Goal: Task Accomplishment & Management: Manage account settings

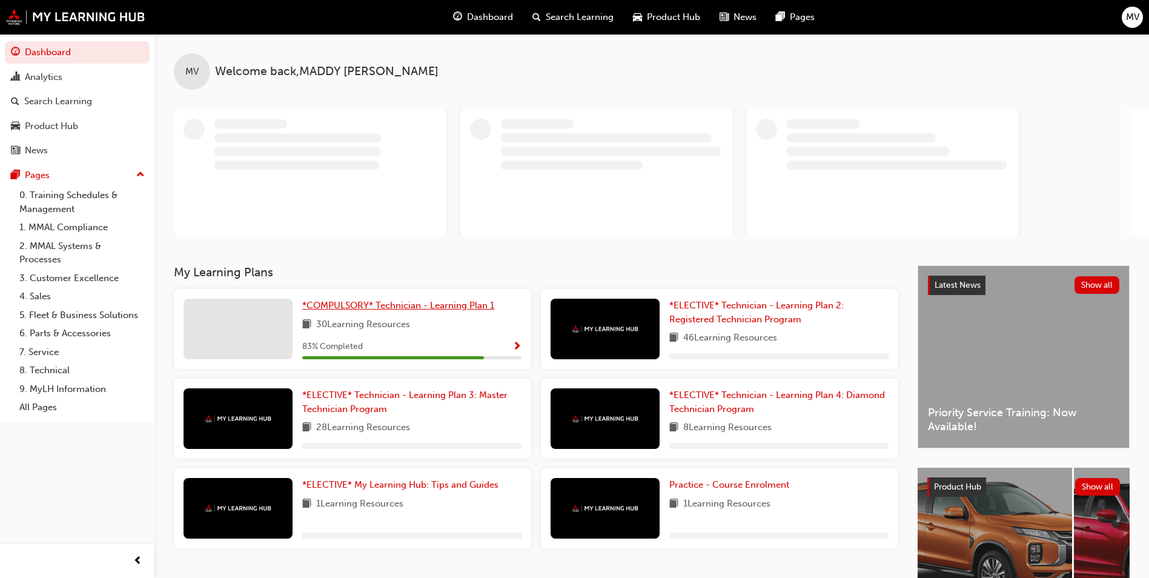
click at [472, 300] on span "*COMPULSORY* Technician - Learning Plan 1" at bounding box center [398, 305] width 192 height 11
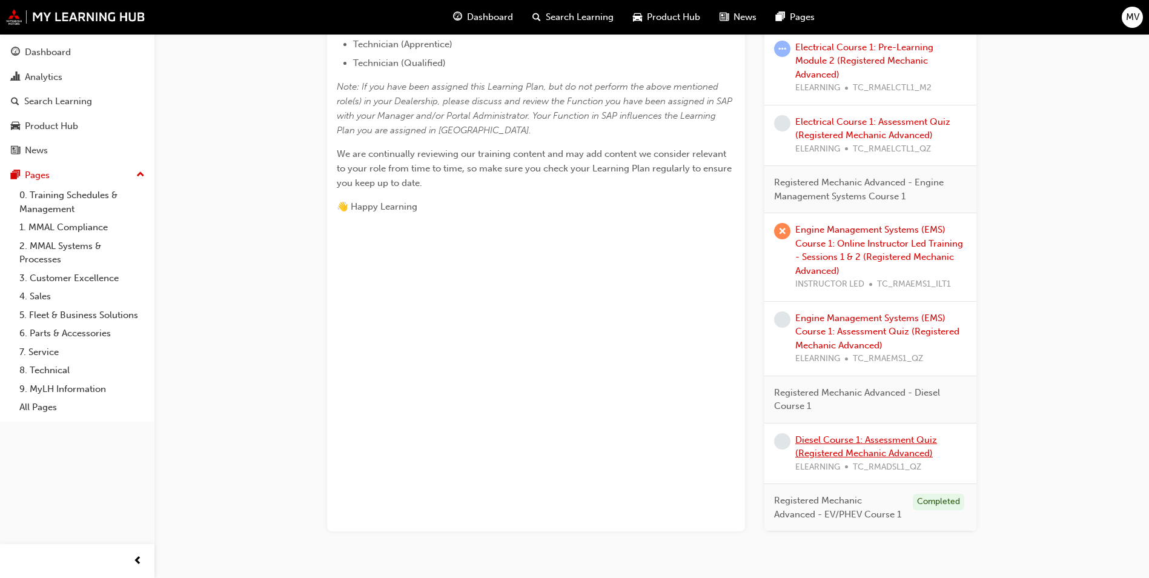
scroll to position [545, 0]
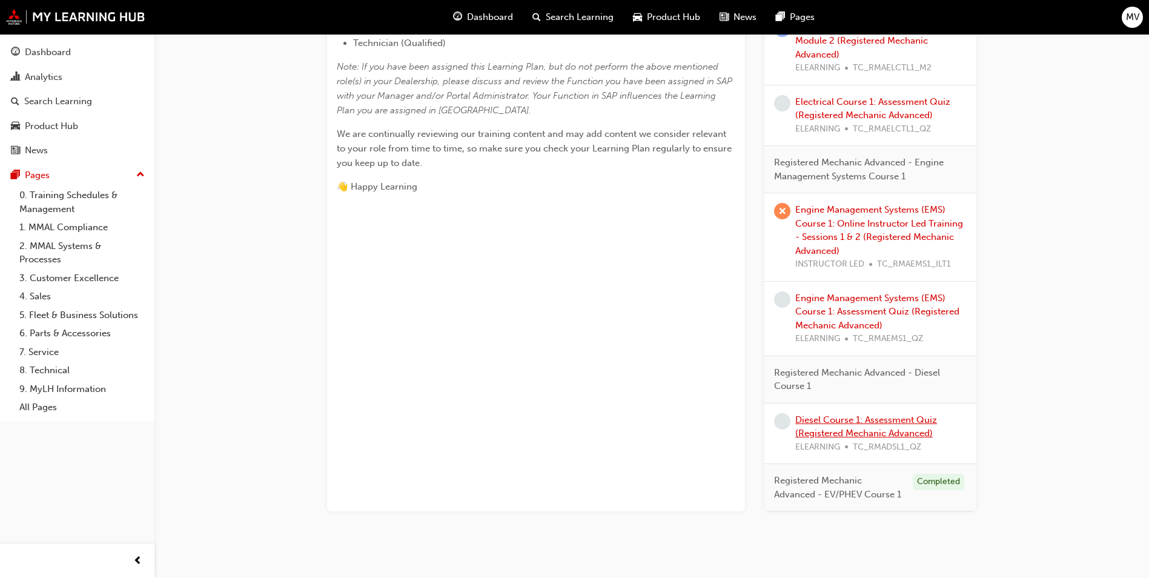
click at [837, 421] on link "Diesel Course 1: Assessment Quiz (Registered Mechanic Advanced)" at bounding box center [866, 426] width 142 height 25
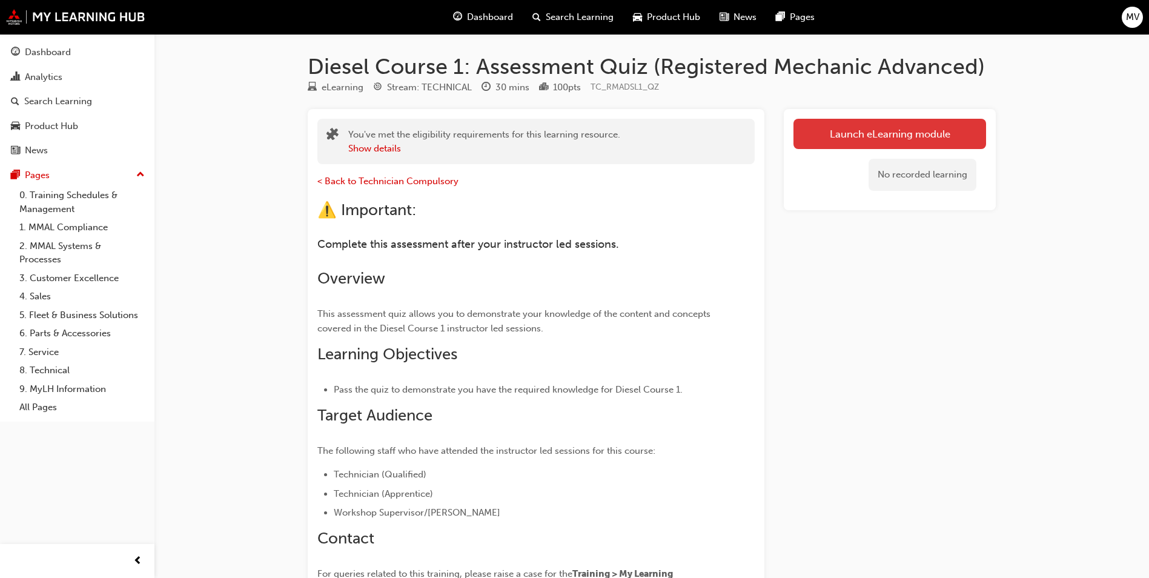
click at [930, 140] on link "Launch eLearning module" at bounding box center [889, 134] width 193 height 30
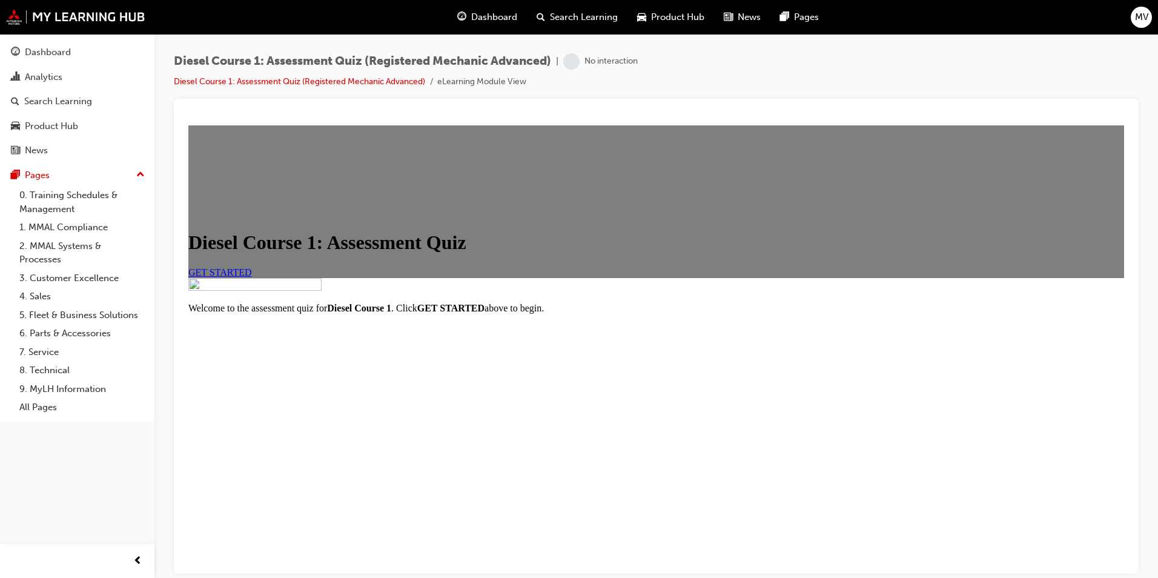
scroll to position [117, 0]
click at [252, 266] on link "GET STARTED" at bounding box center [220, 271] width 64 height 10
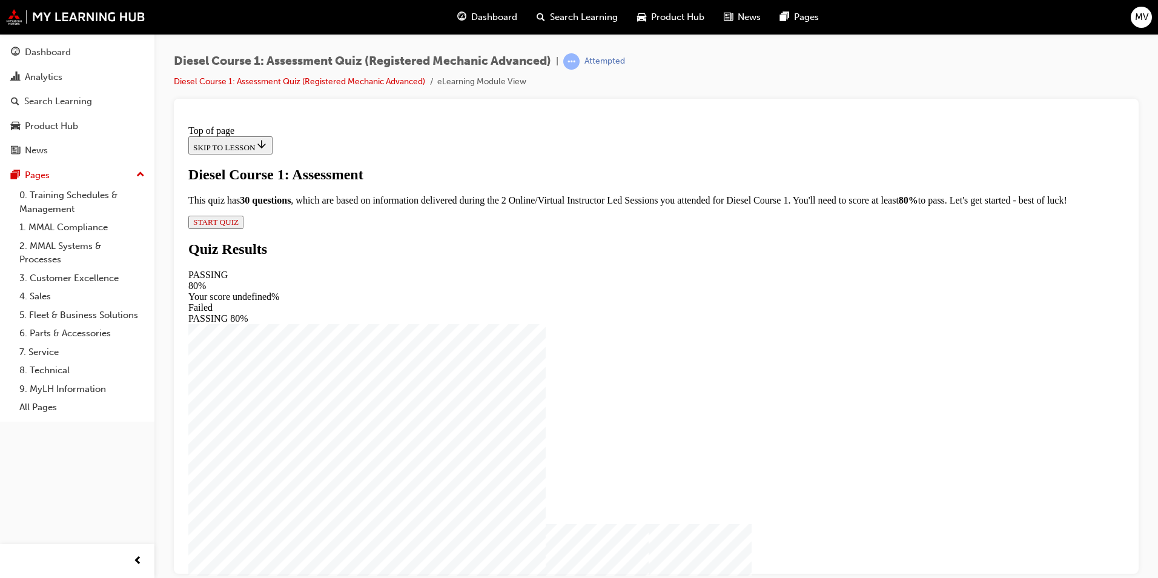
click at [239, 226] on span "START QUIZ" at bounding box center [215, 221] width 45 height 9
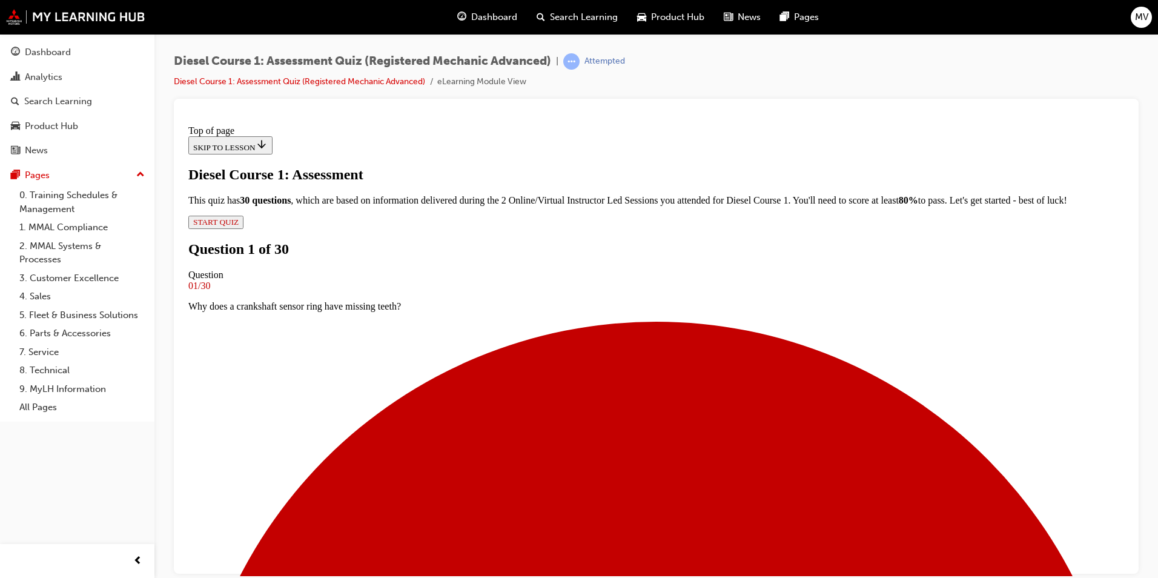
scroll to position [62, 0]
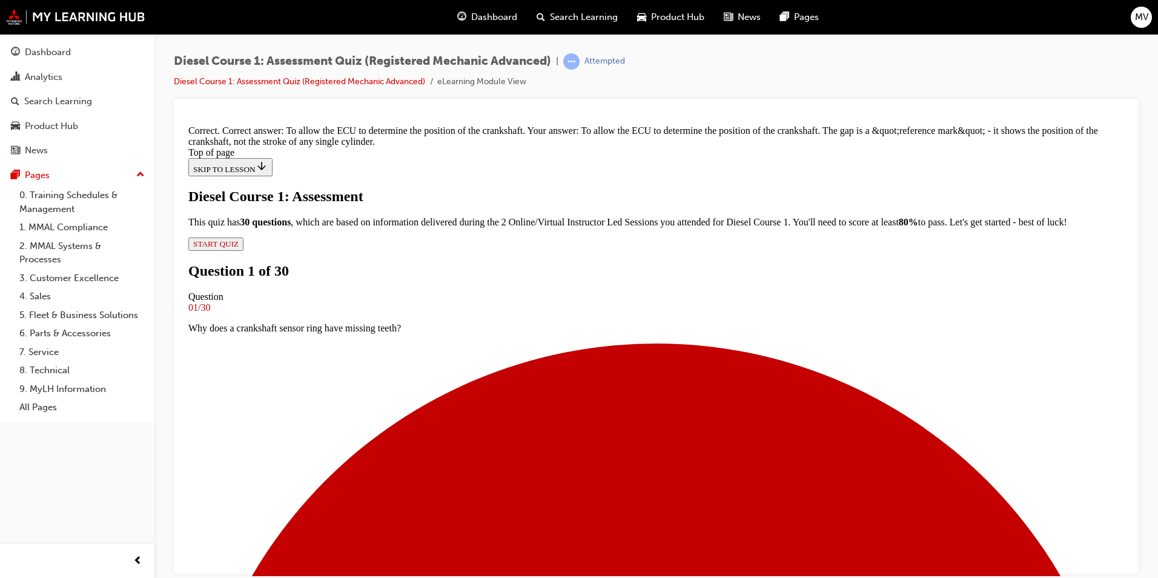
scroll to position [231, 0]
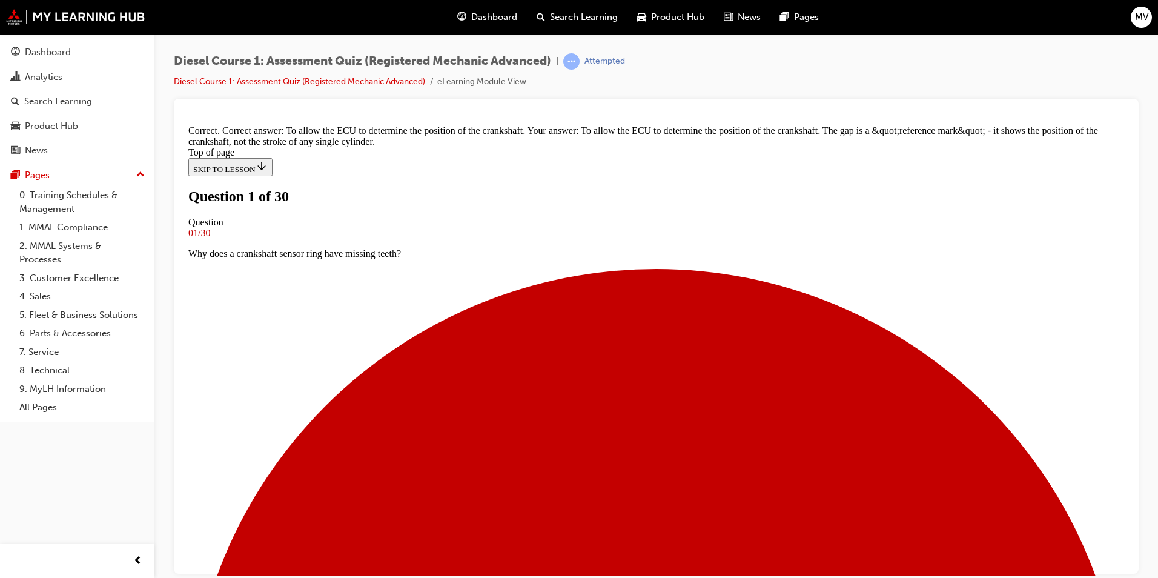
scroll to position [2, 0]
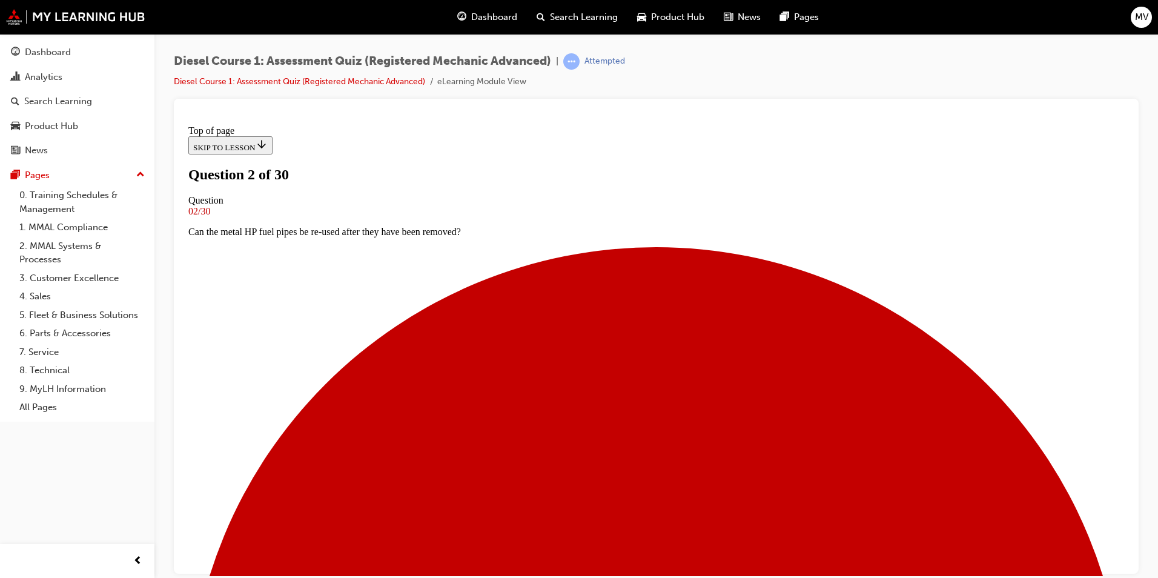
scroll to position [62, 0]
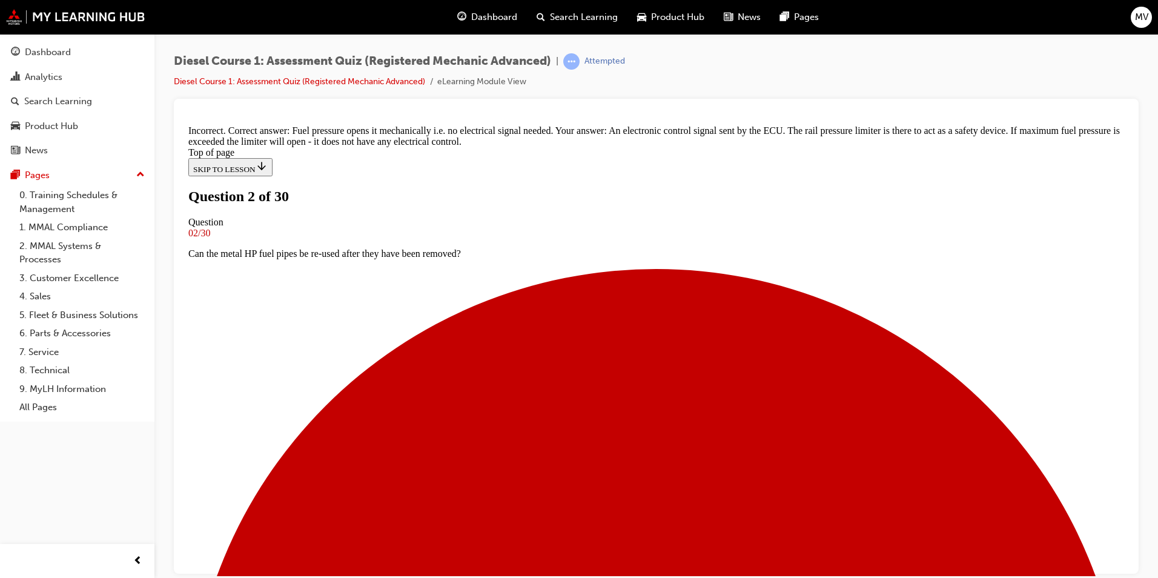
scroll to position [257, 0]
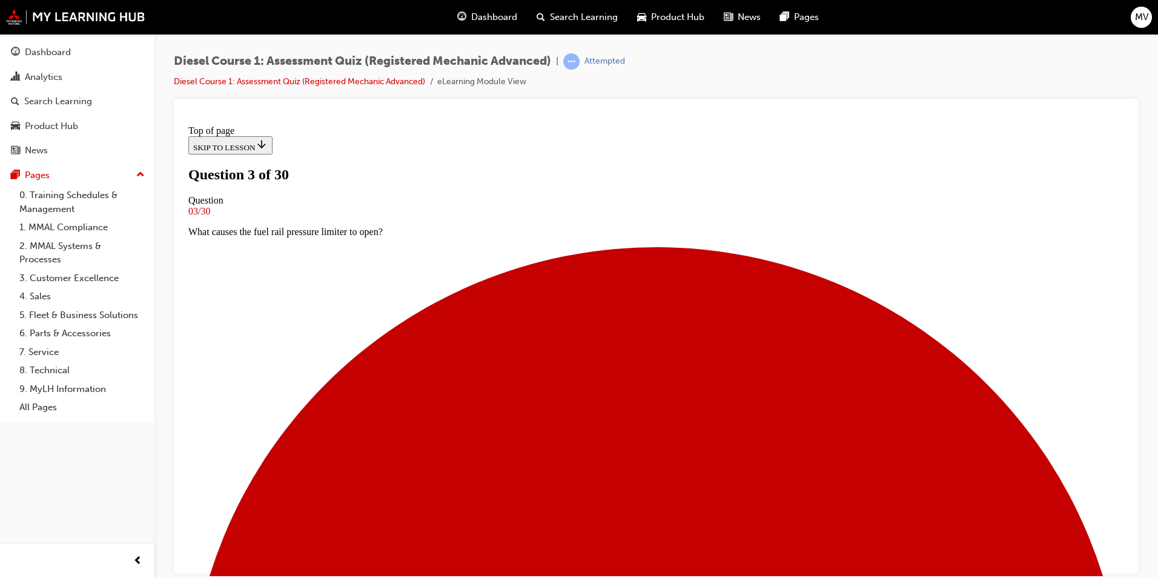
scroll to position [62, 0]
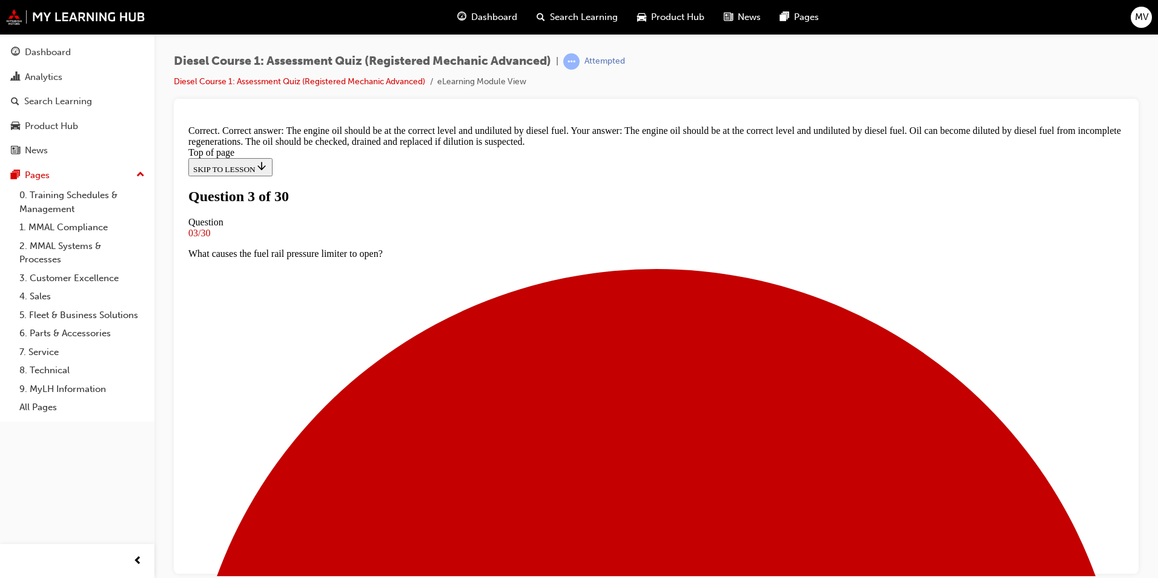
scroll to position [203, 0]
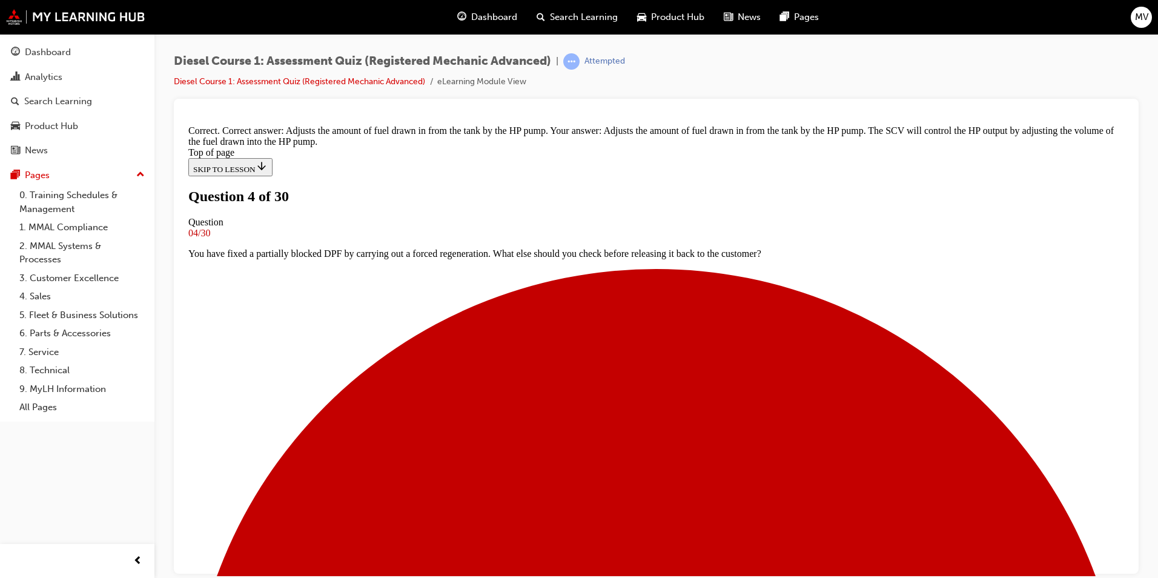
scroll to position [231, 0]
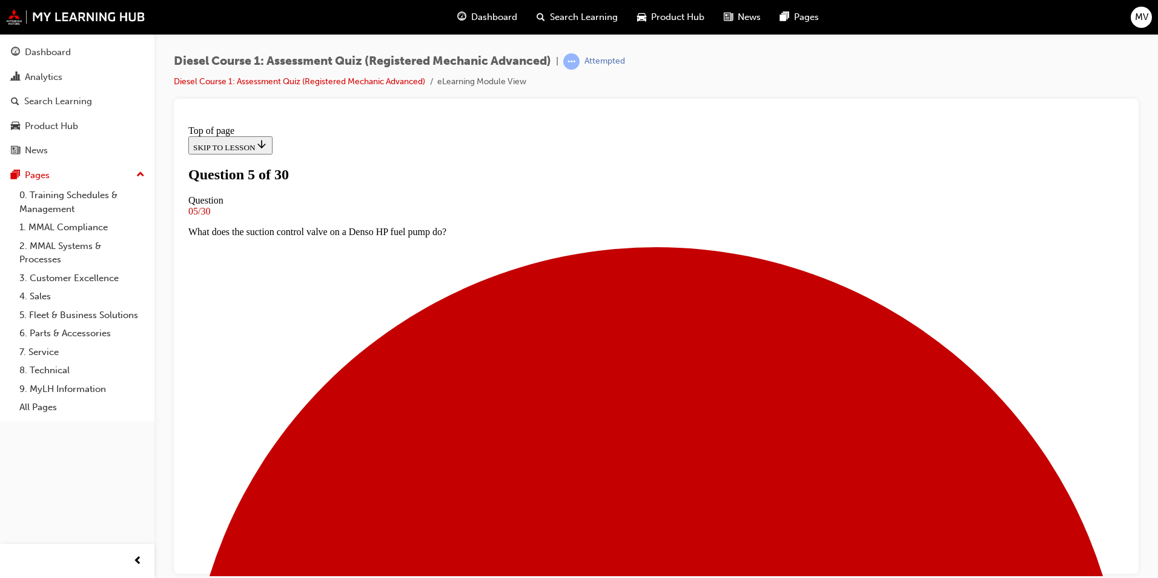
scroll to position [62, 0]
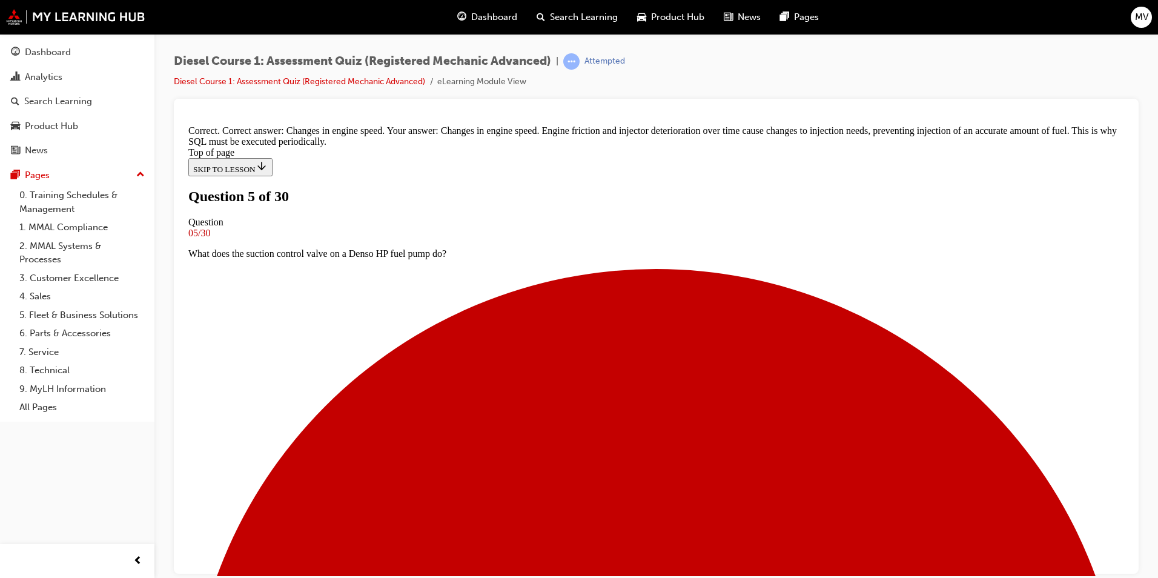
scroll to position [254, 0]
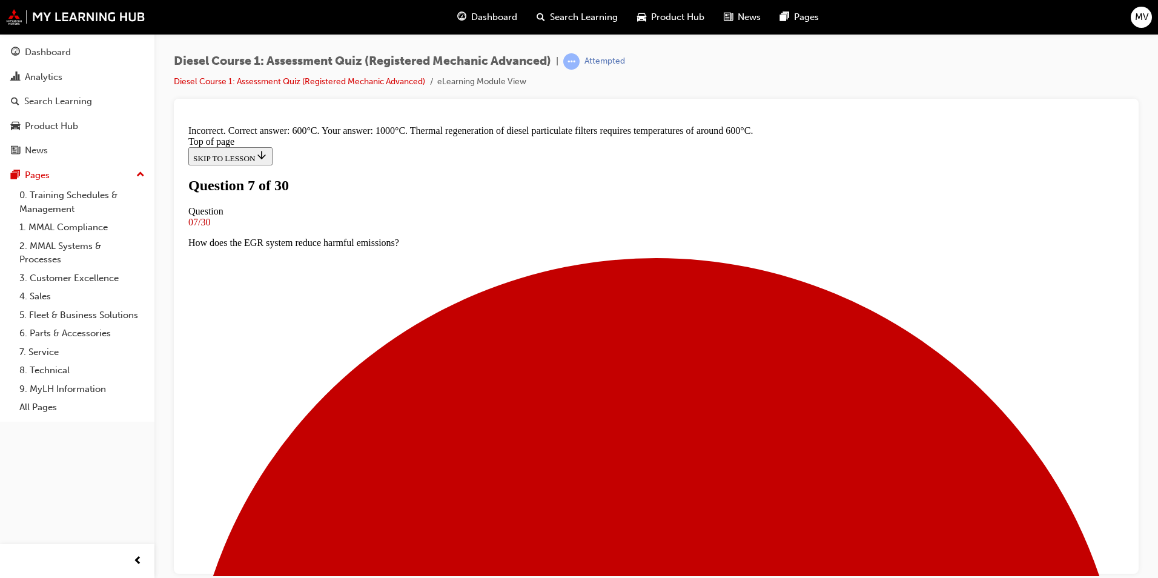
scroll to position [219, 0]
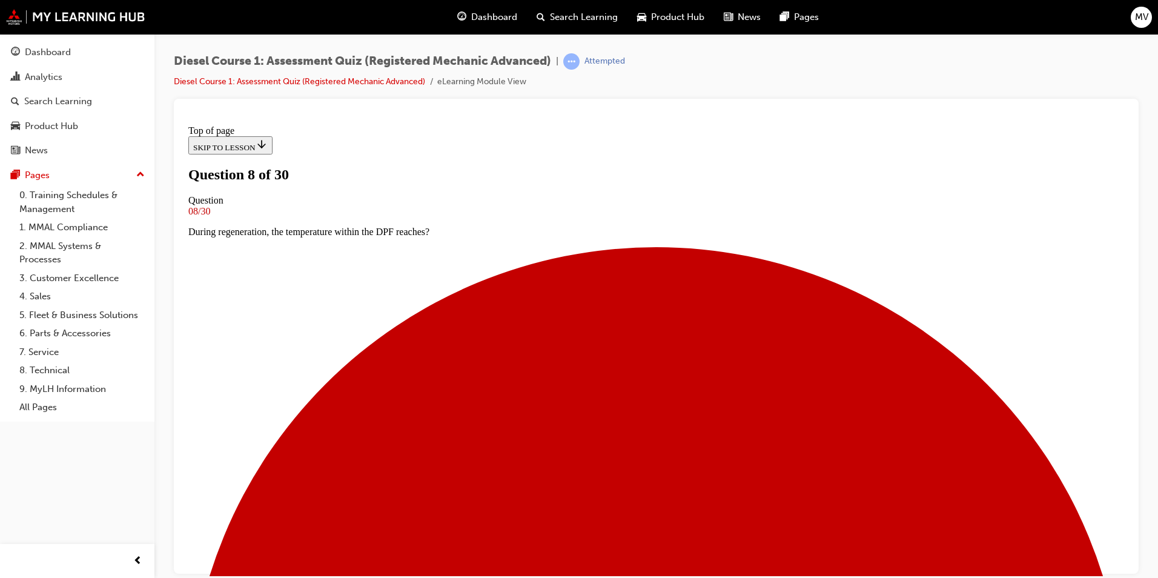
scroll to position [62, 0]
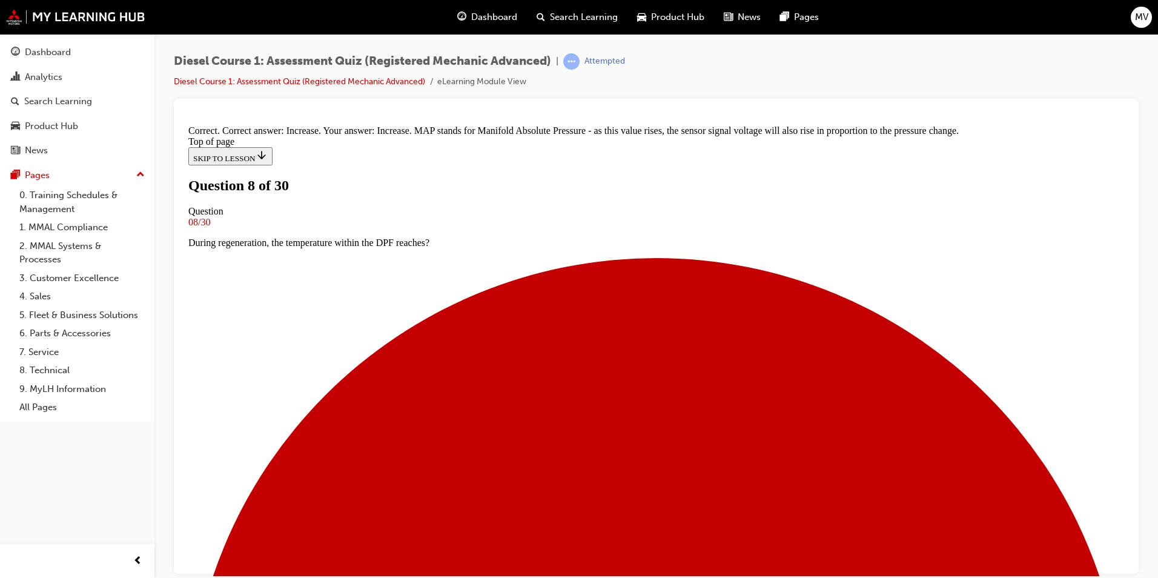
scroll to position [219, 0]
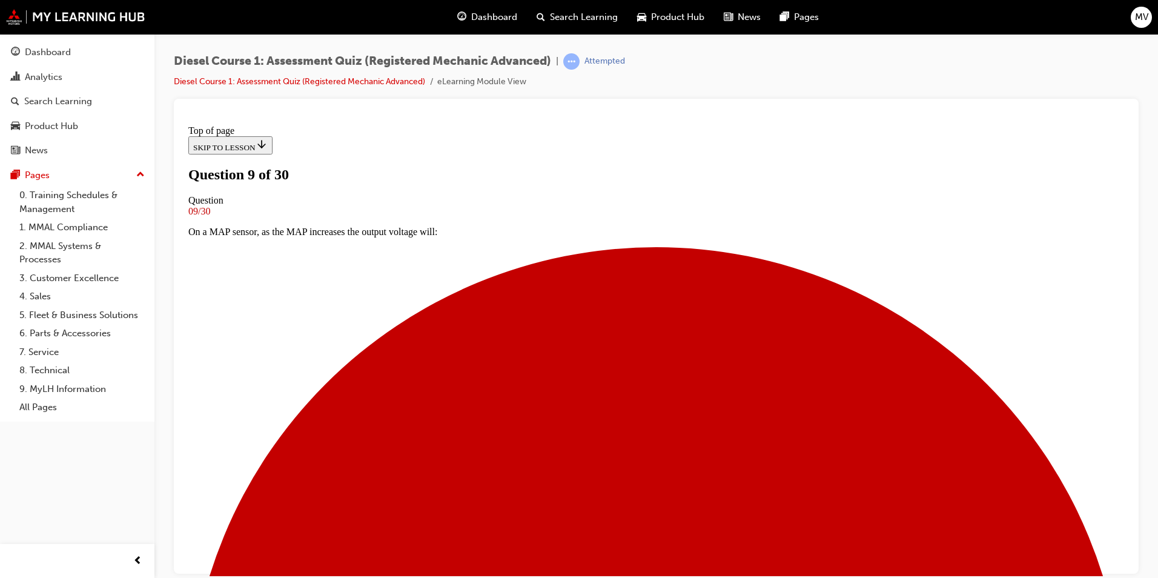
scroll to position [62, 0]
drag, startPoint x: 468, startPoint y: 436, endPoint x: 483, endPoint y: 451, distance: 21.0
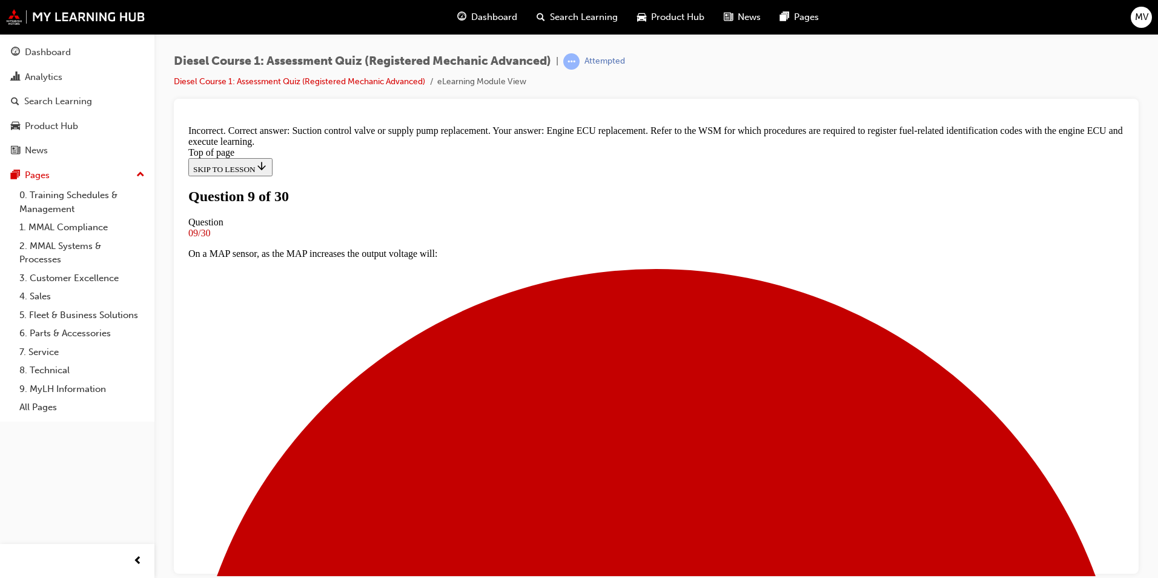
scroll to position [219, 0]
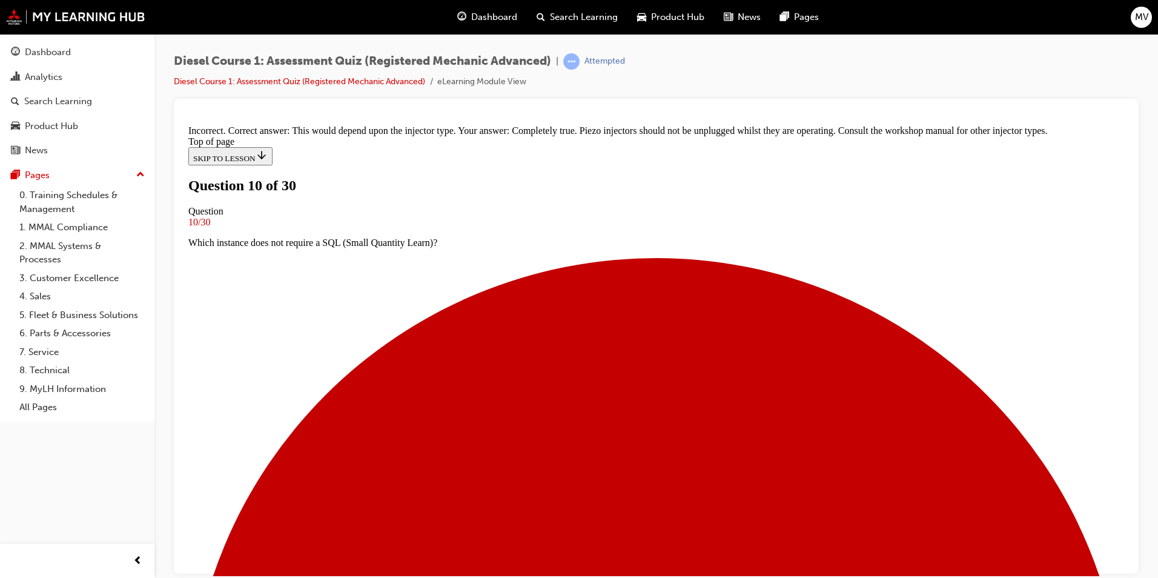
scroll to position [171, 0]
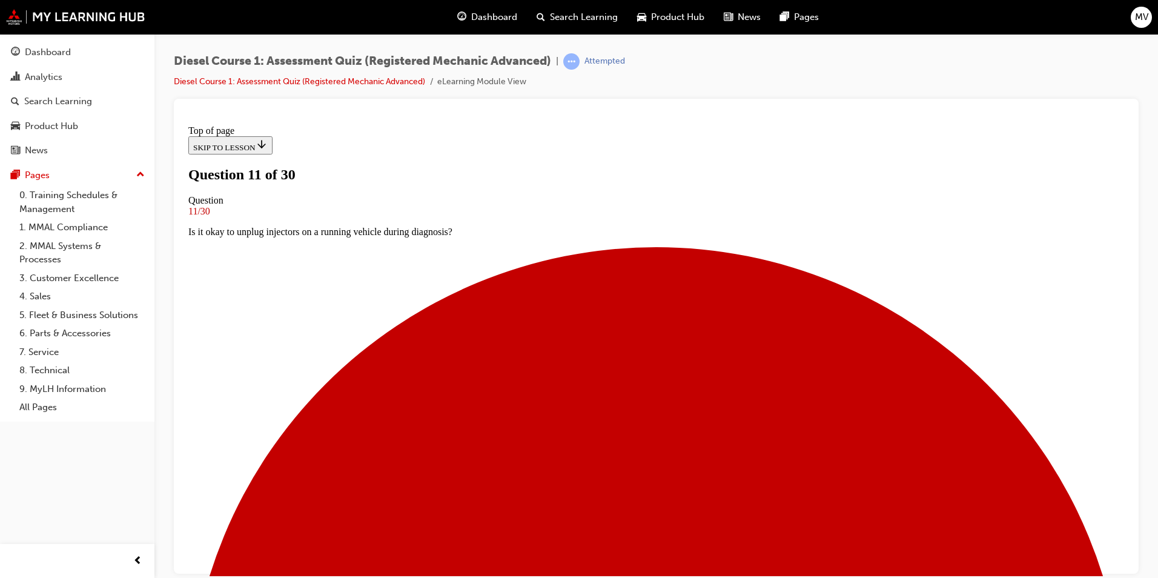
scroll to position [131, 0]
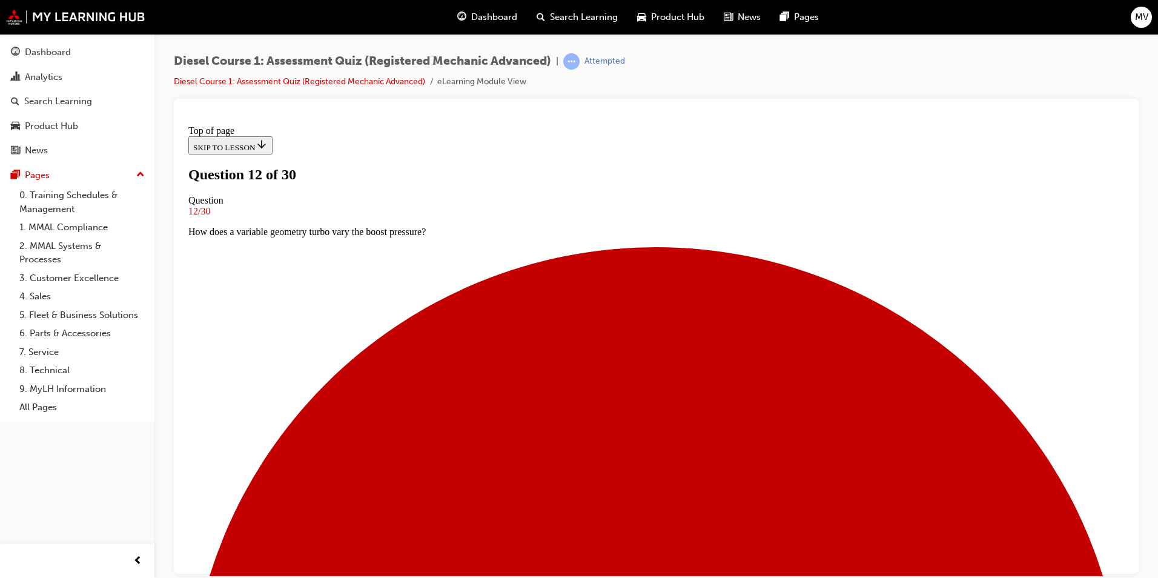
scroll to position [2, 0]
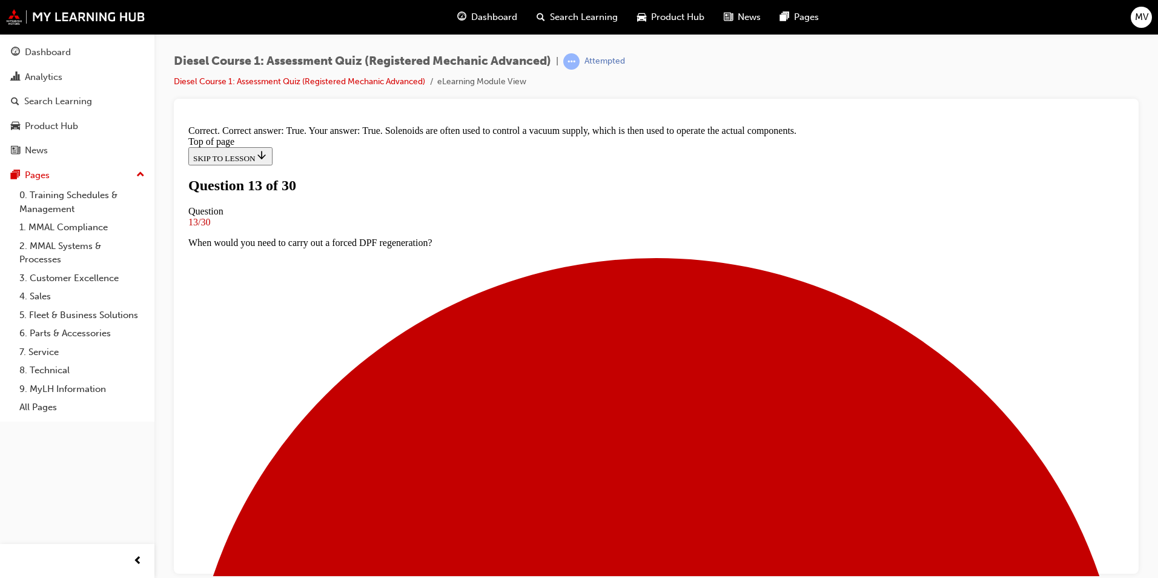
scroll to position [0, 0]
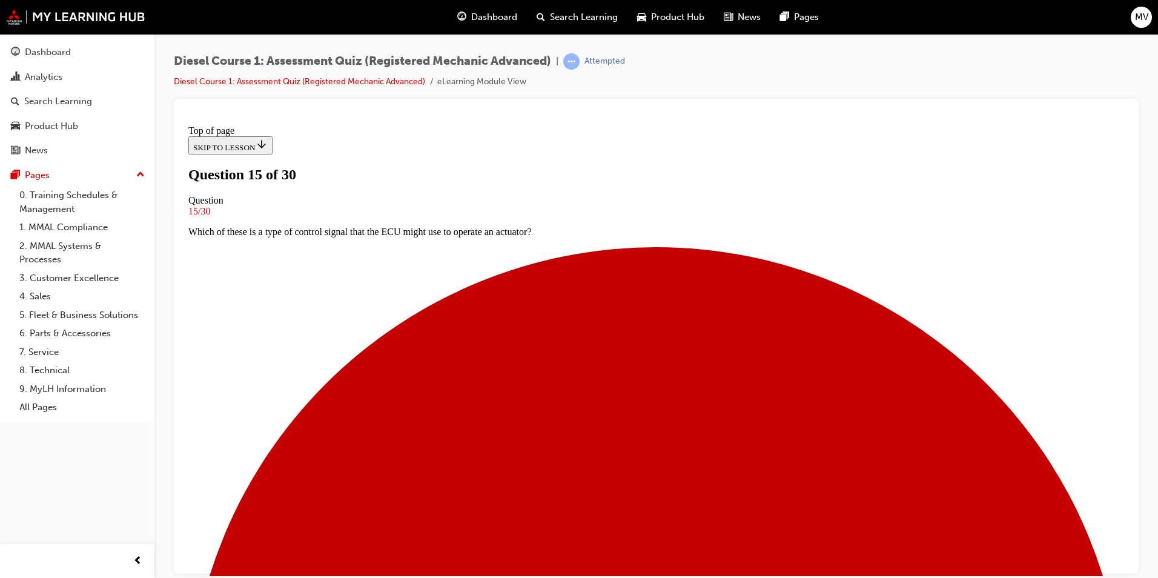
scroll to position [123, 0]
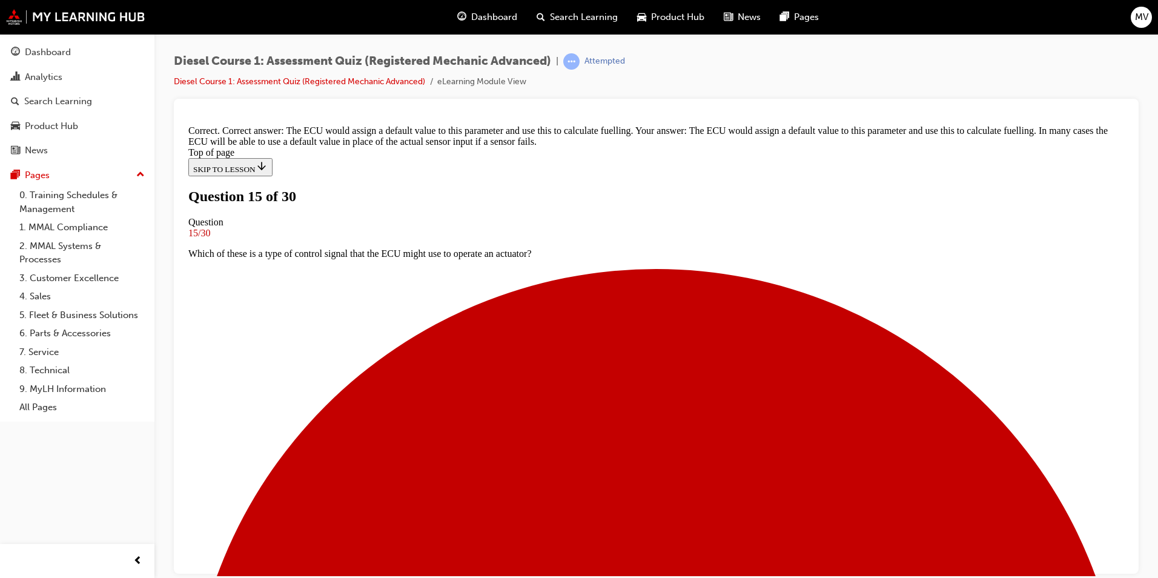
scroll to position [276, 0]
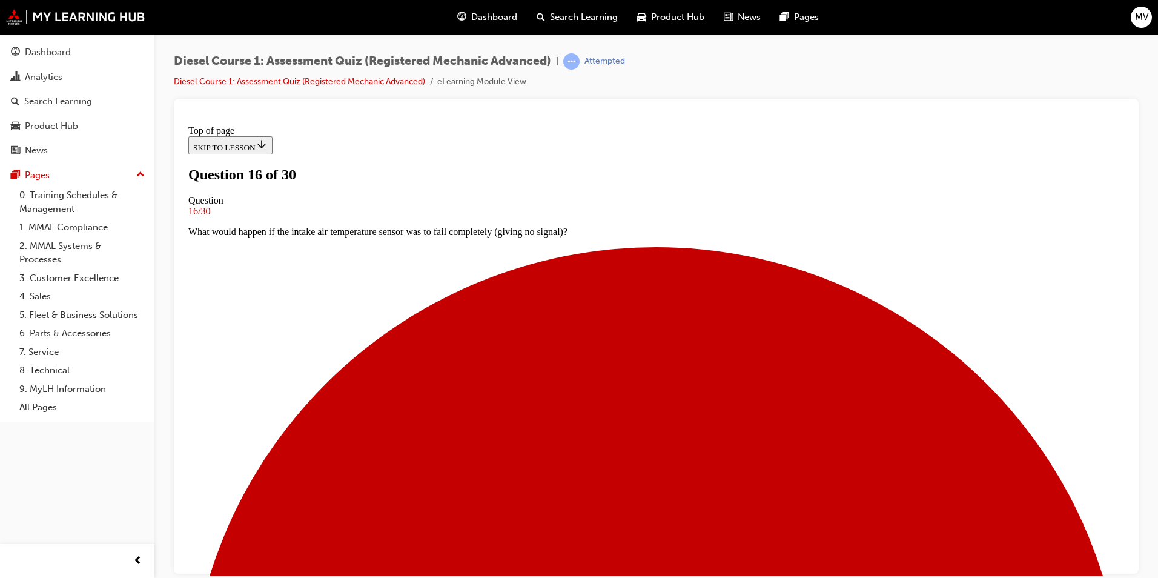
scroll to position [2, 0]
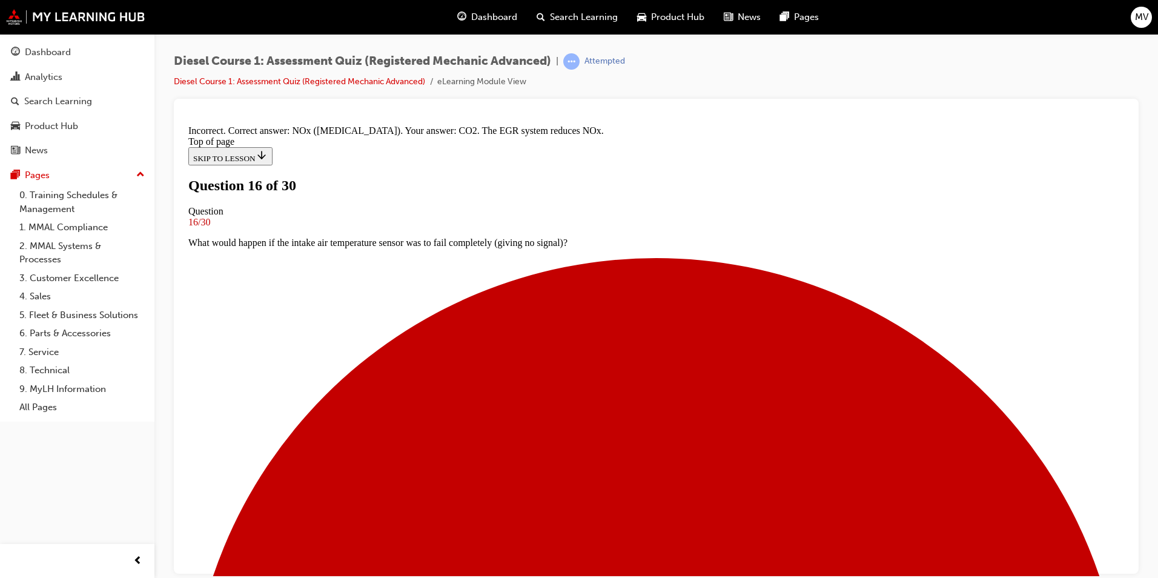
scroll to position [205, 0]
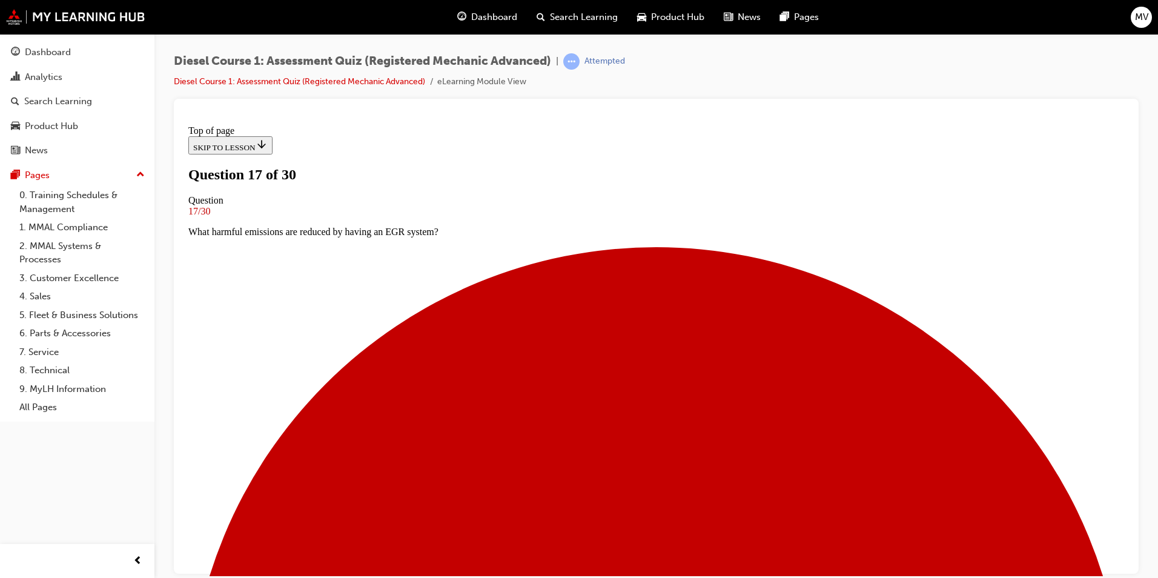
scroll to position [2, 0]
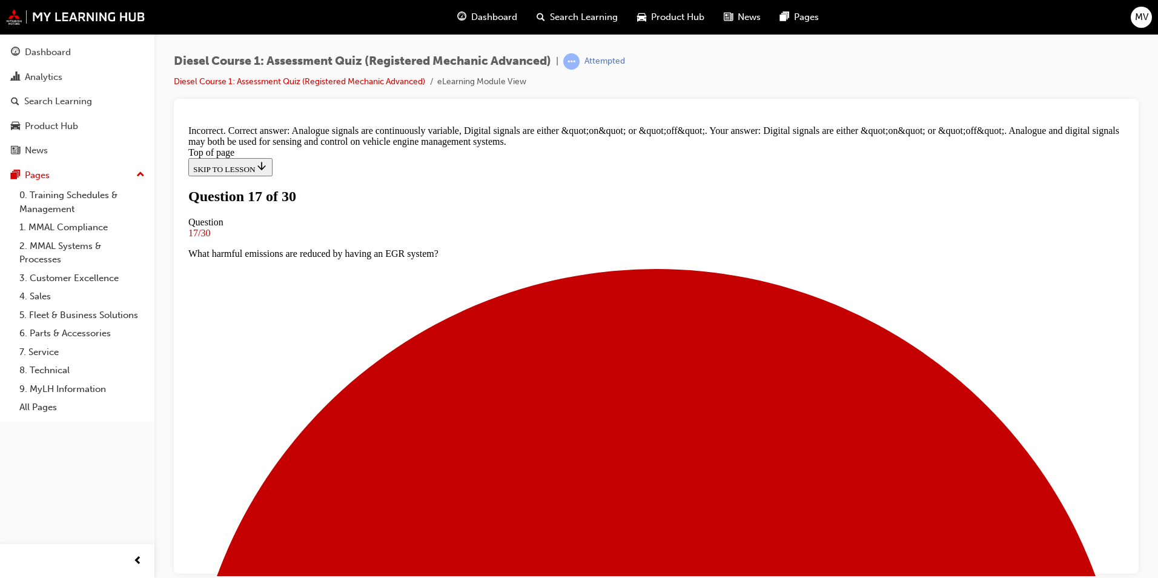
scroll to position [240, 0]
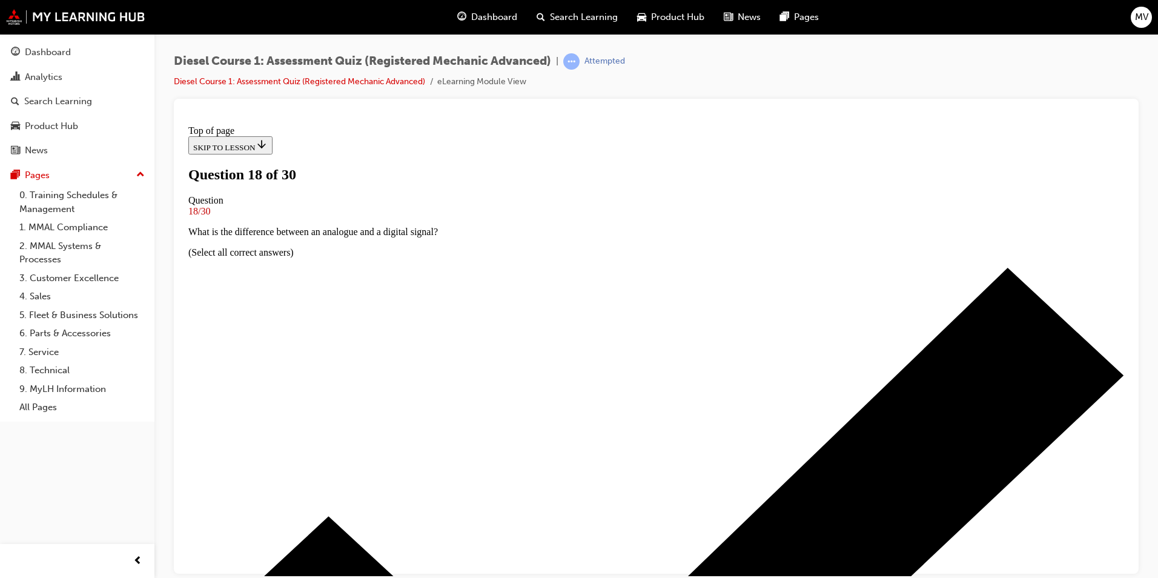
scroll to position [2, 0]
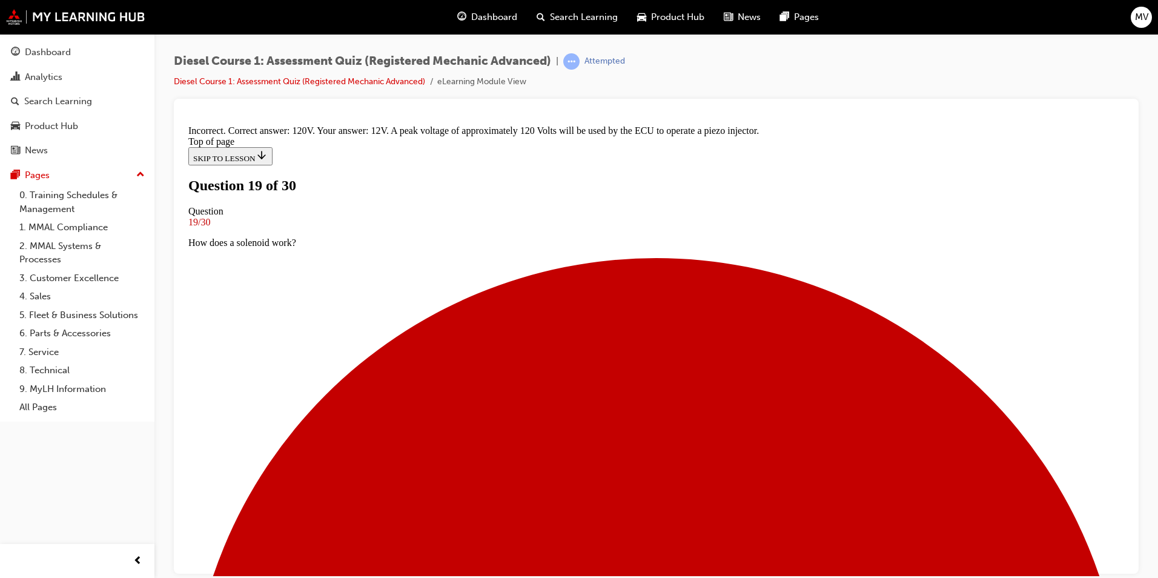
scroll to position [240, 0]
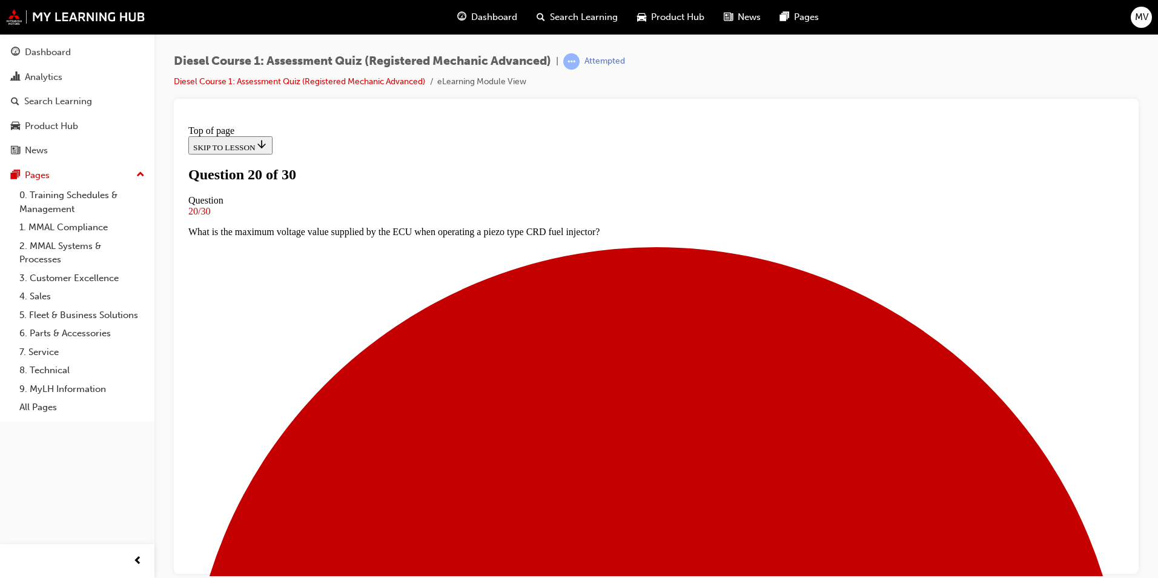
scroll to position [123, 0]
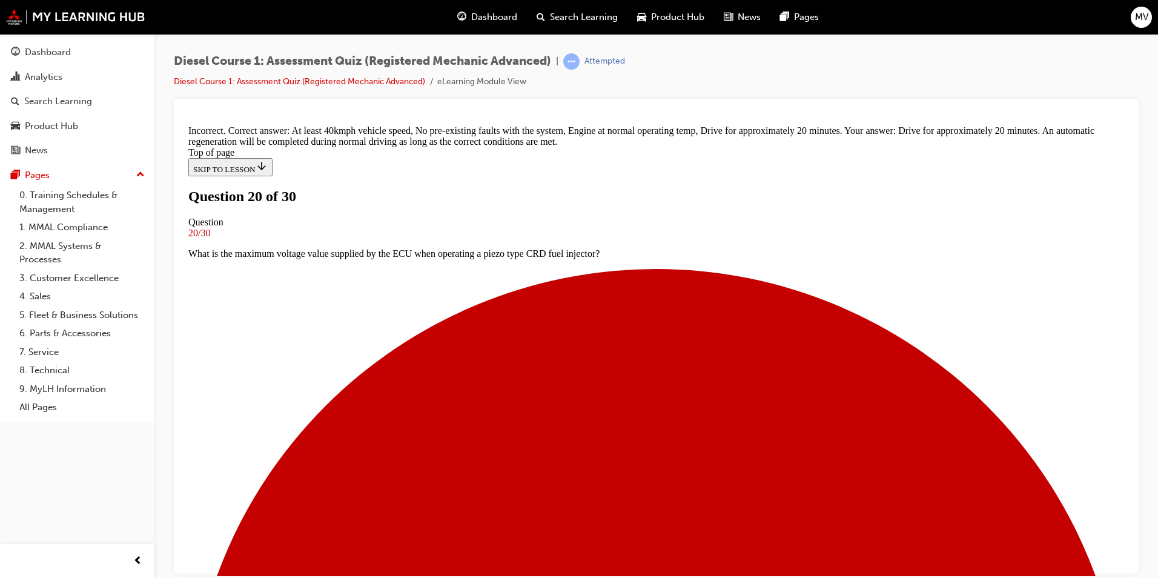
scroll to position [260, 0]
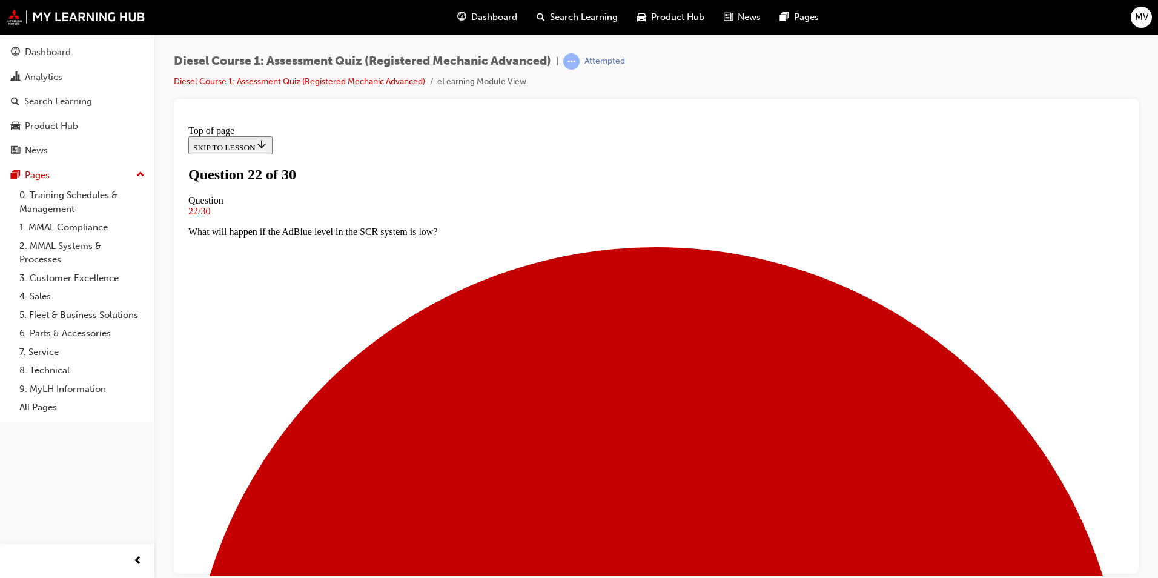
scroll to position [67, 0]
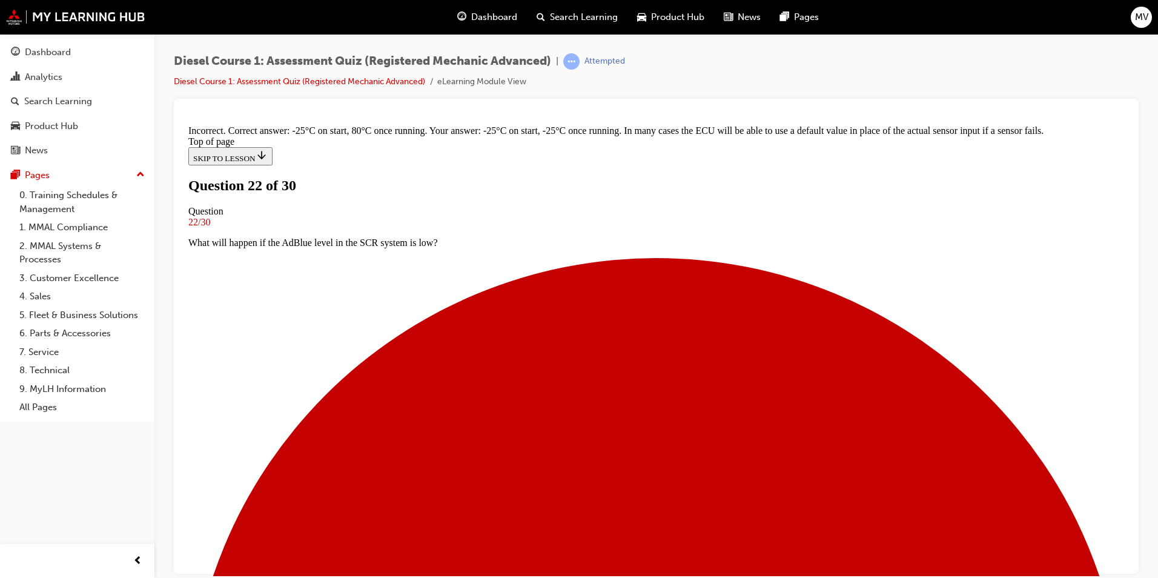
scroll to position [240, 0]
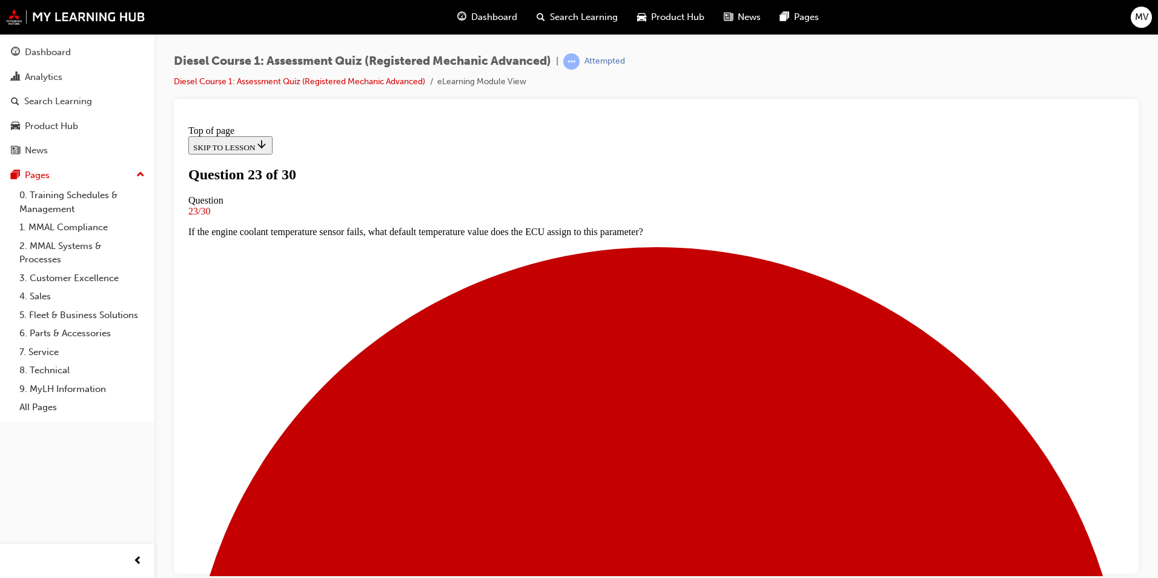
scroll to position [2, 0]
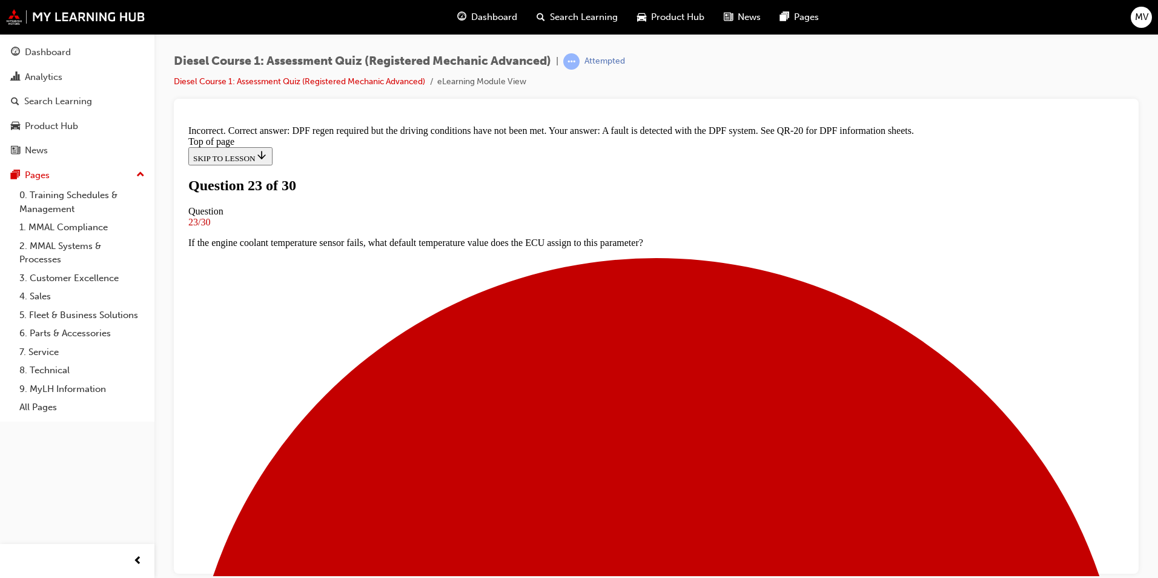
scroll to position [121, 0]
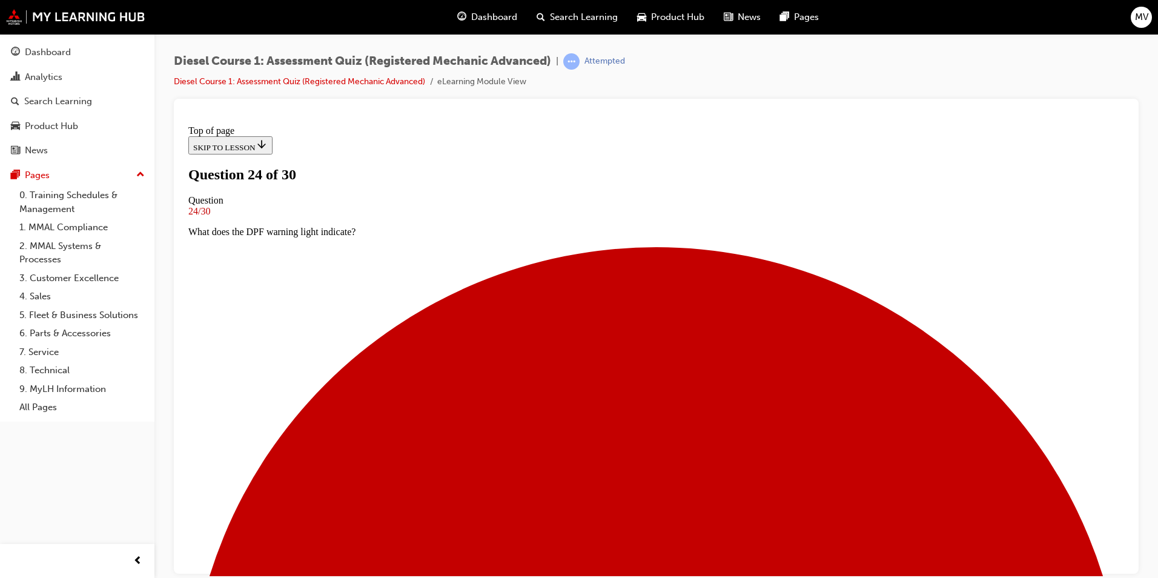
drag, startPoint x: 460, startPoint y: 388, endPoint x: 513, endPoint y: 403, distance: 54.8
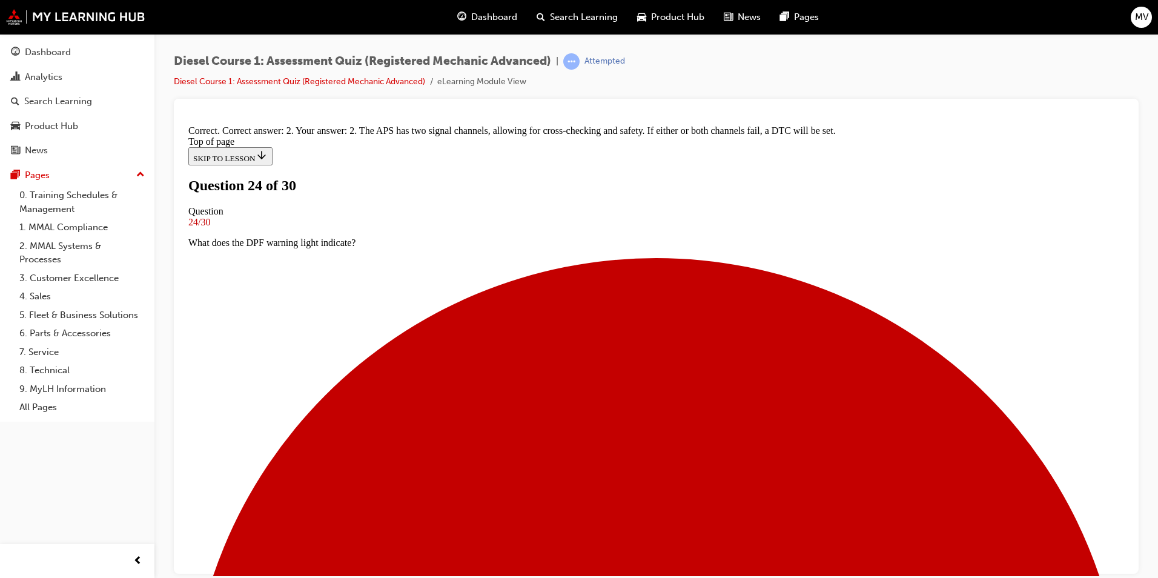
scroll to position [219, 0]
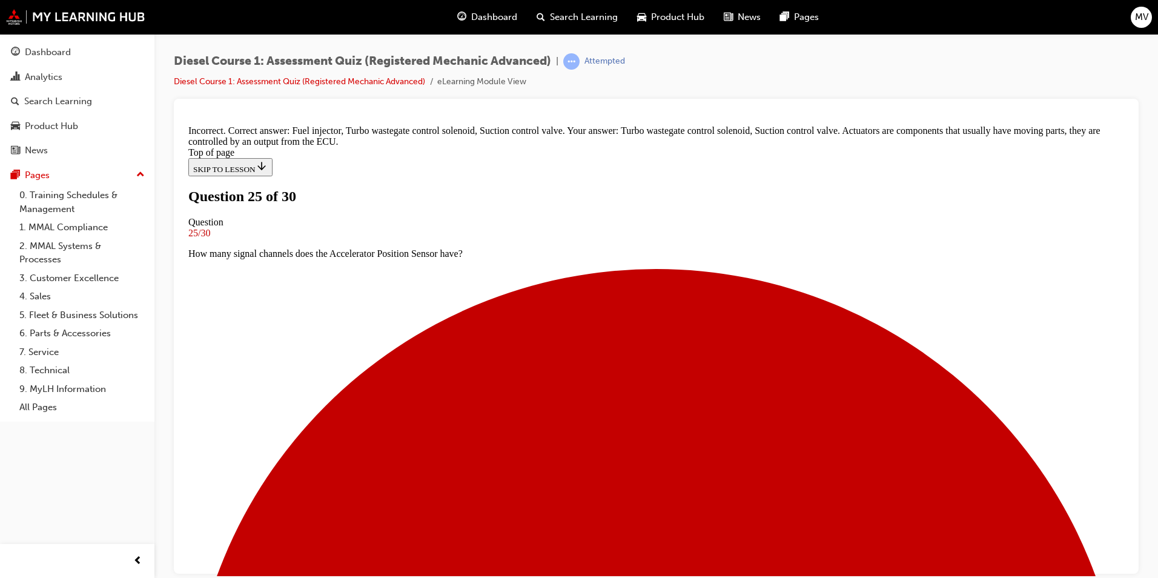
scroll to position [240, 0]
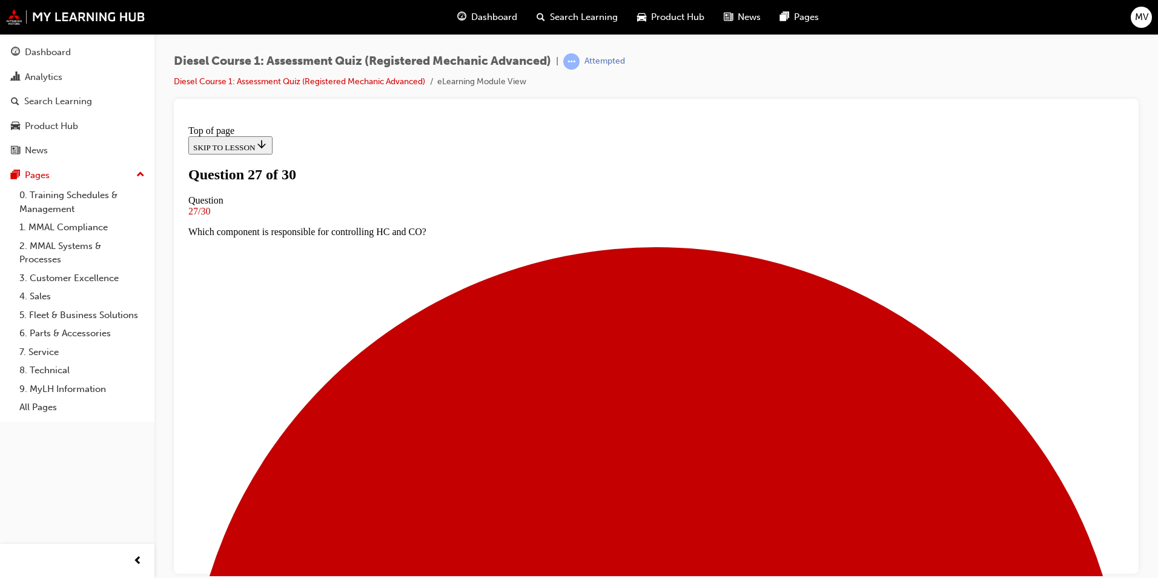
scroll to position [2, 0]
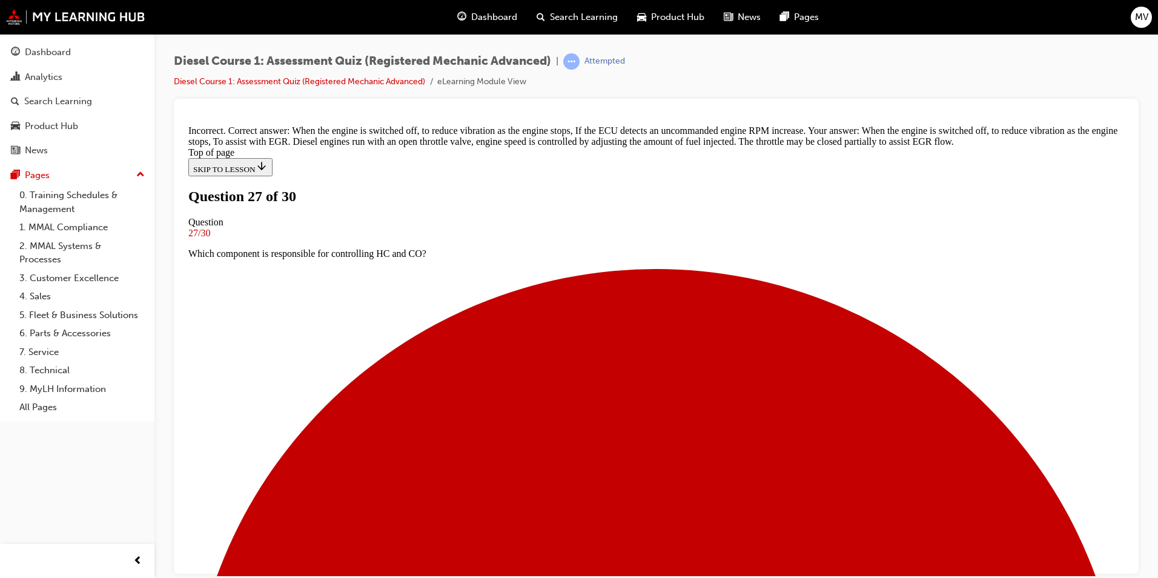
scroll to position [245, 0]
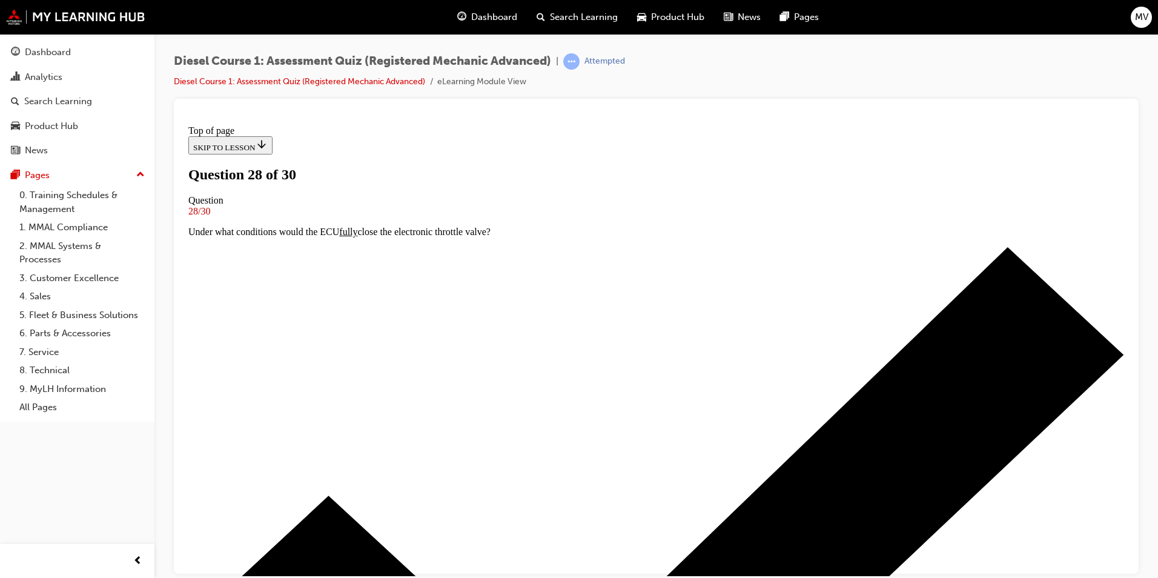
scroll to position [61, 0]
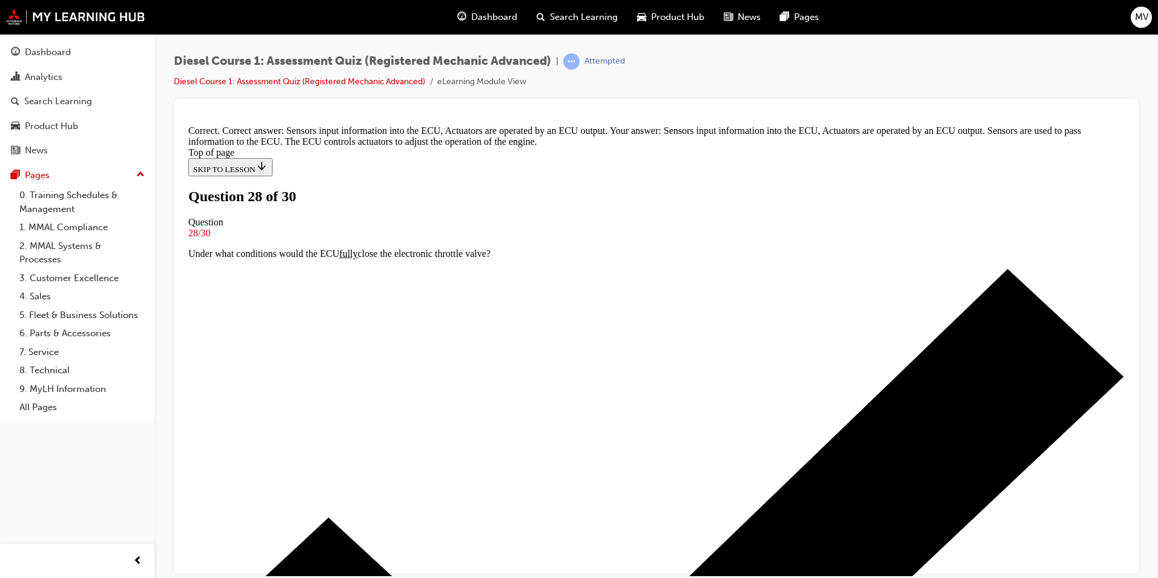
scroll to position [260, 0]
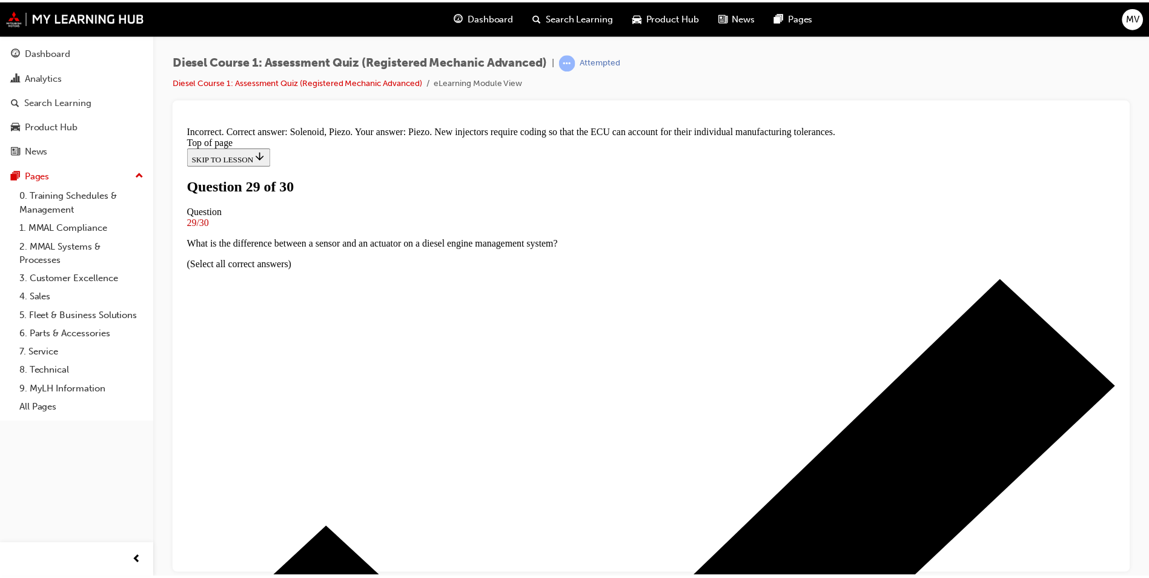
scroll to position [191, 0]
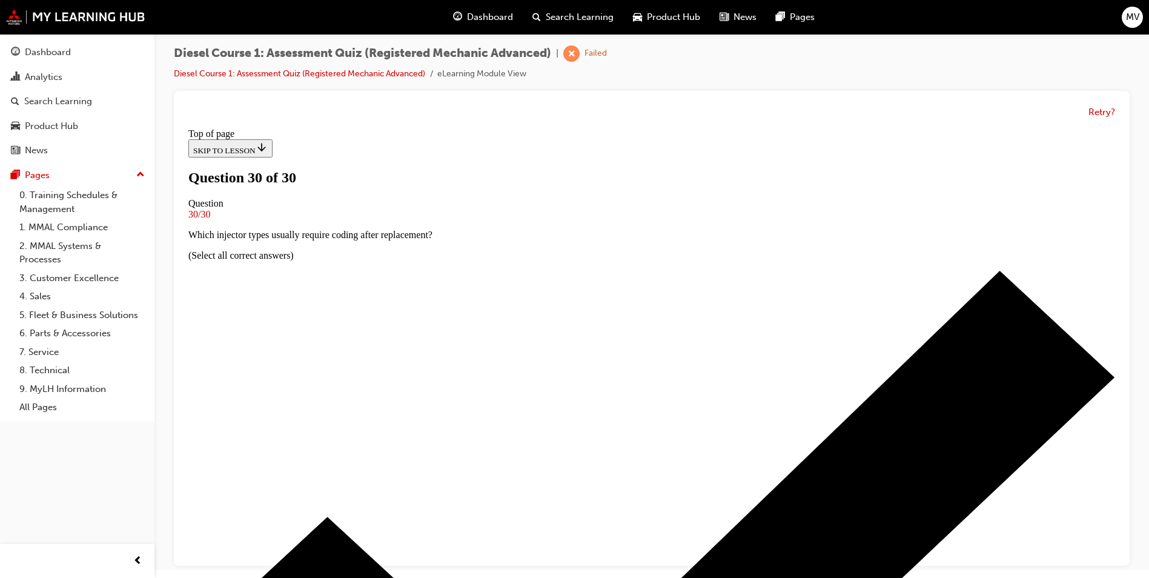
scroll to position [9, 0]
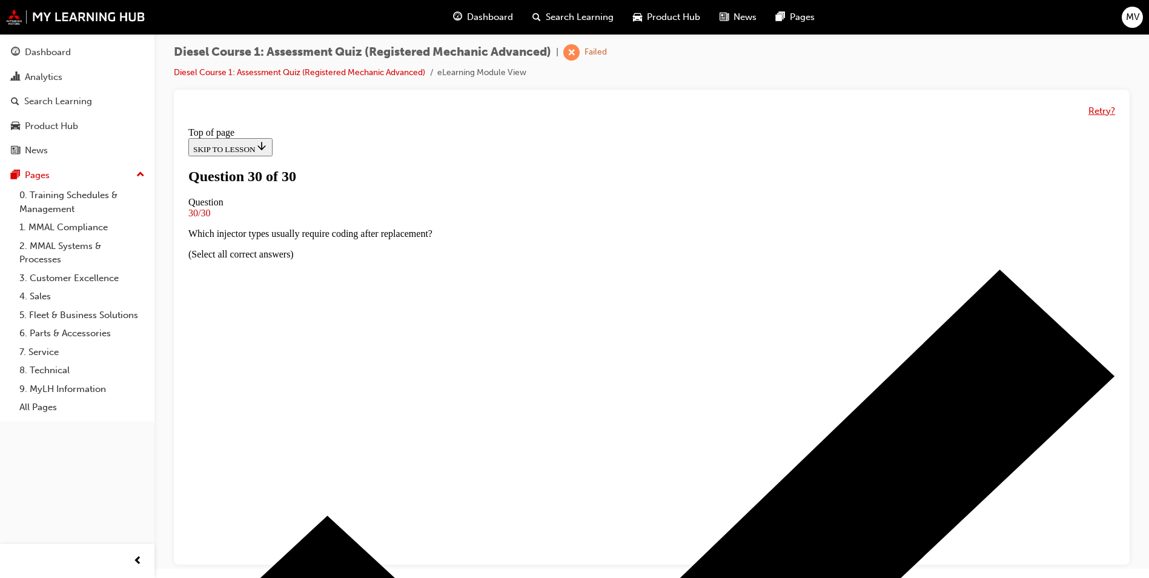
click at [1105, 113] on button "Retry?" at bounding box center [1101, 111] width 27 height 14
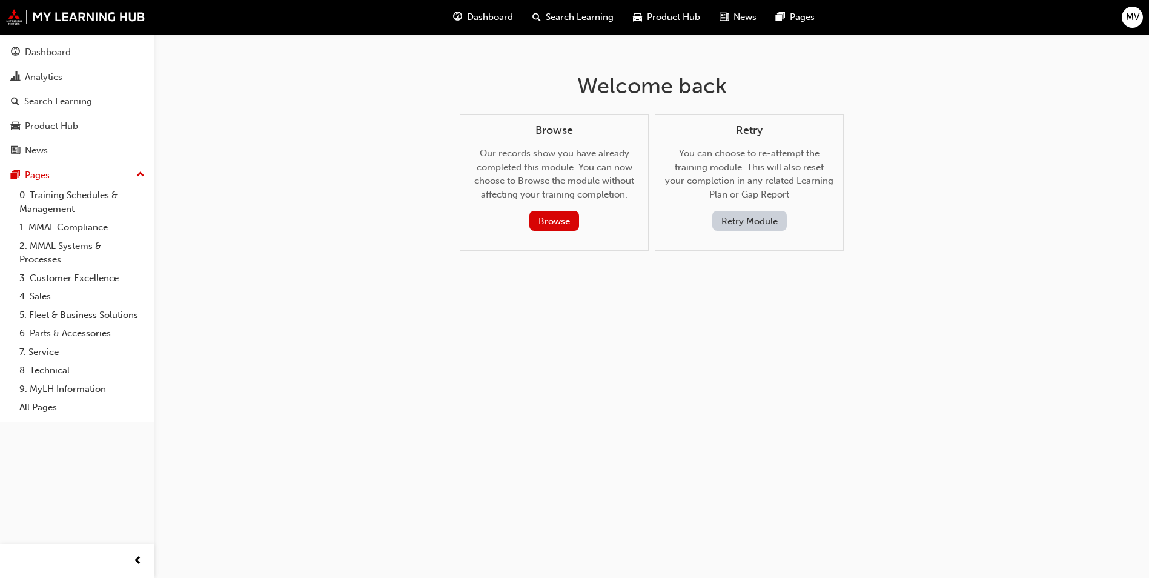
scroll to position [0, 0]
click at [763, 223] on button "Retry Module" at bounding box center [753, 221] width 74 height 20
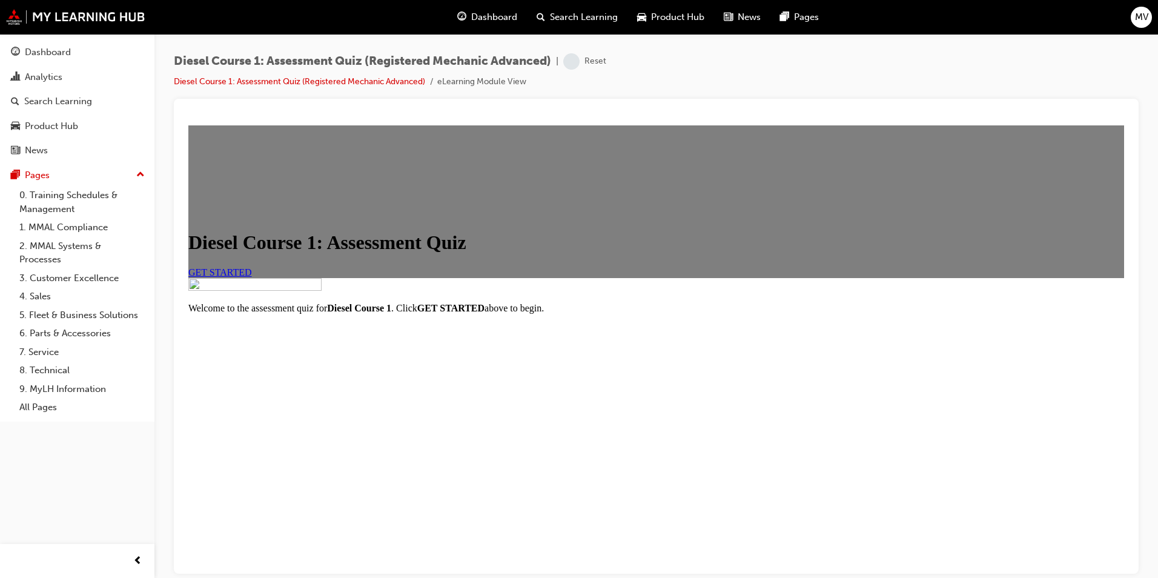
click at [252, 277] on span "GET STARTED" at bounding box center [220, 271] width 64 height 10
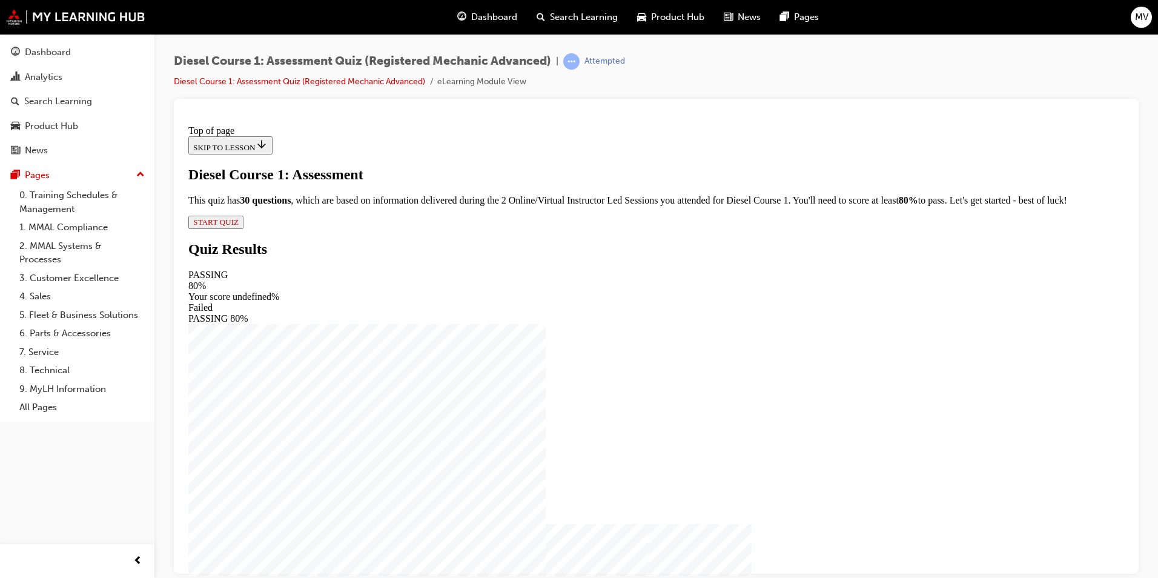
click at [239, 226] on span "START QUIZ" at bounding box center [215, 221] width 45 height 9
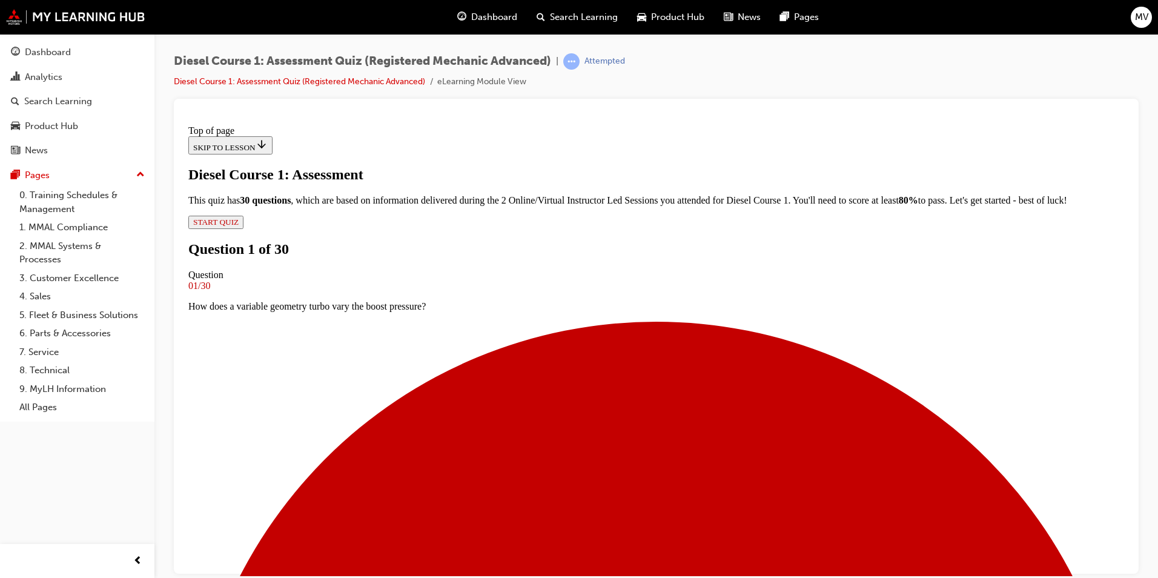
scroll to position [62, 0]
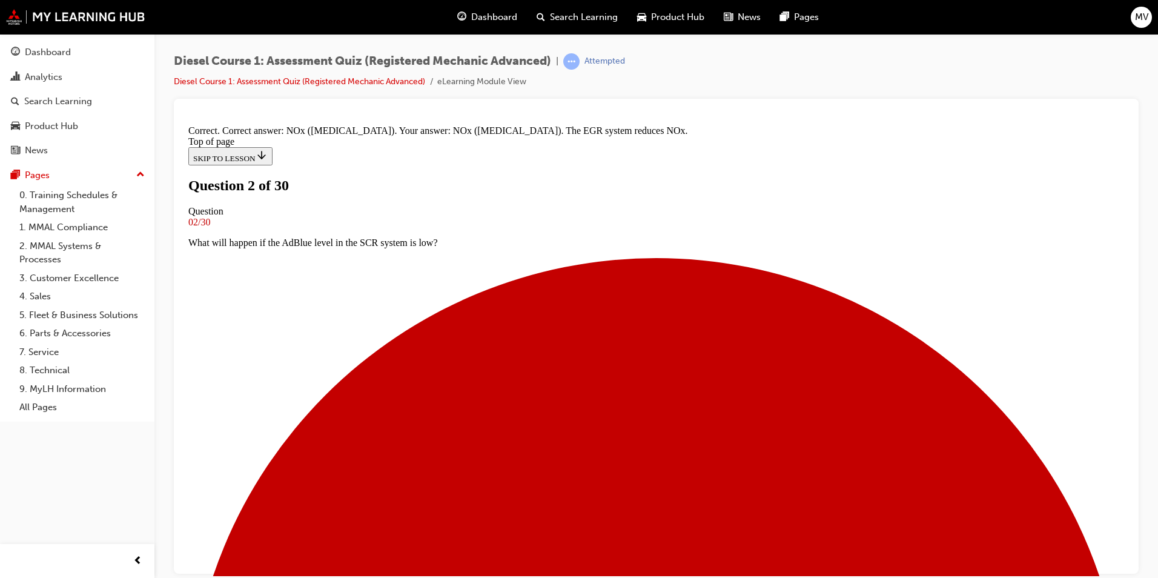
scroll to position [176, 0]
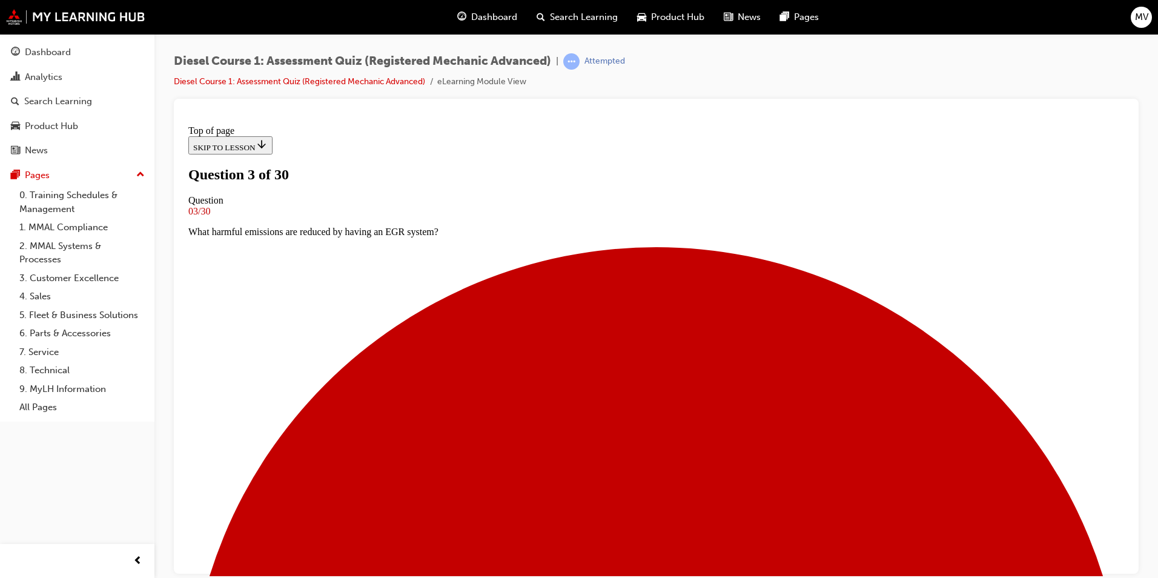
scroll to position [62, 0]
drag, startPoint x: 464, startPoint y: 380, endPoint x: 467, endPoint y: 389, distance: 9.2
drag, startPoint x: 462, startPoint y: 328, endPoint x: 486, endPoint y: 345, distance: 28.7
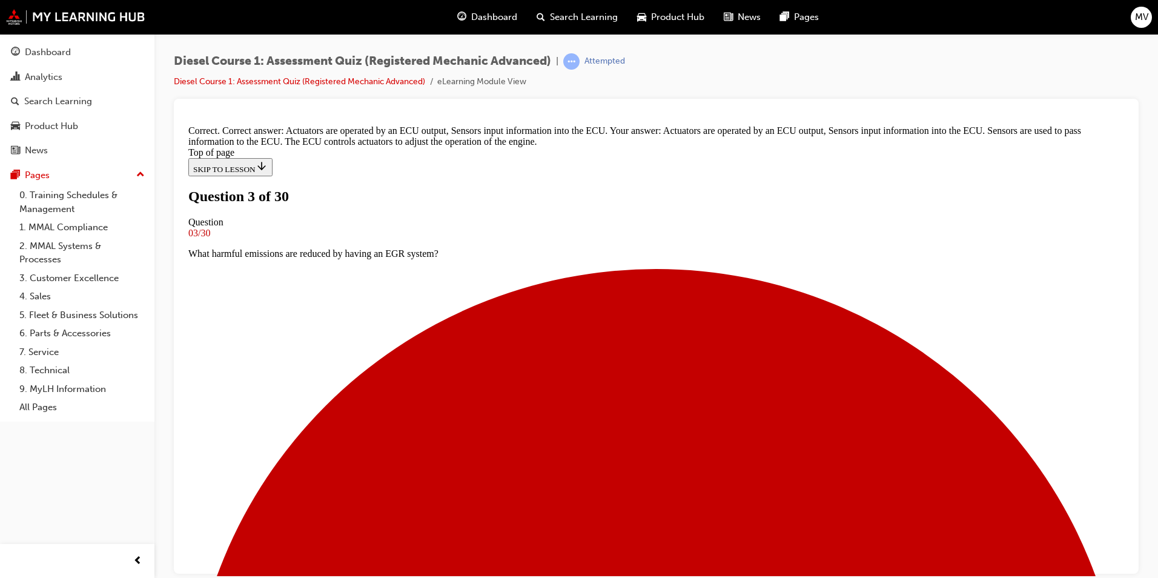
scroll to position [260, 0]
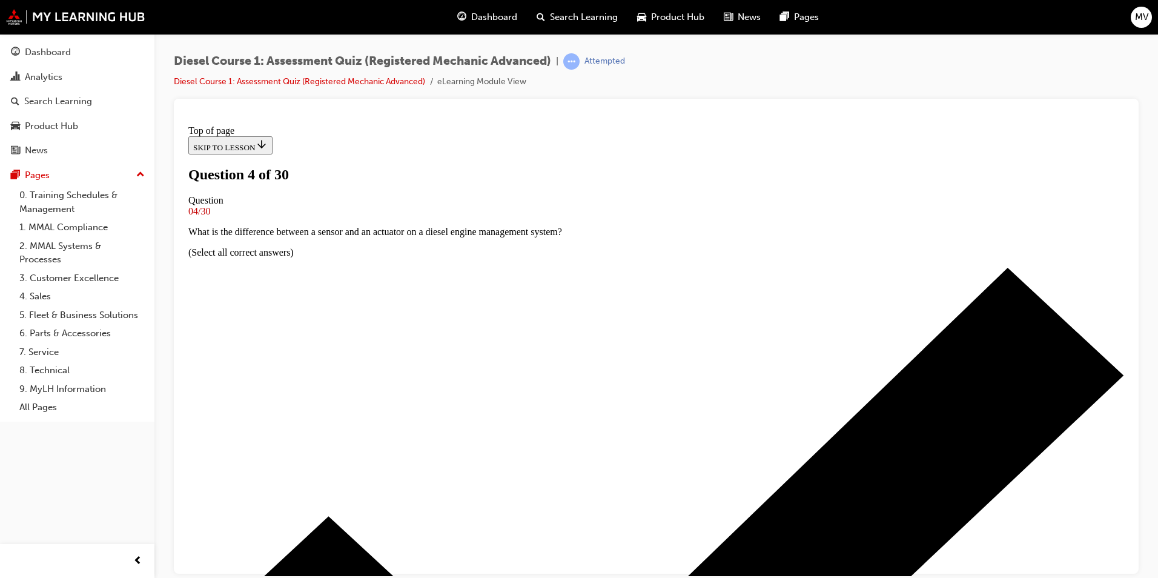
scroll to position [2, 0]
drag, startPoint x: 466, startPoint y: 467, endPoint x: 538, endPoint y: 481, distance: 72.8
drag, startPoint x: 644, startPoint y: 452, endPoint x: 641, endPoint y: 461, distance: 10.2
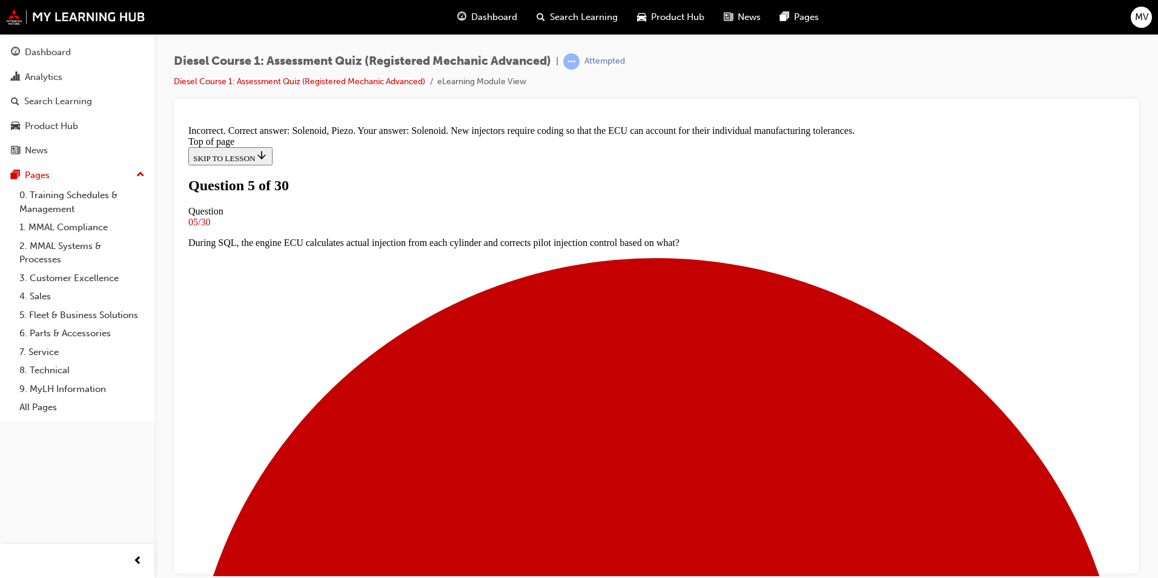
scroll to position [70, 0]
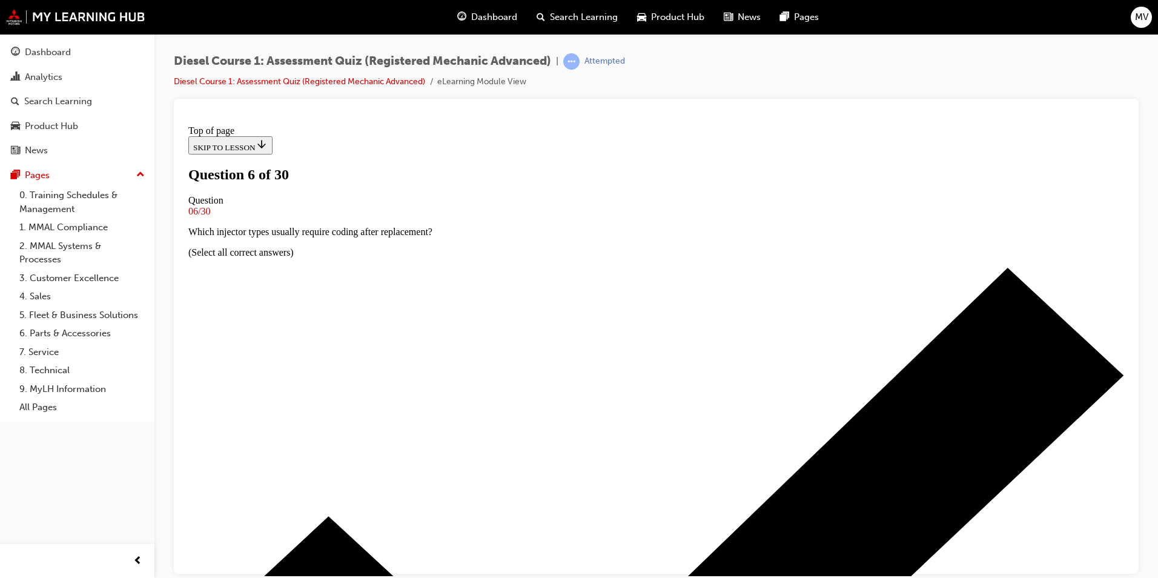
scroll to position [107, 0]
drag, startPoint x: 460, startPoint y: 297, endPoint x: 594, endPoint y: 362, distance: 149.5
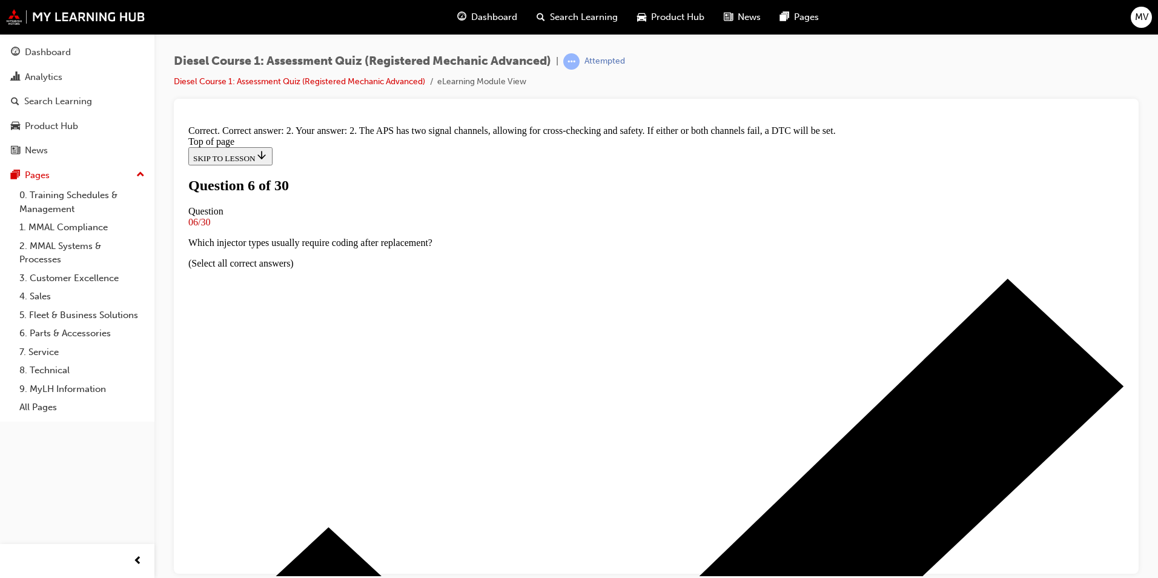
scroll to position [219, 0]
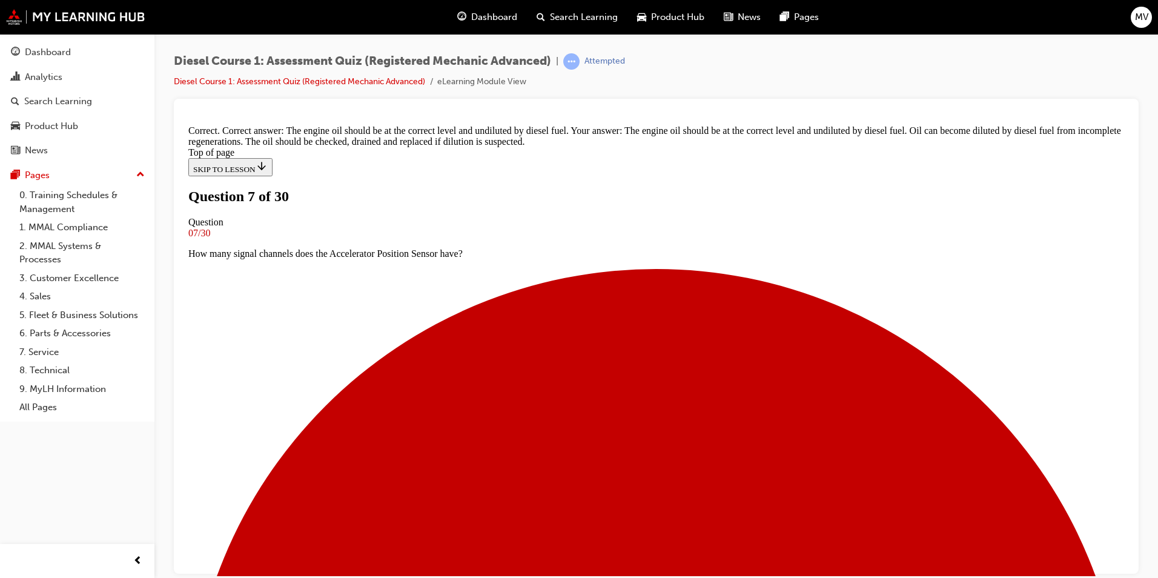
scroll to position [203, 0]
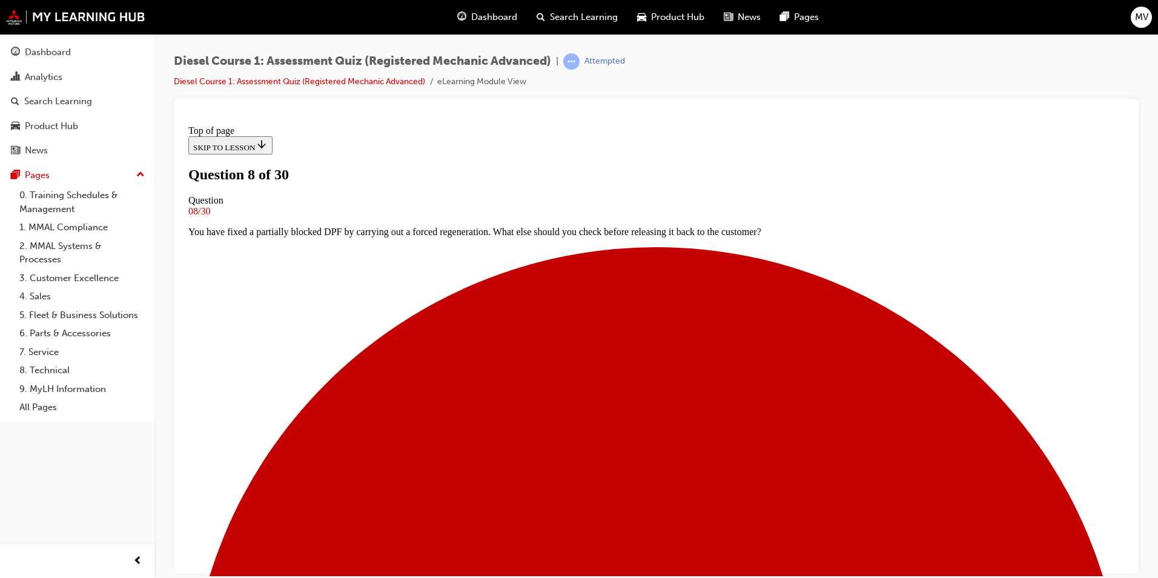
scroll to position [62, 0]
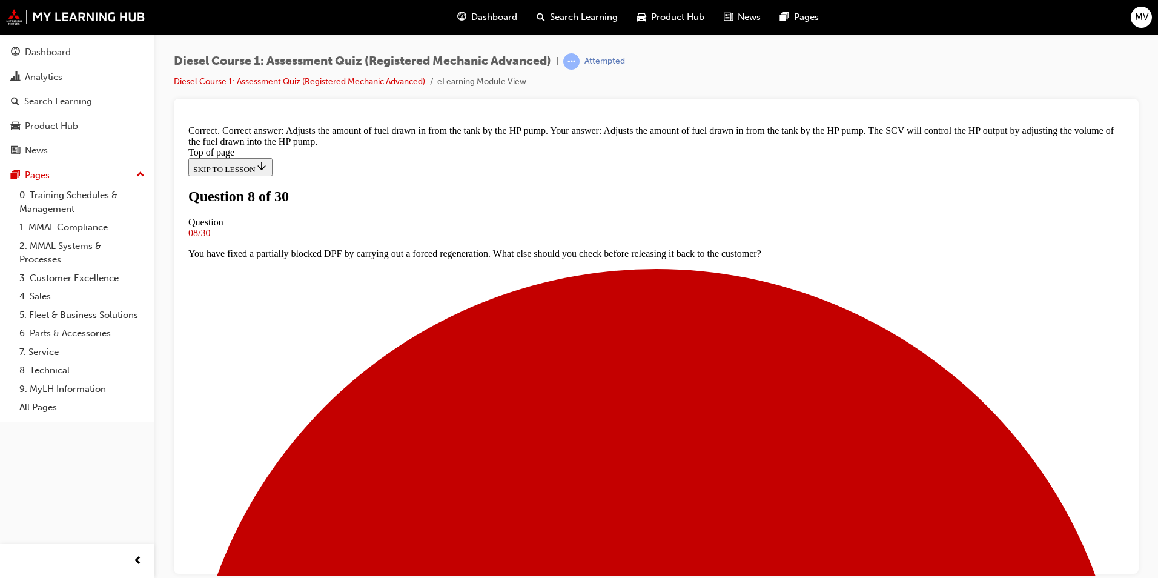
scroll to position [231, 0]
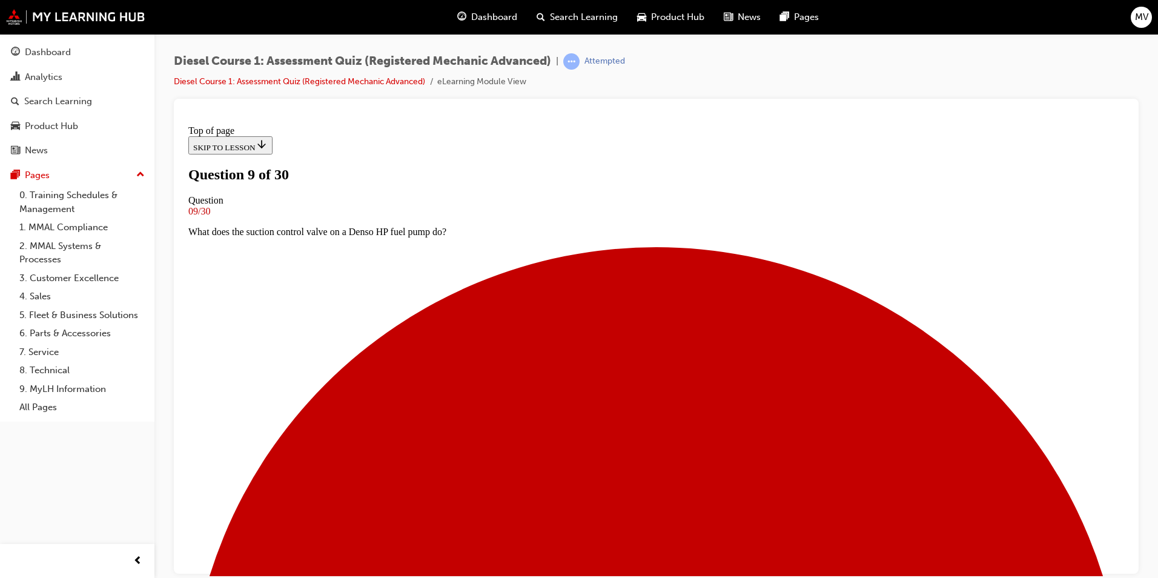
scroll to position [2, 0]
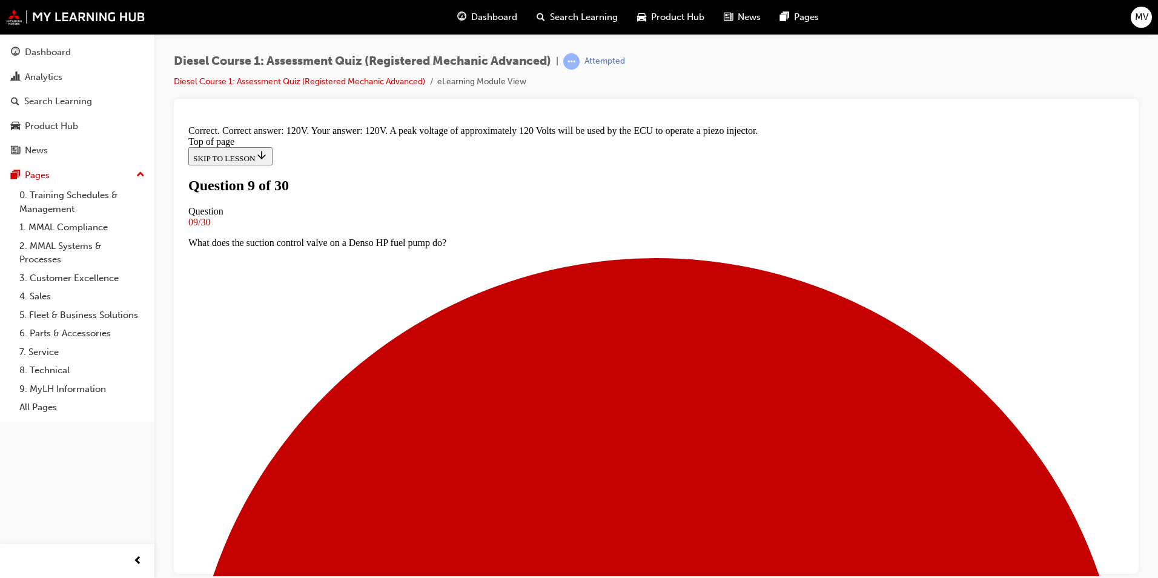
scroll to position [240, 0]
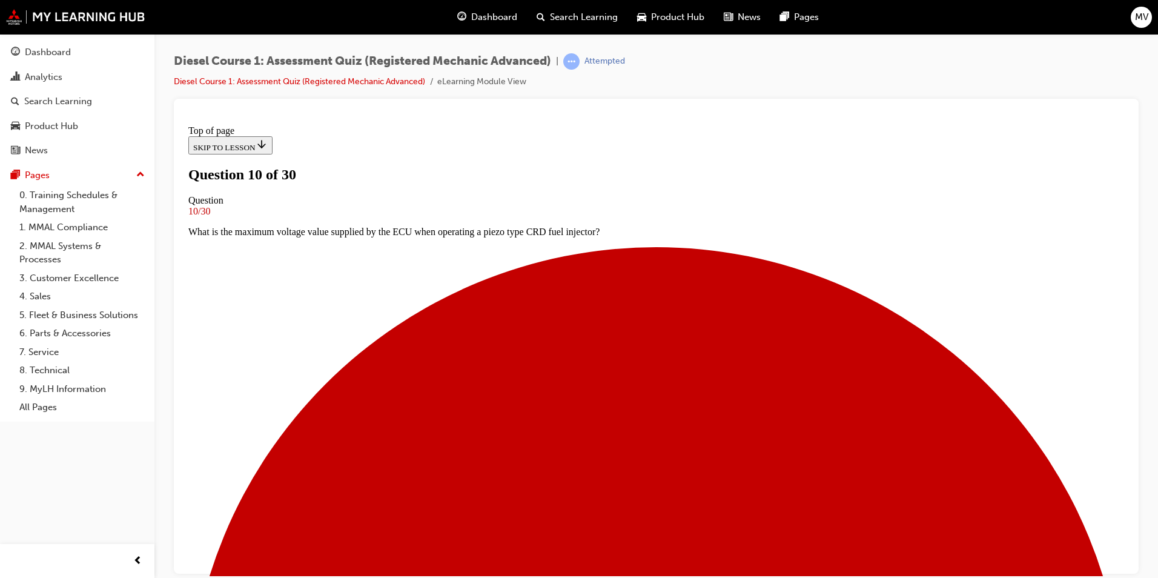
scroll to position [2, 0]
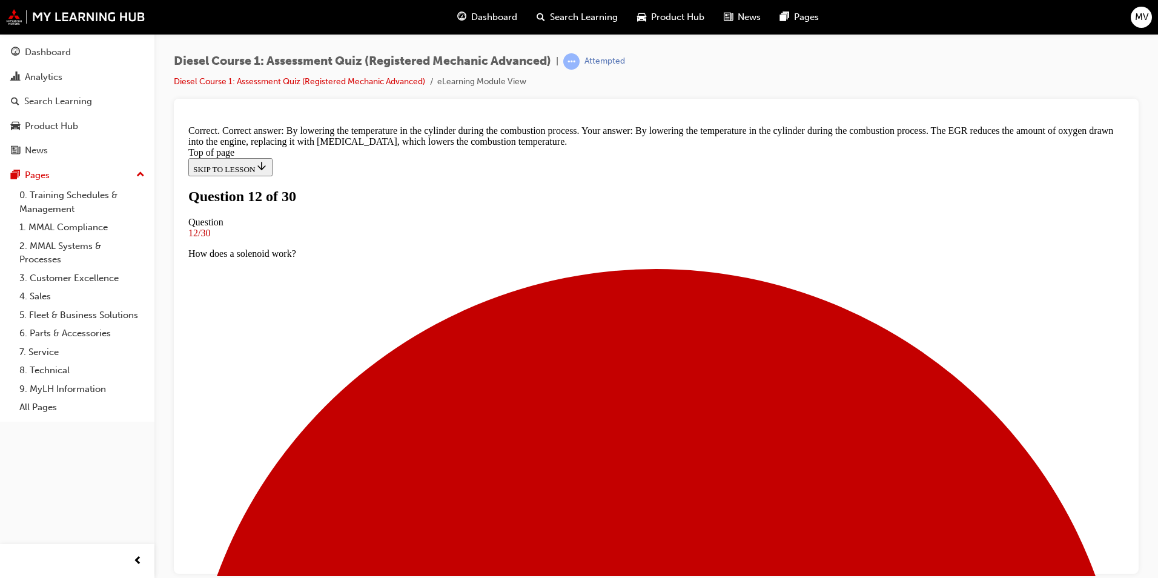
scroll to position [110, 0]
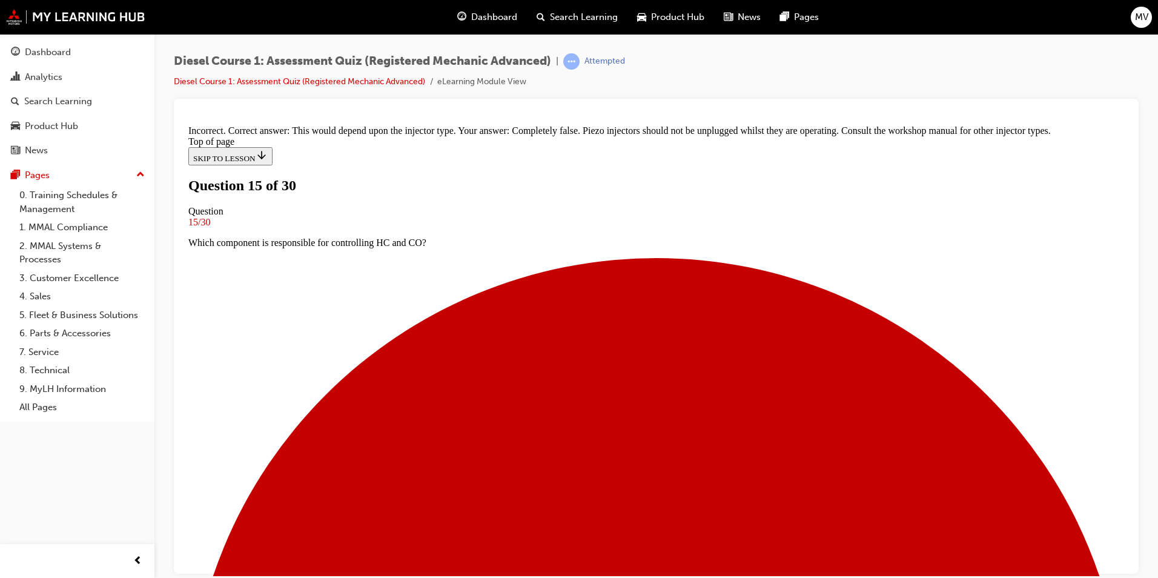
scroll to position [171, 0]
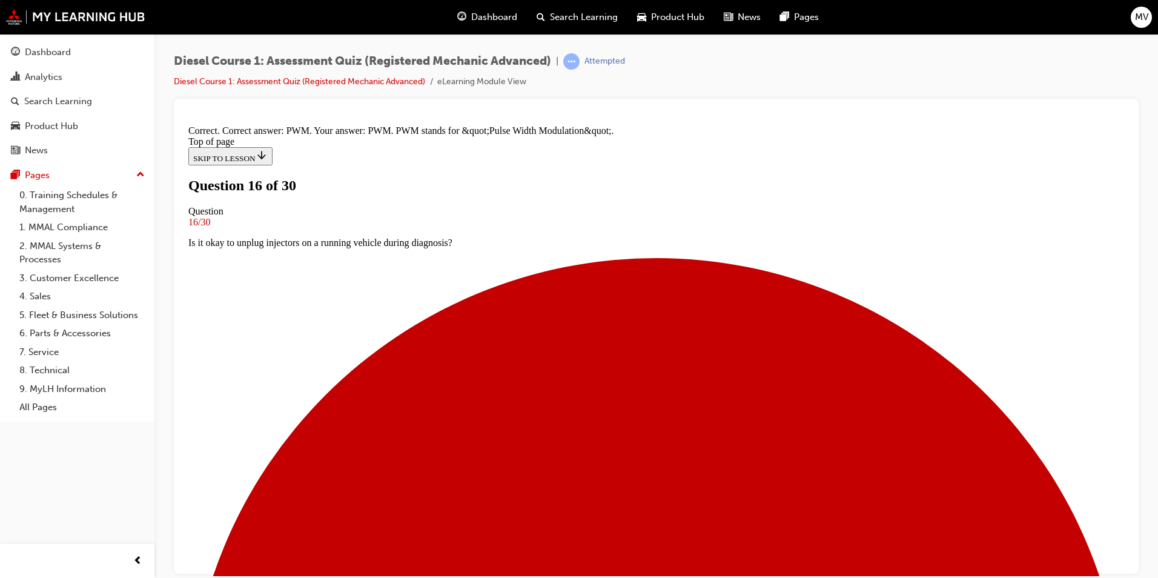
scroll to position [225, 0]
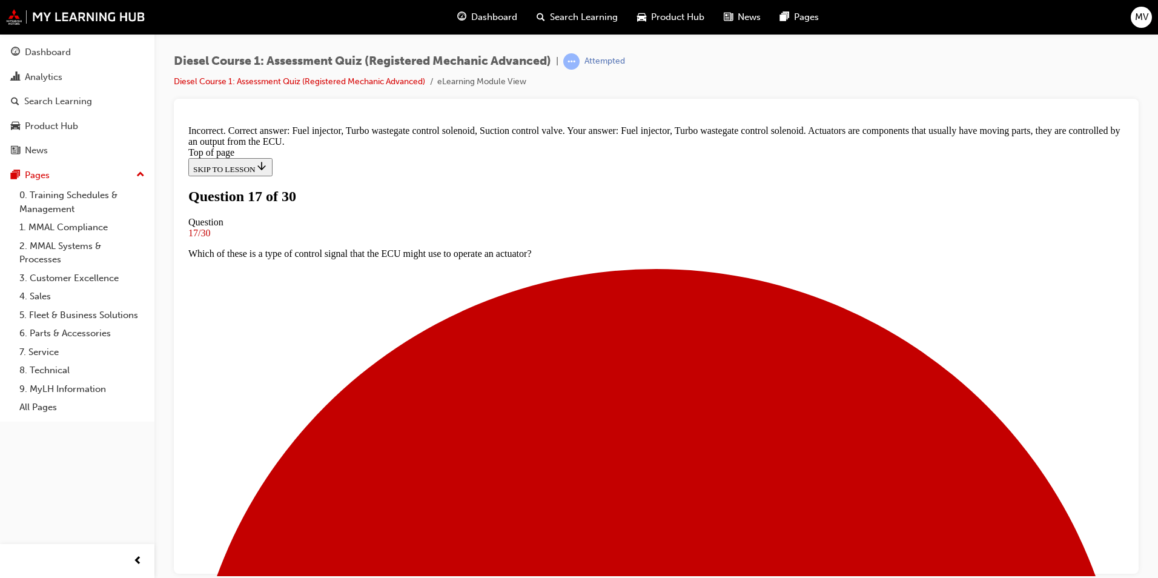
scroll to position [119, 0]
drag, startPoint x: 472, startPoint y: 304, endPoint x: 467, endPoint y: 355, distance: 51.6
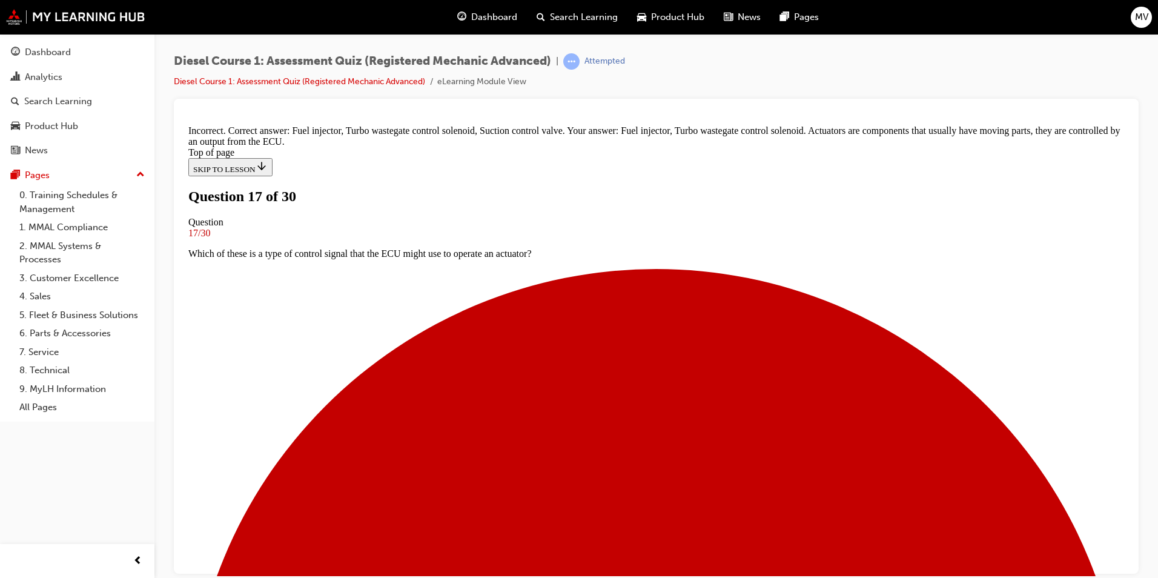
scroll to position [240, 0]
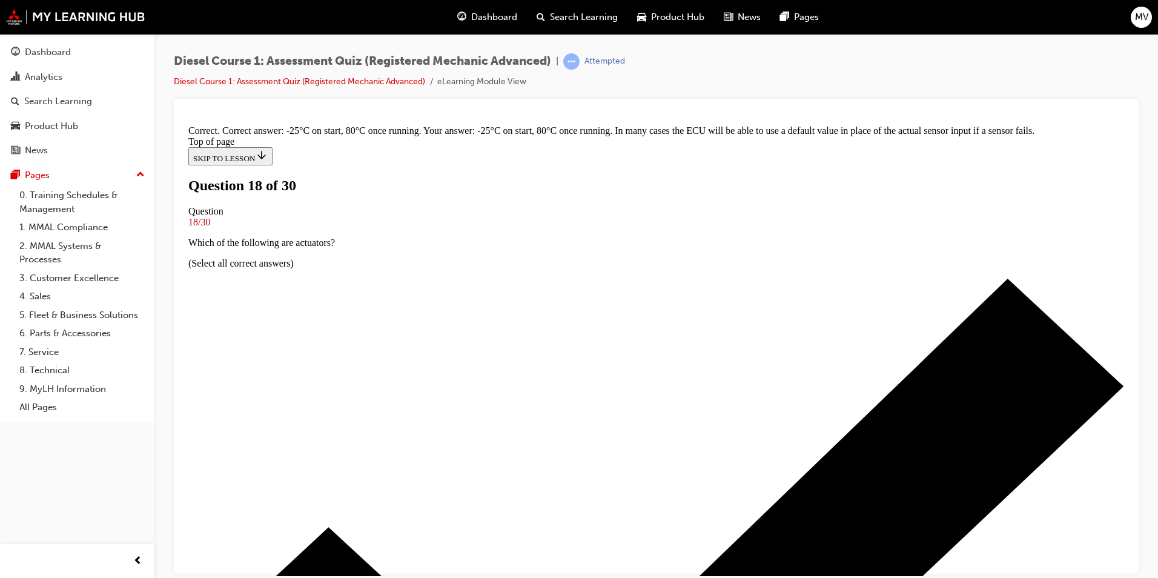
scroll to position [240, 0]
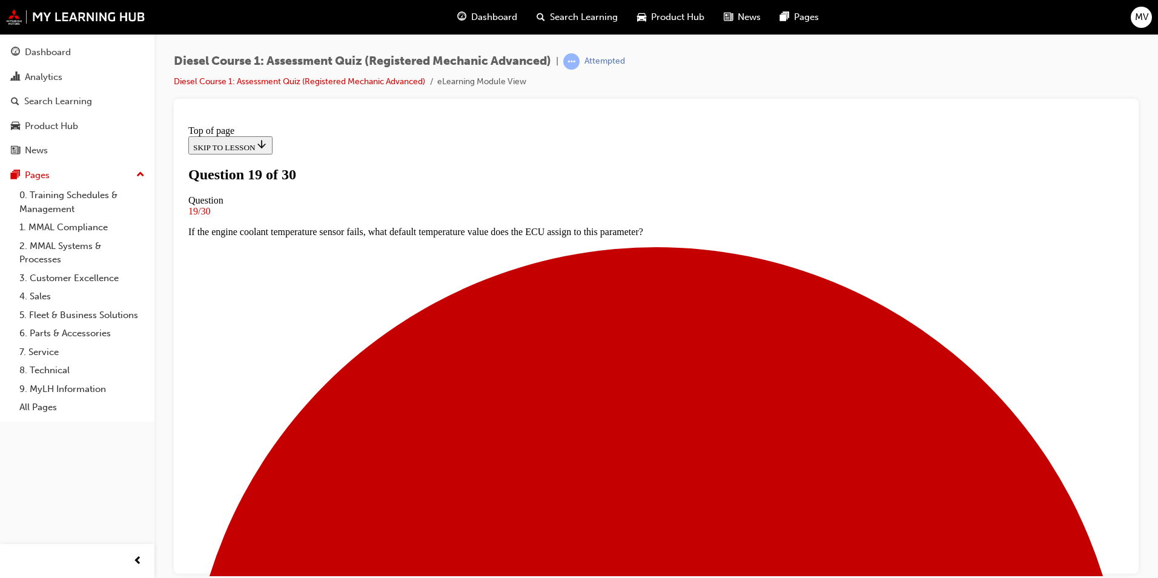
scroll to position [62, 0]
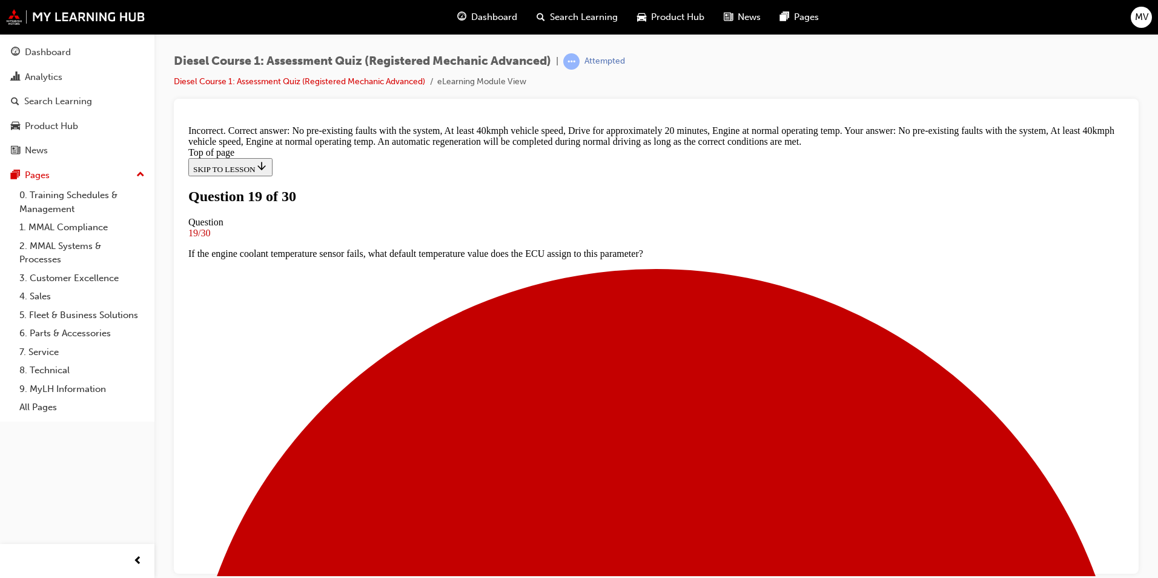
scroll to position [260, 0]
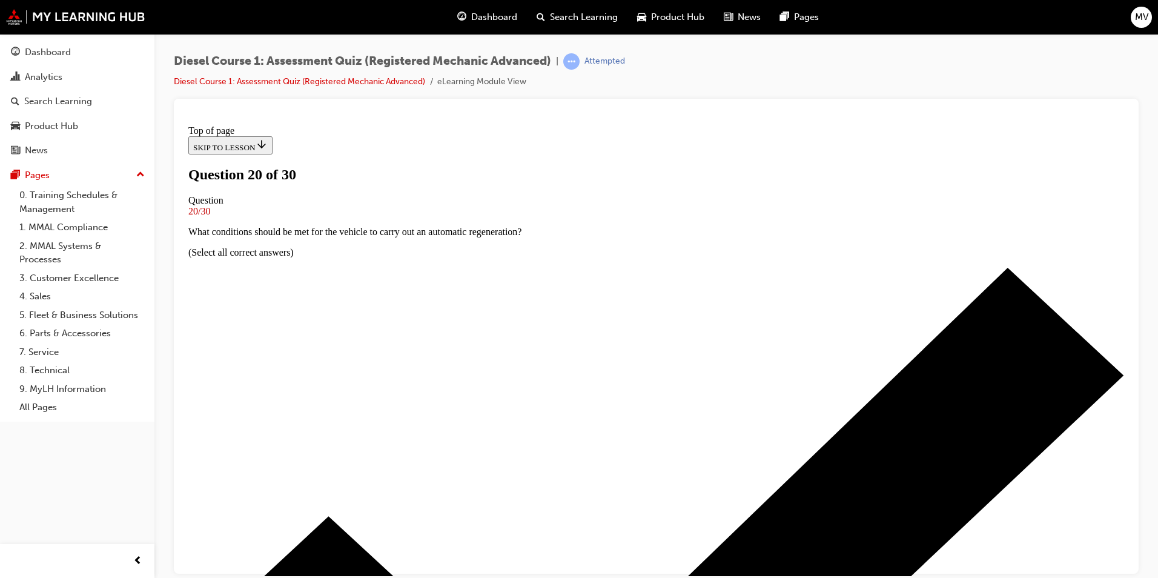
scroll to position [62, 0]
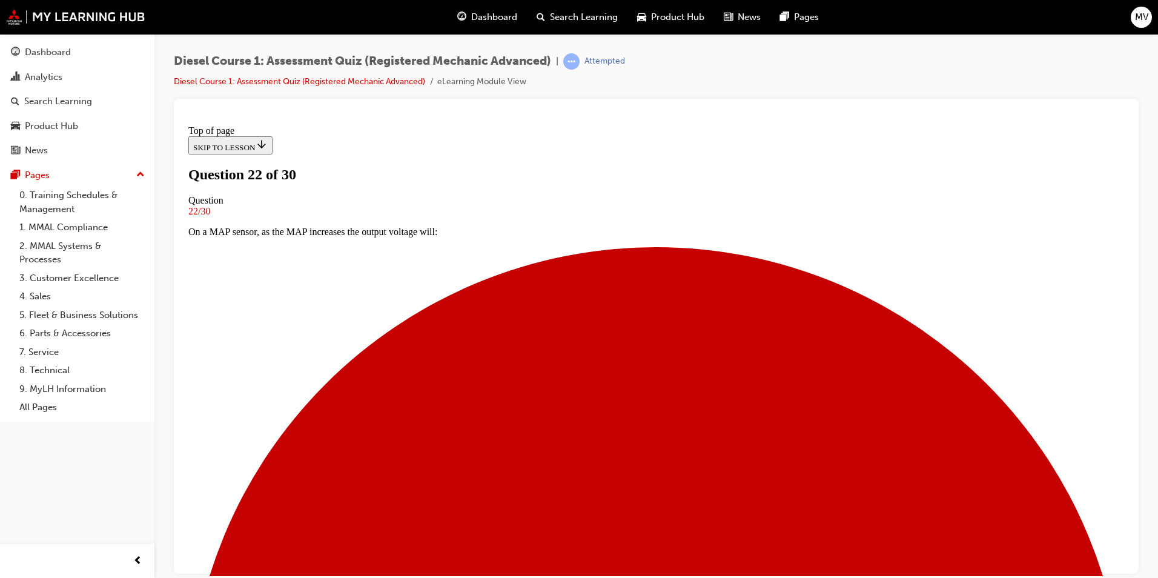
scroll to position [61, 0]
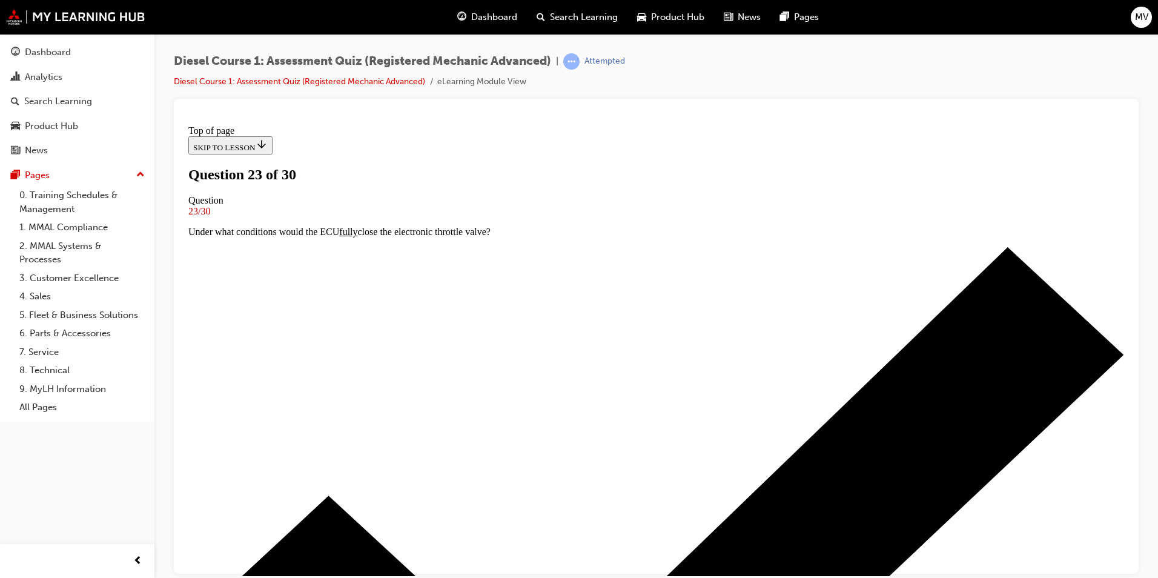
scroll to position [107, 0]
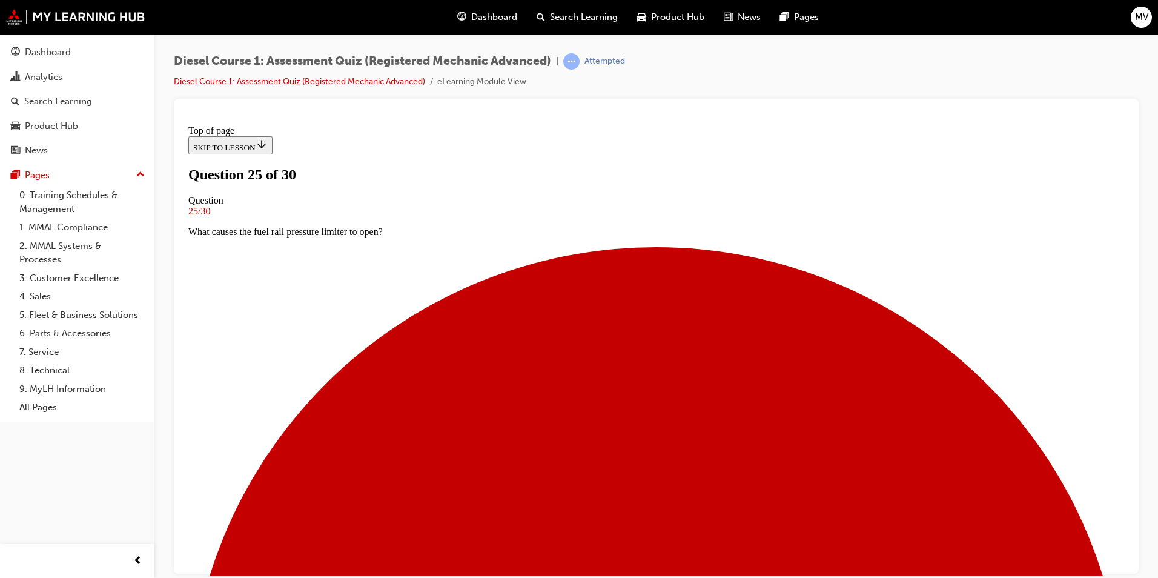
scroll to position [62, 0]
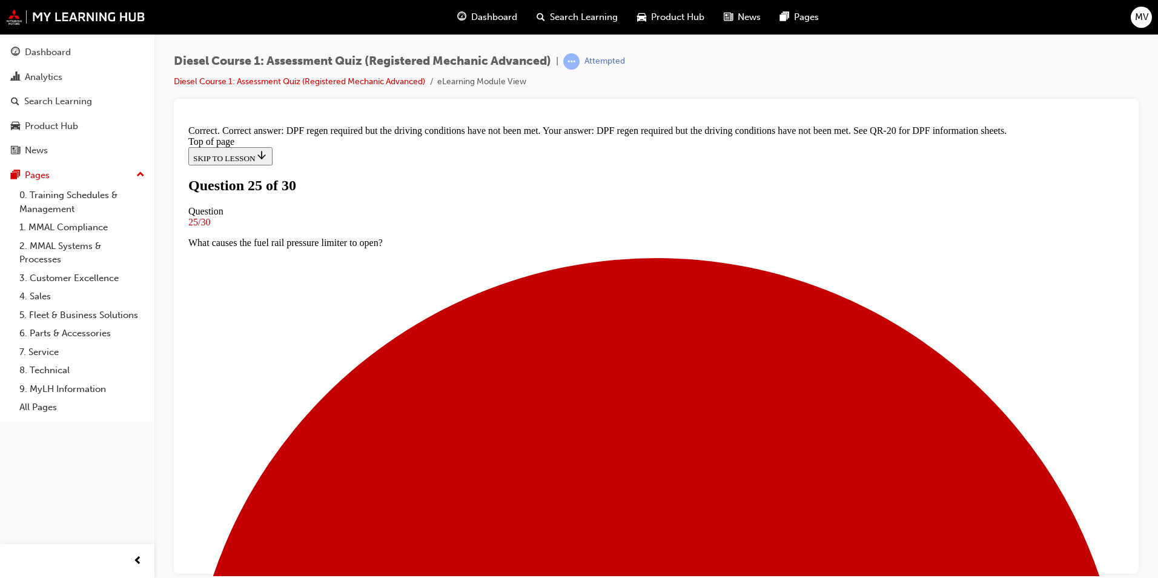
scroll to position [217, 0]
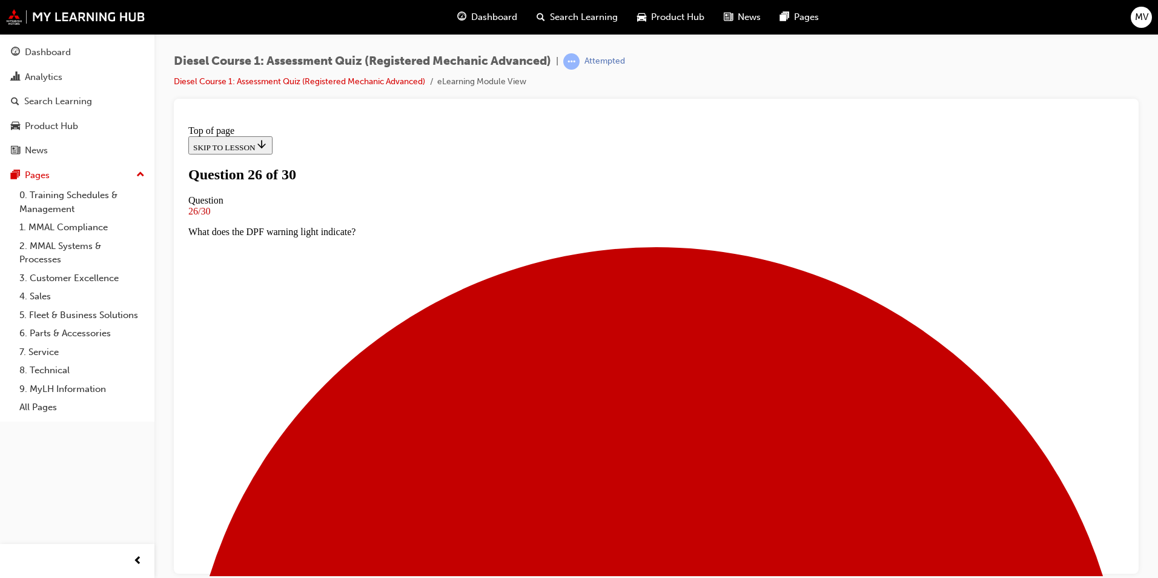
scroll to position [62, 0]
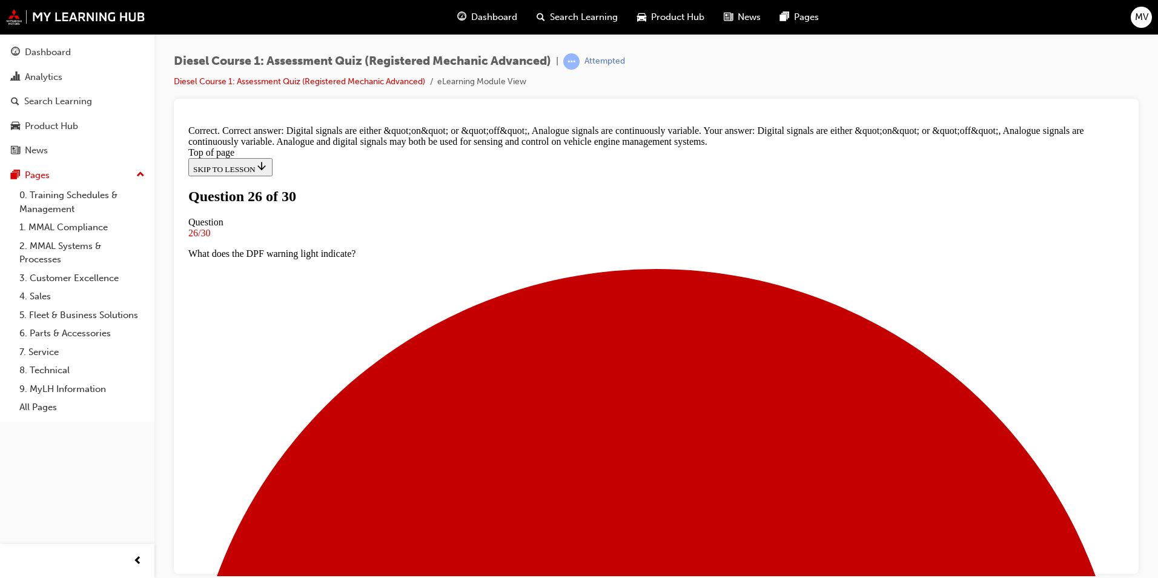
scroll to position [240, 0]
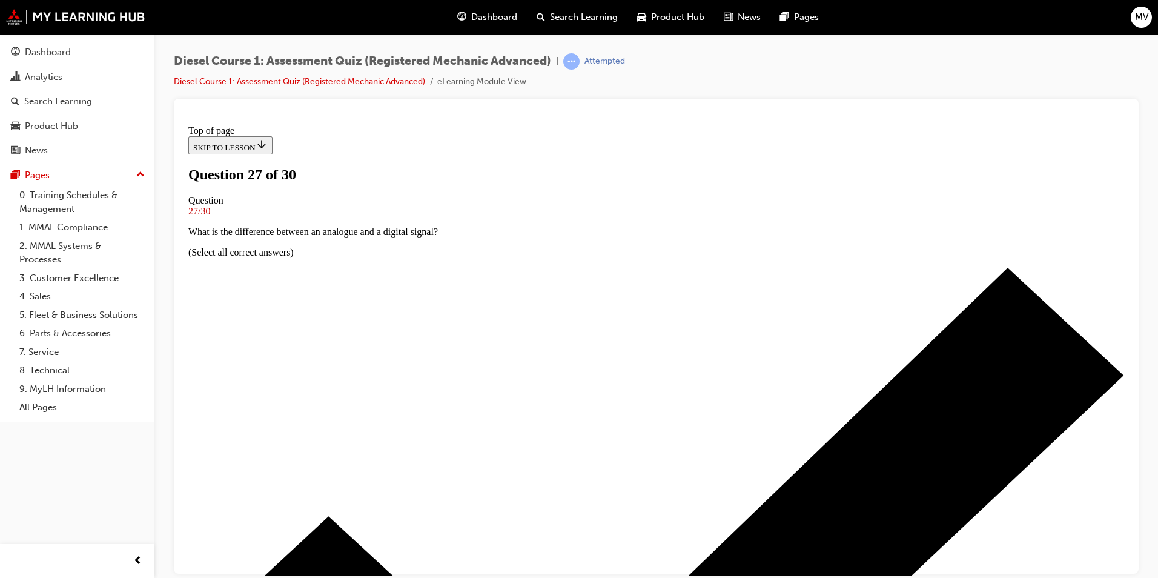
scroll to position [62, 0]
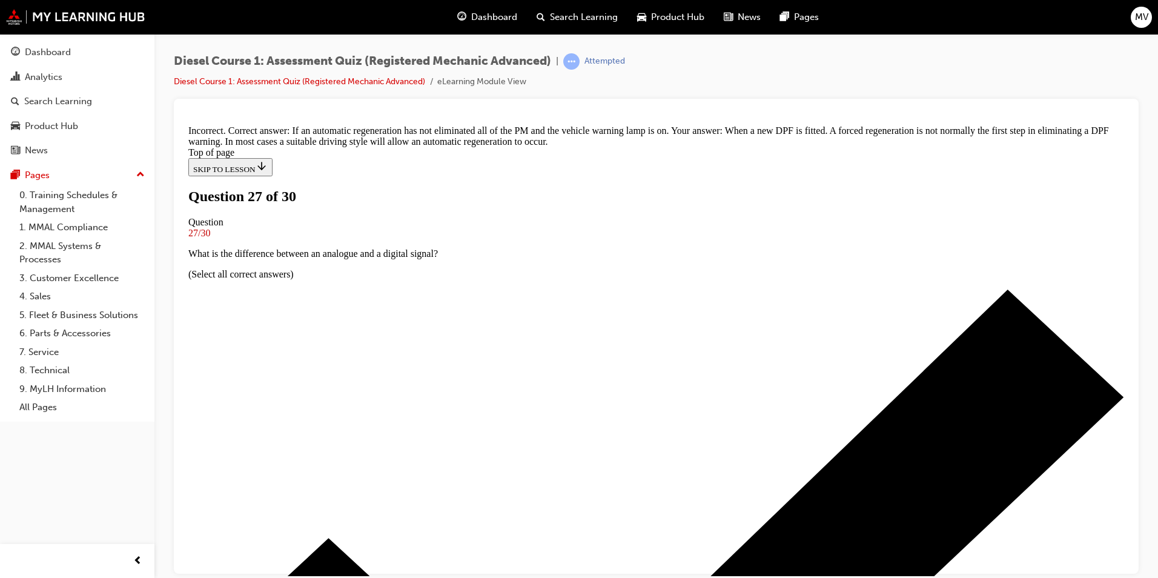
scroll to position [124, 0]
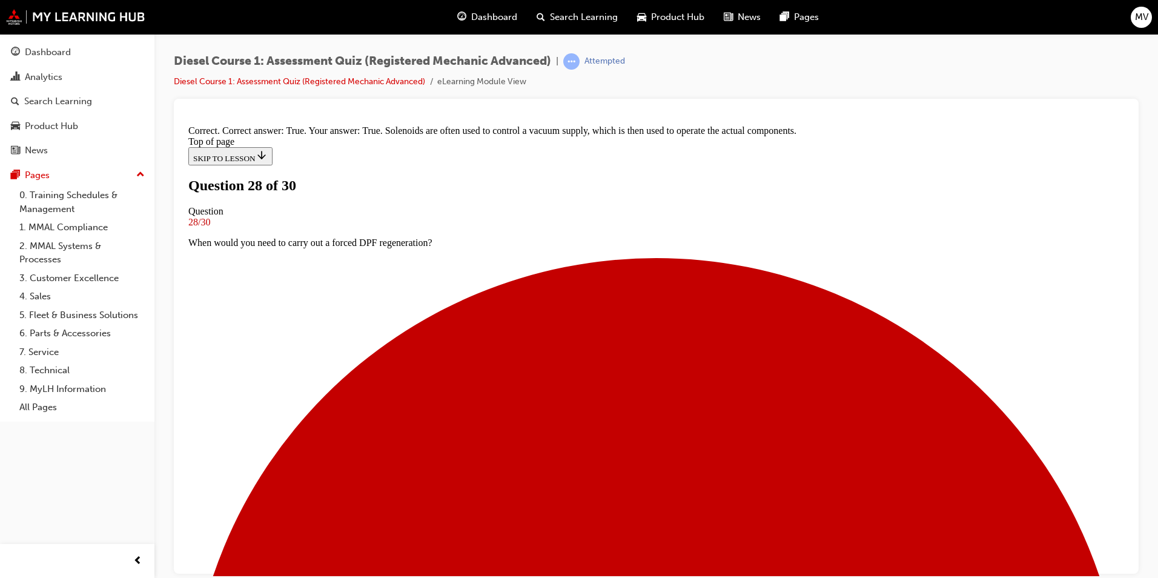
scroll to position [0, 0]
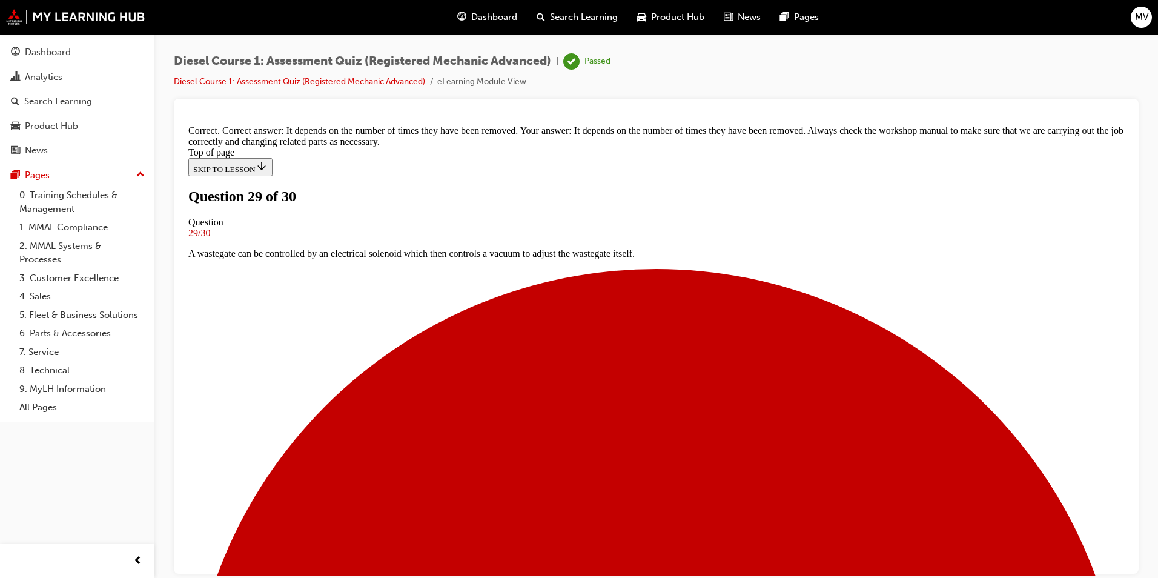
scroll to position [219, 0]
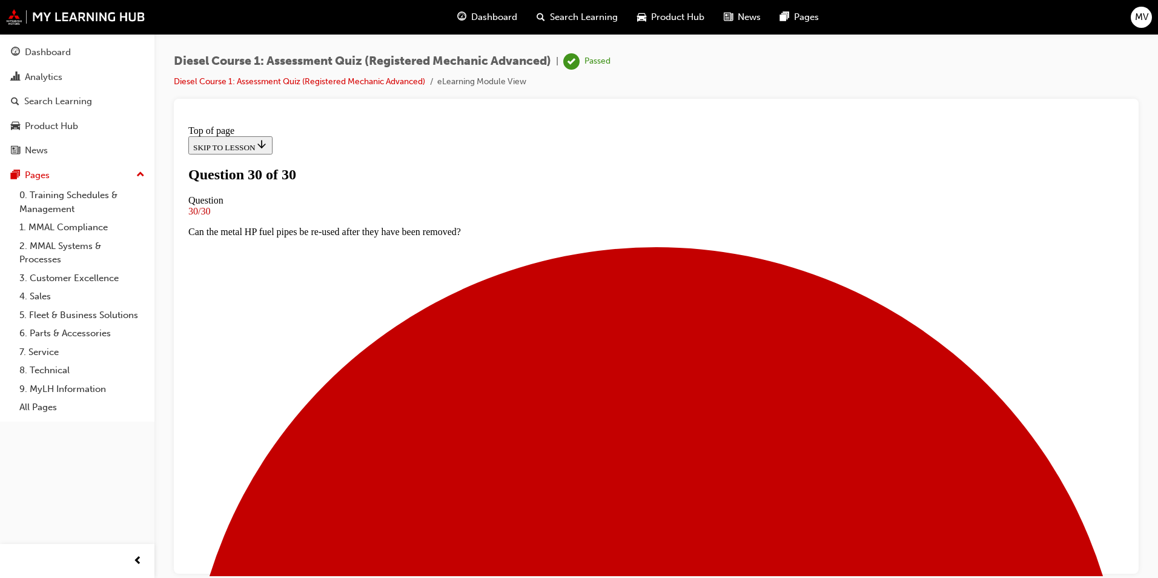
scroll to position [127, 0]
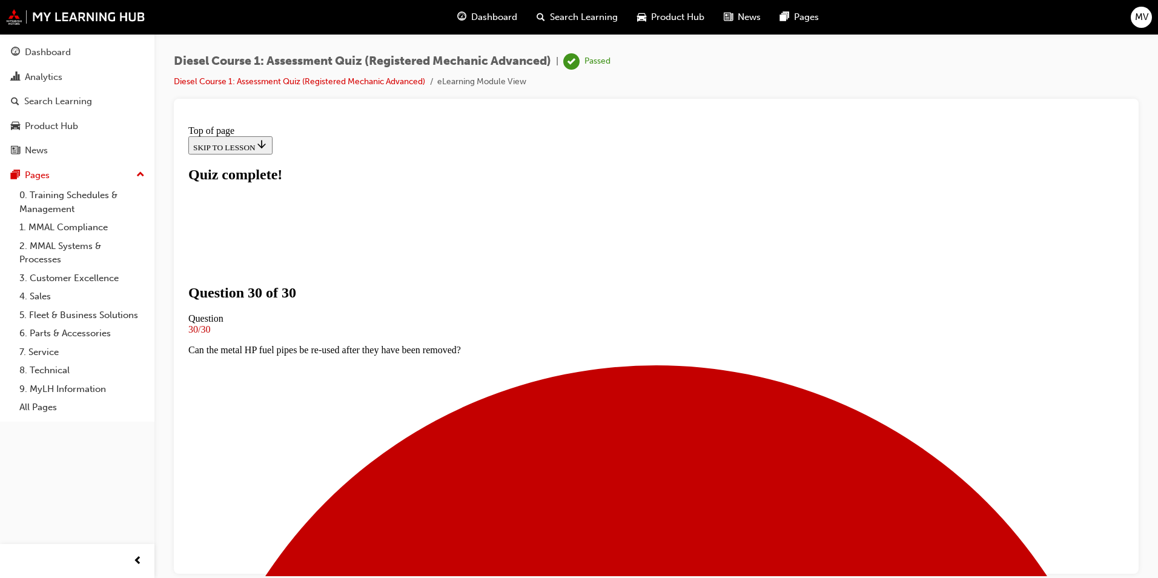
scroll to position [162, 0]
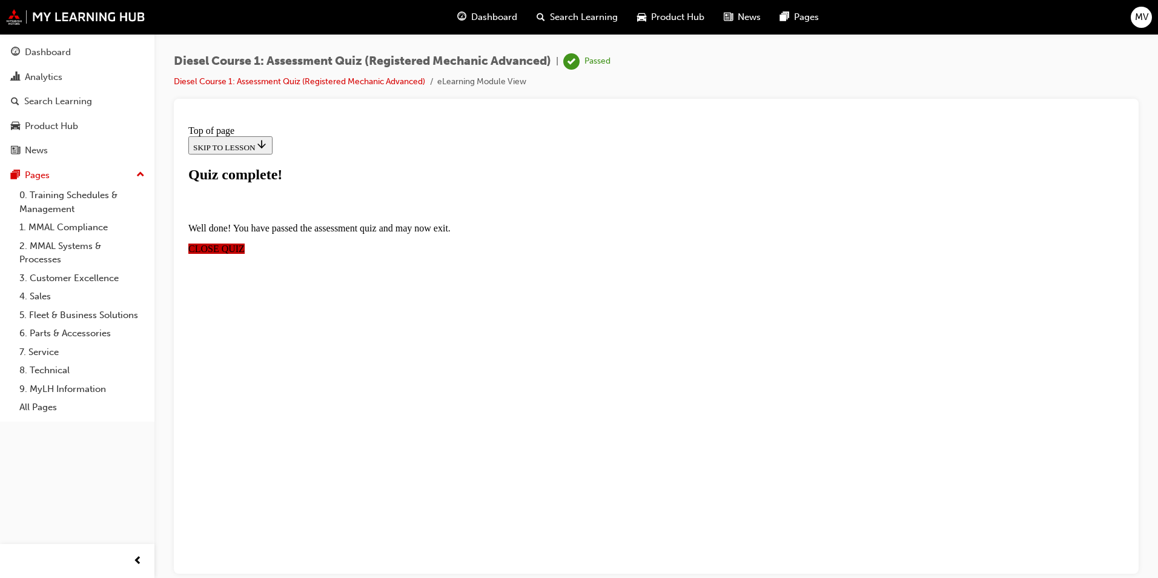
click at [245, 243] on span "CLOSE QUIZ" at bounding box center [216, 248] width 56 height 10
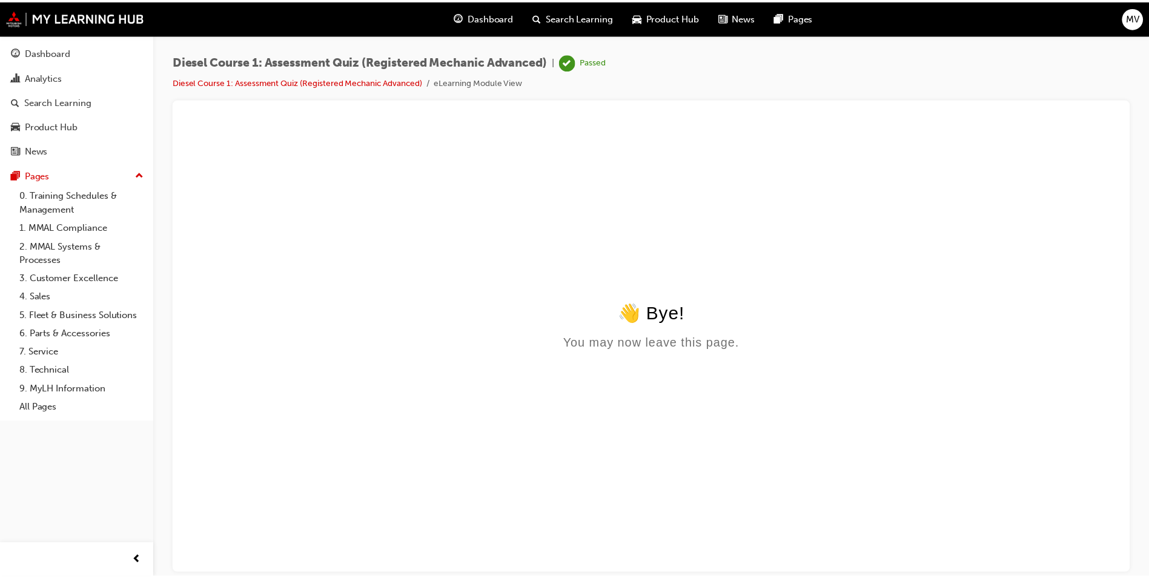
scroll to position [0, 0]
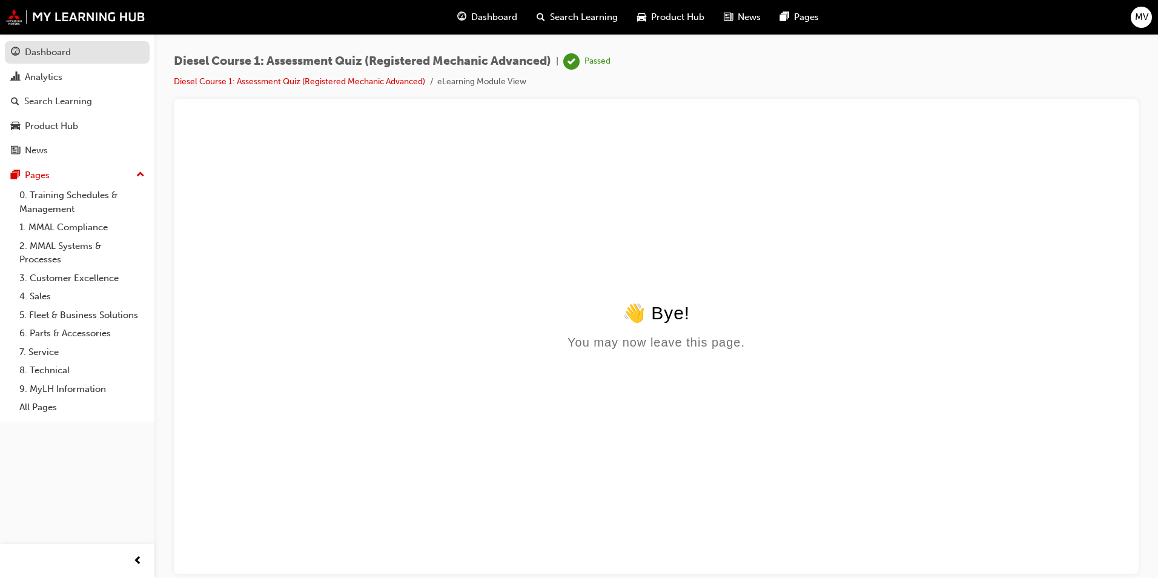
click at [57, 52] on div "Dashboard" at bounding box center [48, 52] width 46 height 14
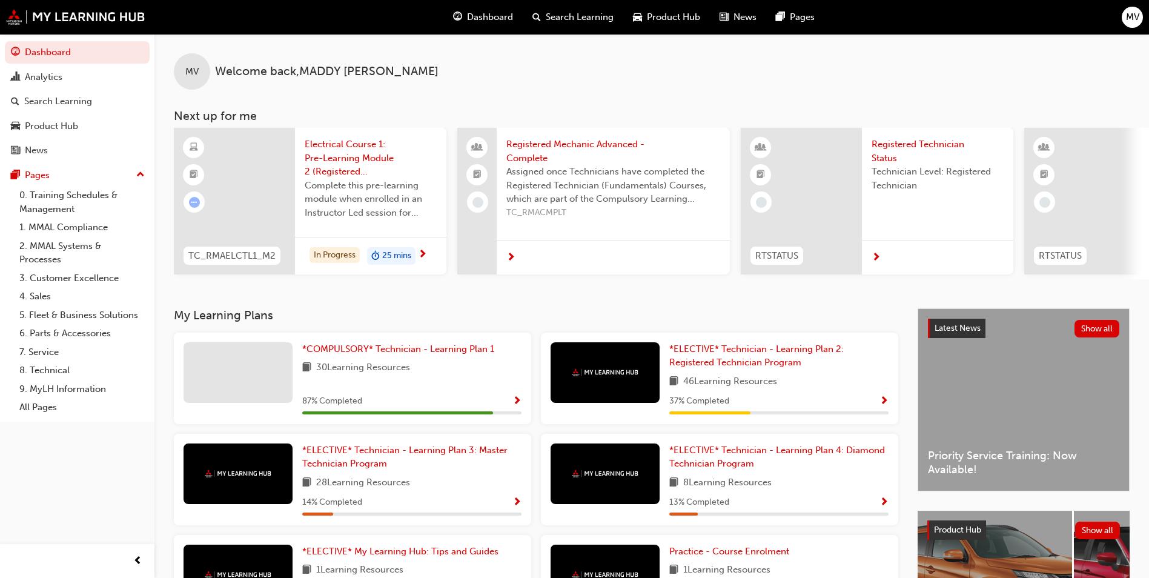
click at [417, 375] on div "30 Learning Resources" at bounding box center [411, 367] width 219 height 15
click at [517, 402] on span "Show Progress" at bounding box center [516, 401] width 9 height 11
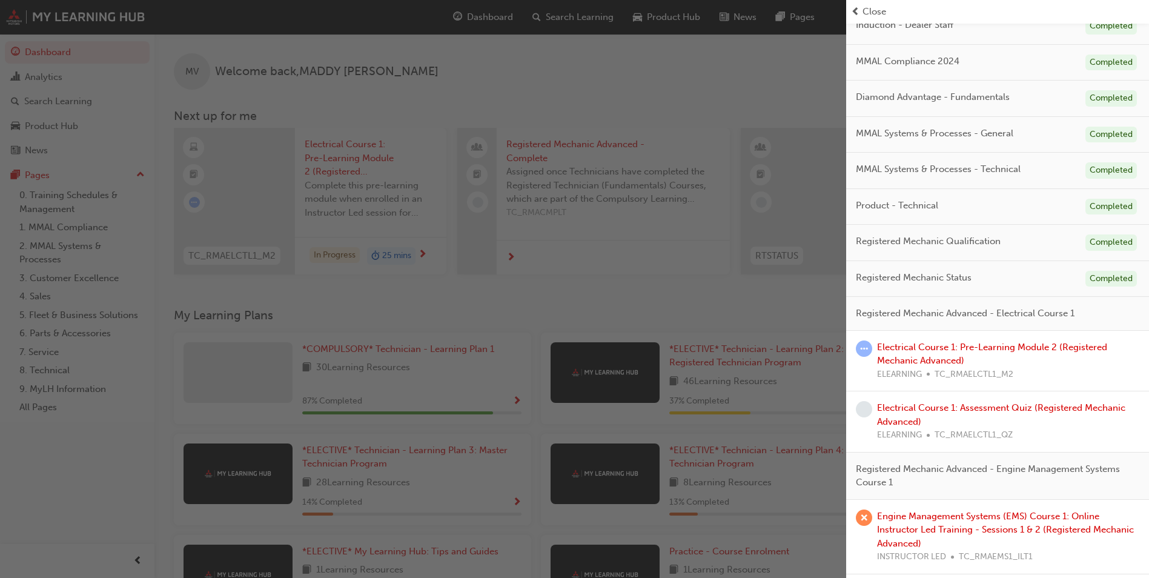
scroll to position [121, 0]
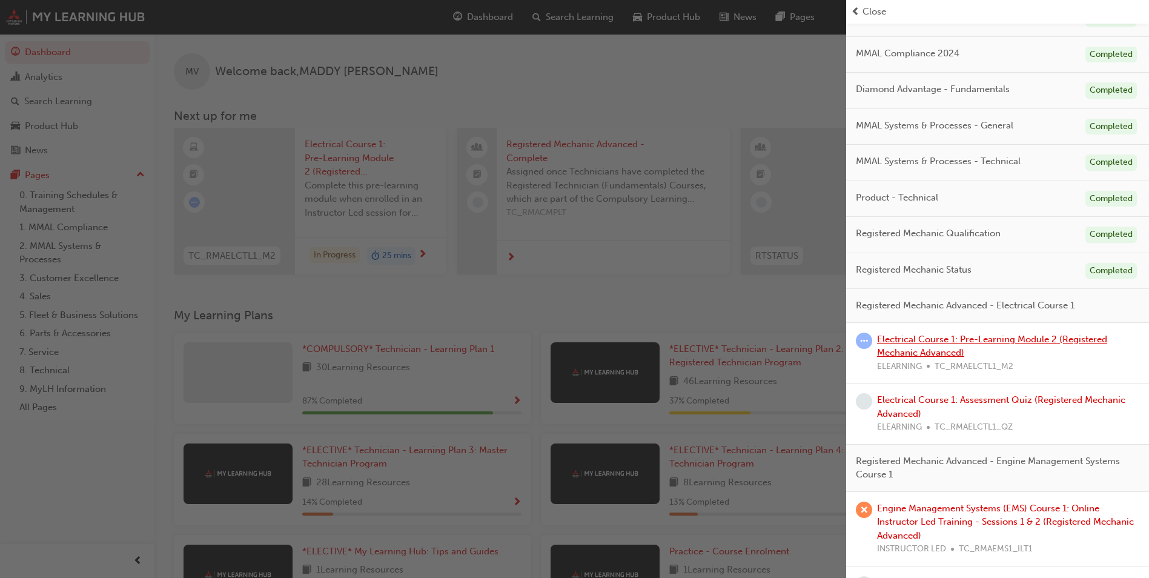
click at [1062, 342] on link "Electrical Course 1: Pre-Learning Module 2 (Registered Mechanic Advanced)" at bounding box center [992, 346] width 230 height 25
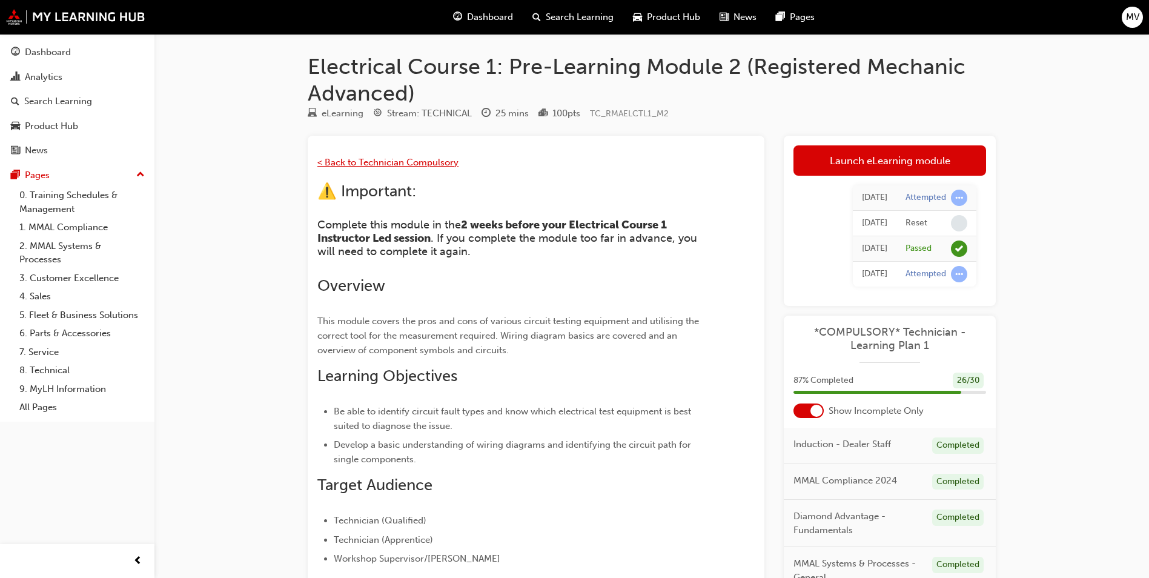
click at [358, 158] on span "< Back to Technician Compulsory" at bounding box center [387, 162] width 141 height 11
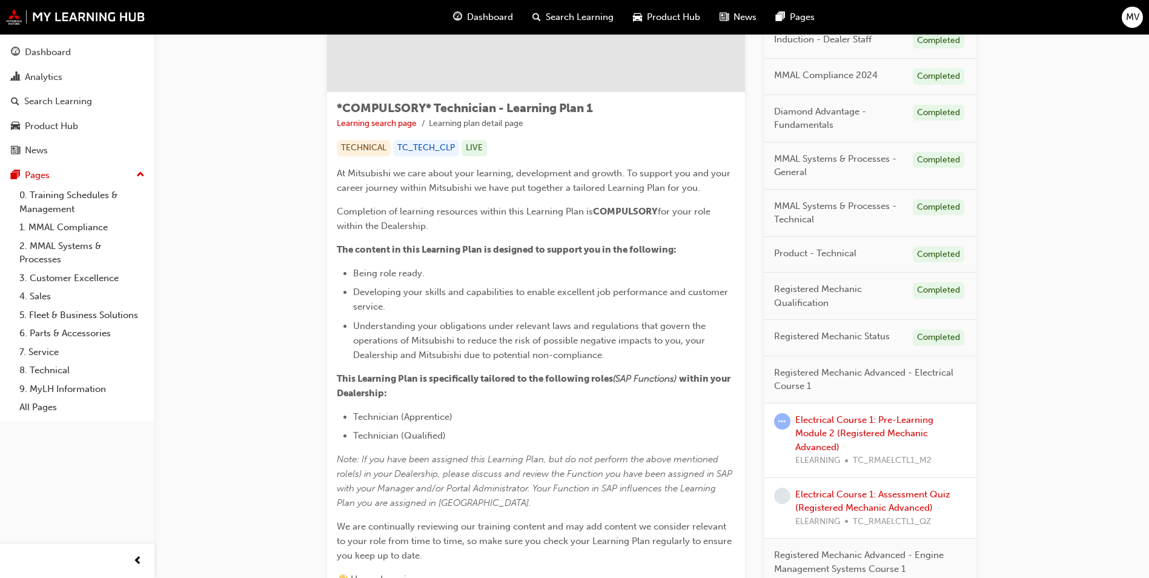
scroll to position [182, 0]
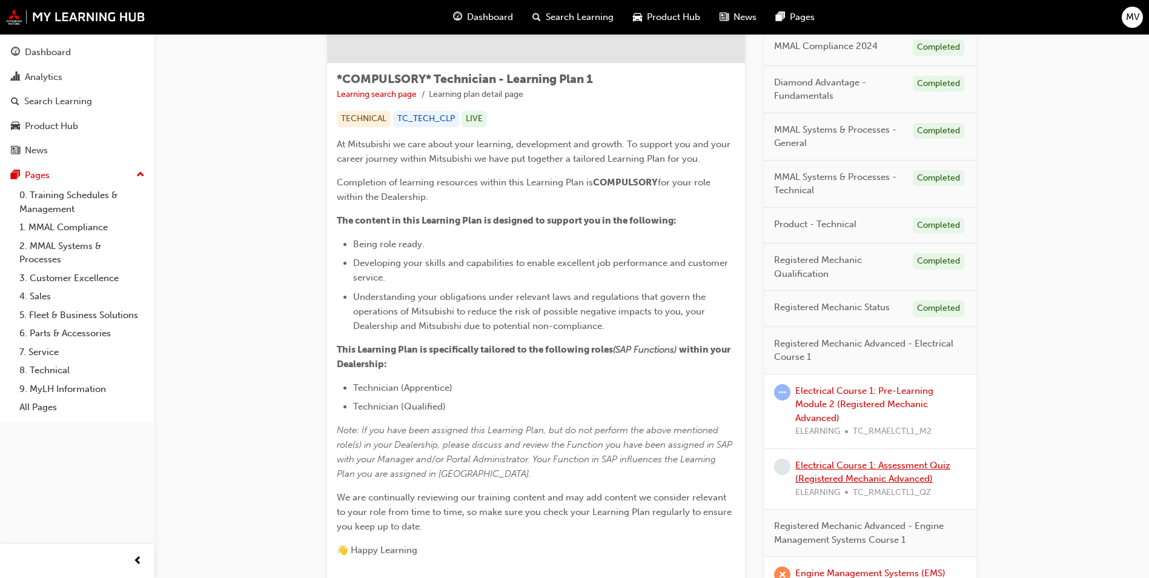
click at [903, 467] on link "Electrical Course 1: Assessment Quiz (Registered Mechanic Advanced)" at bounding box center [872, 472] width 155 height 25
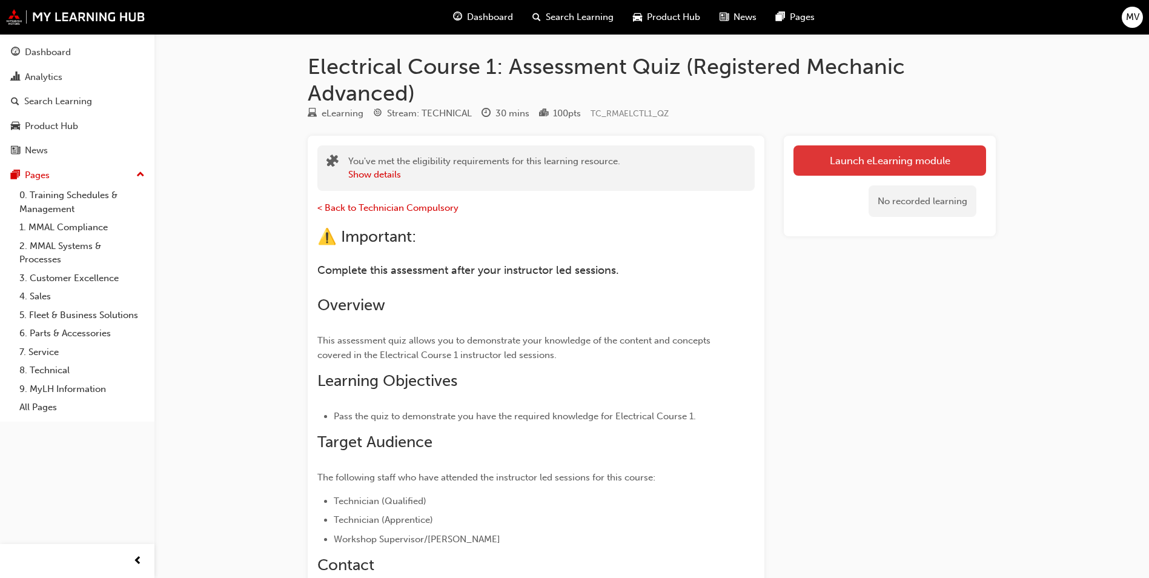
click at [926, 159] on link "Launch eLearning module" at bounding box center [889, 160] width 193 height 30
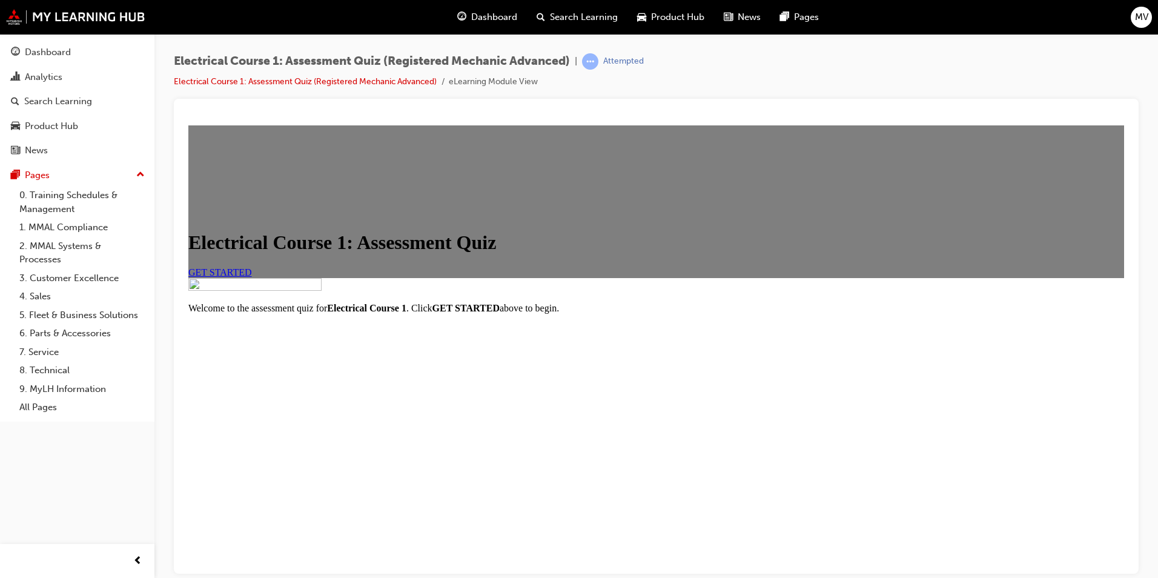
click at [252, 277] on span "GET STARTED" at bounding box center [220, 271] width 64 height 10
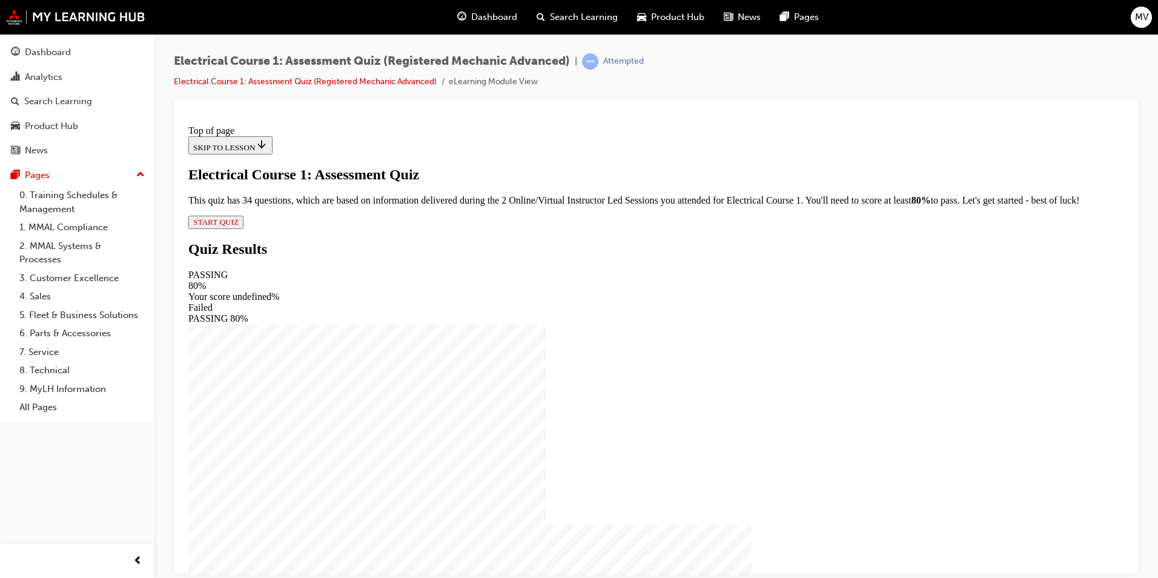
click at [243, 228] on button "START QUIZ" at bounding box center [215, 221] width 55 height 13
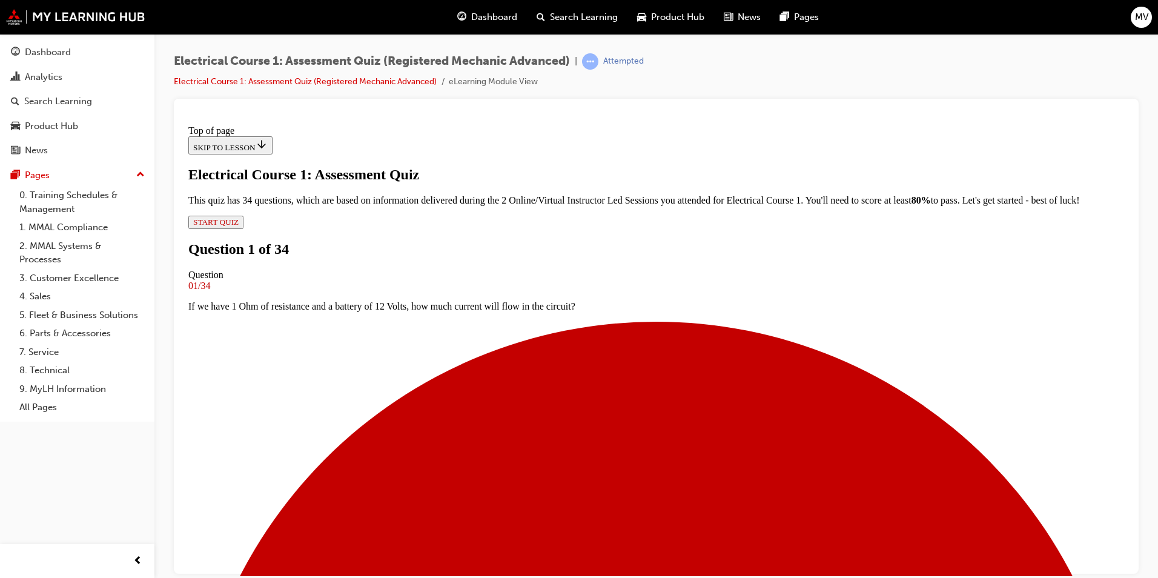
scroll to position [62, 0]
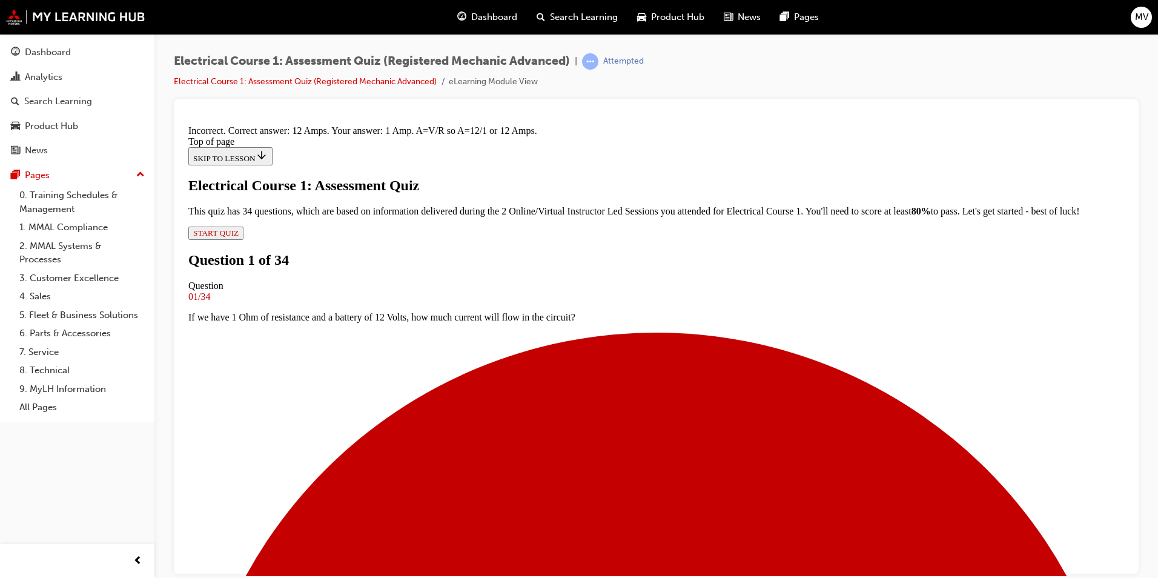
scroll to position [249, 0]
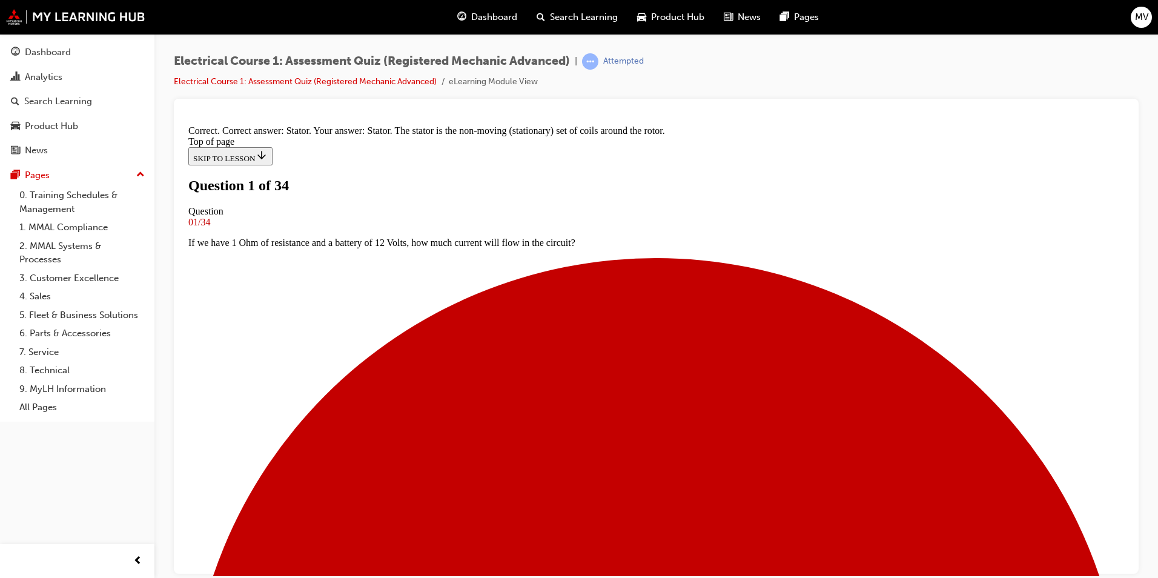
scroll to position [2, 0]
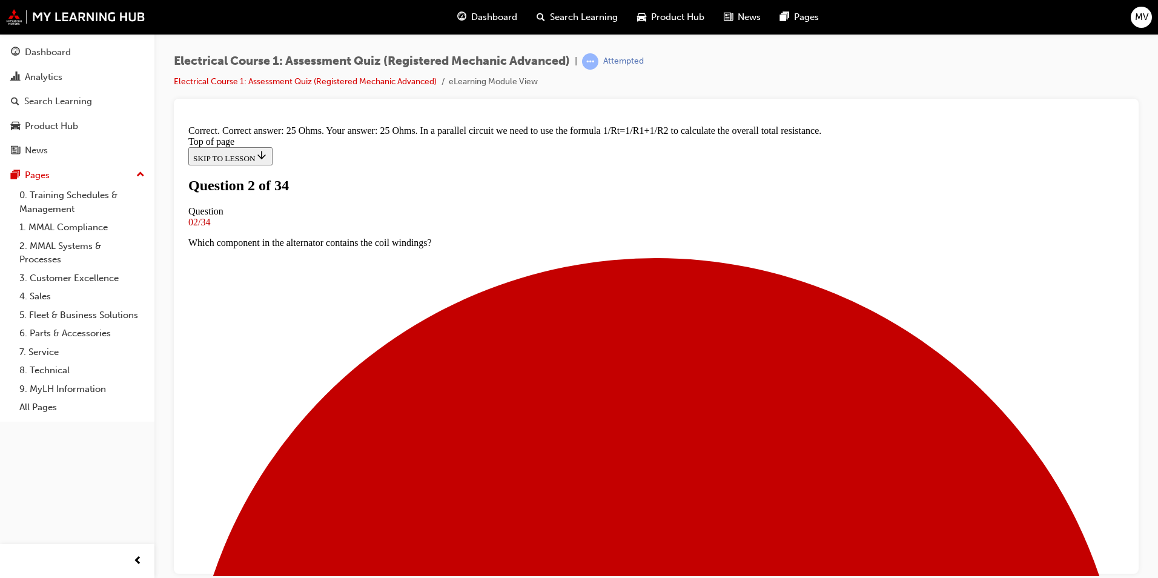
scroll to position [240, 0]
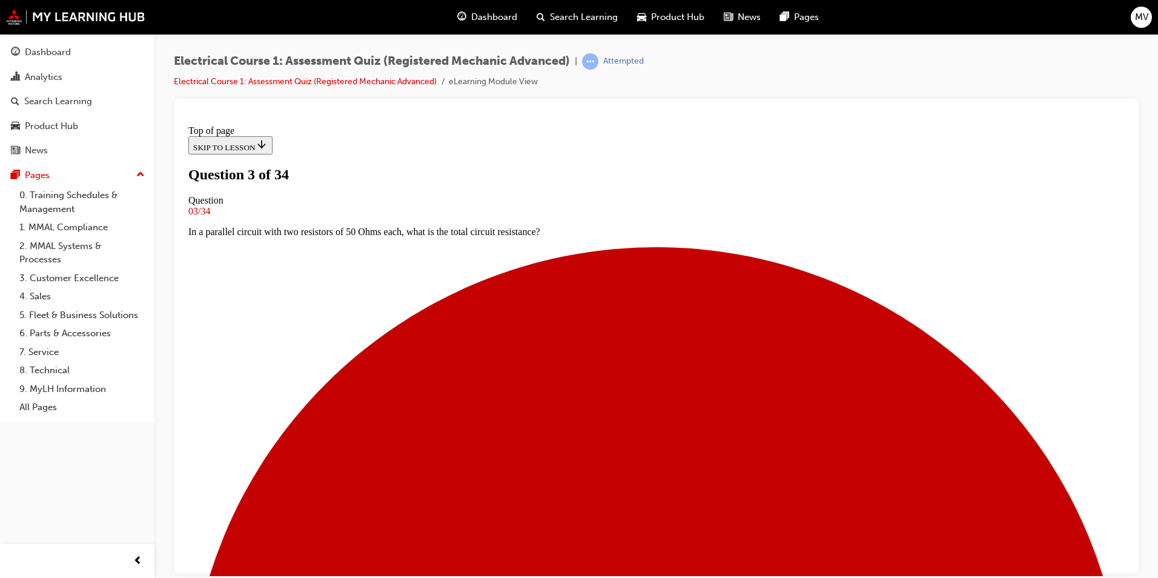
scroll to position [2, 0]
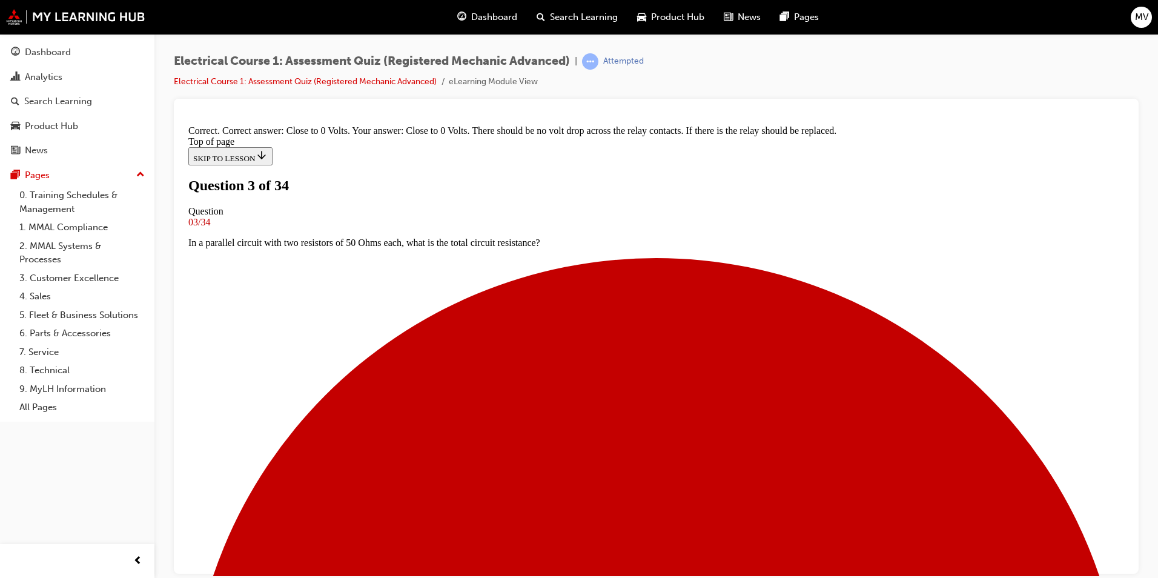
scroll to position [240, 0]
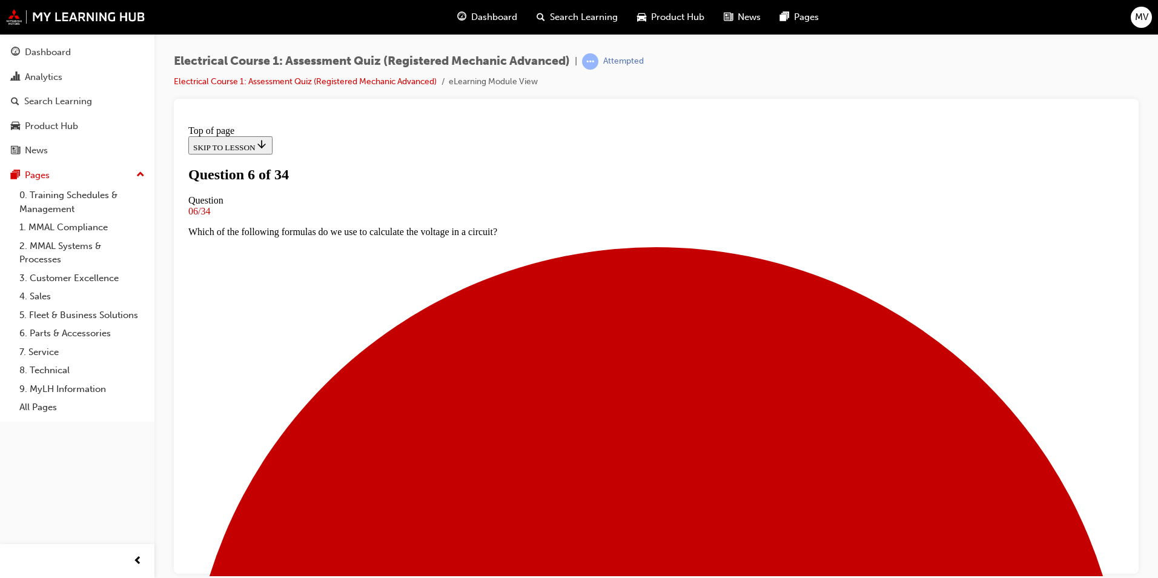
scroll to position [62, 0]
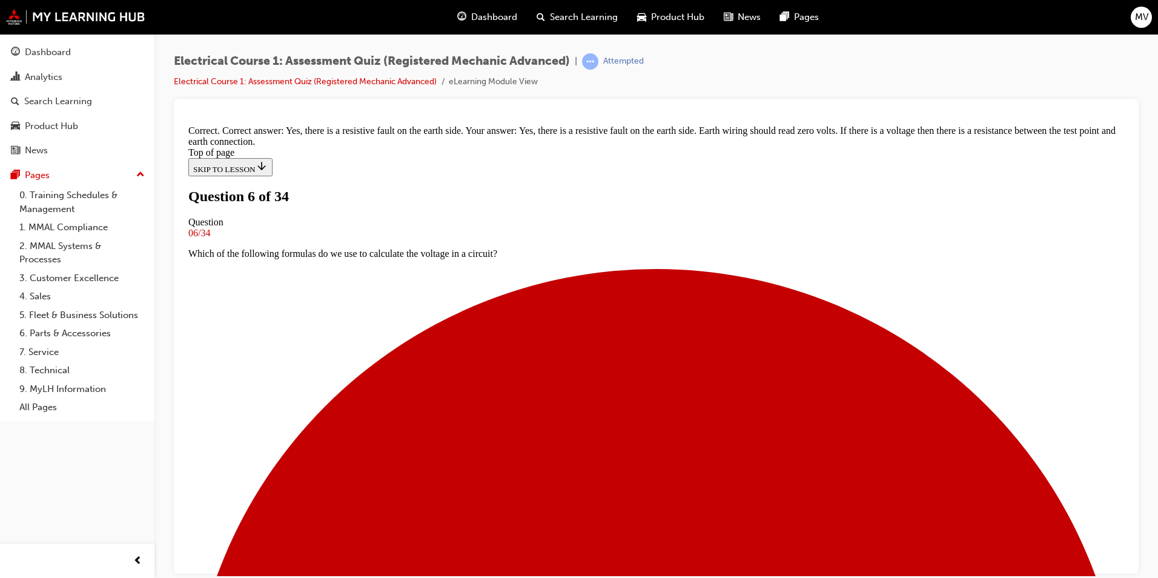
scroll to position [288, 0]
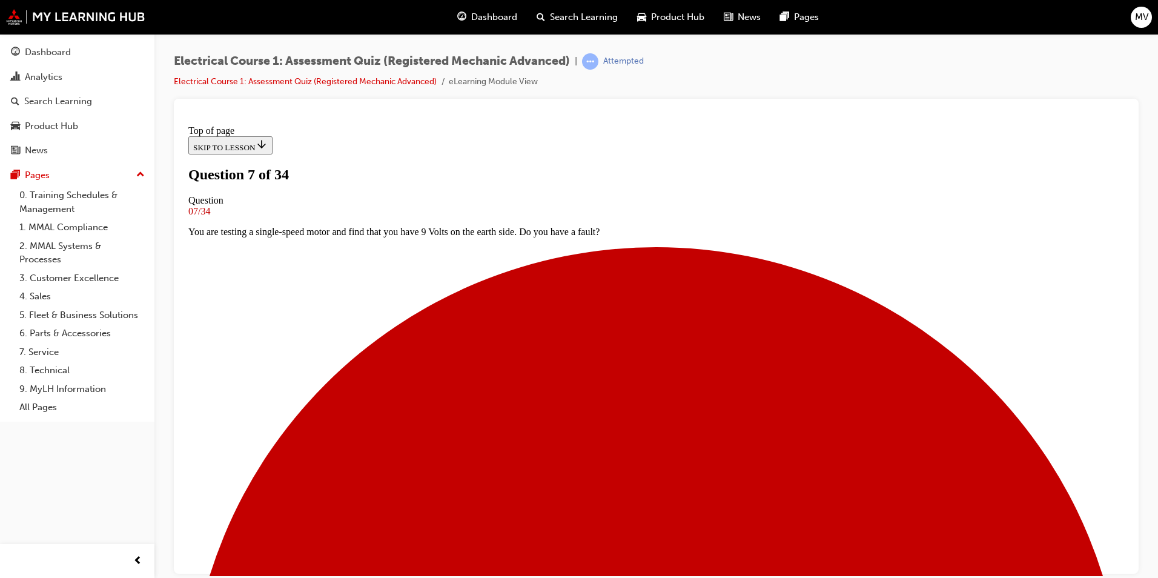
scroll to position [62, 0]
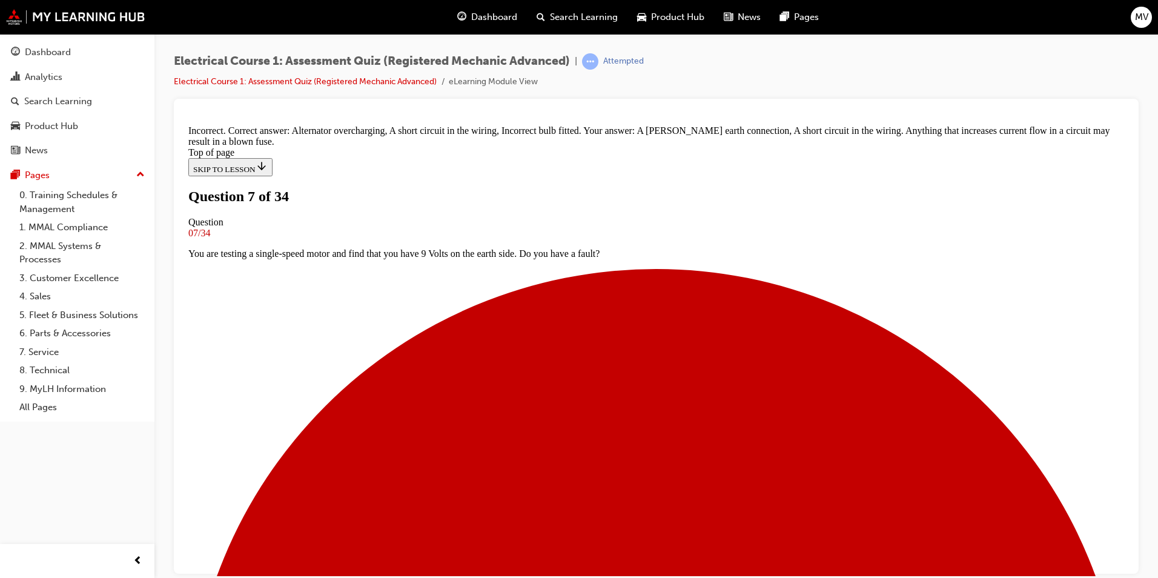
scroll to position [274, 0]
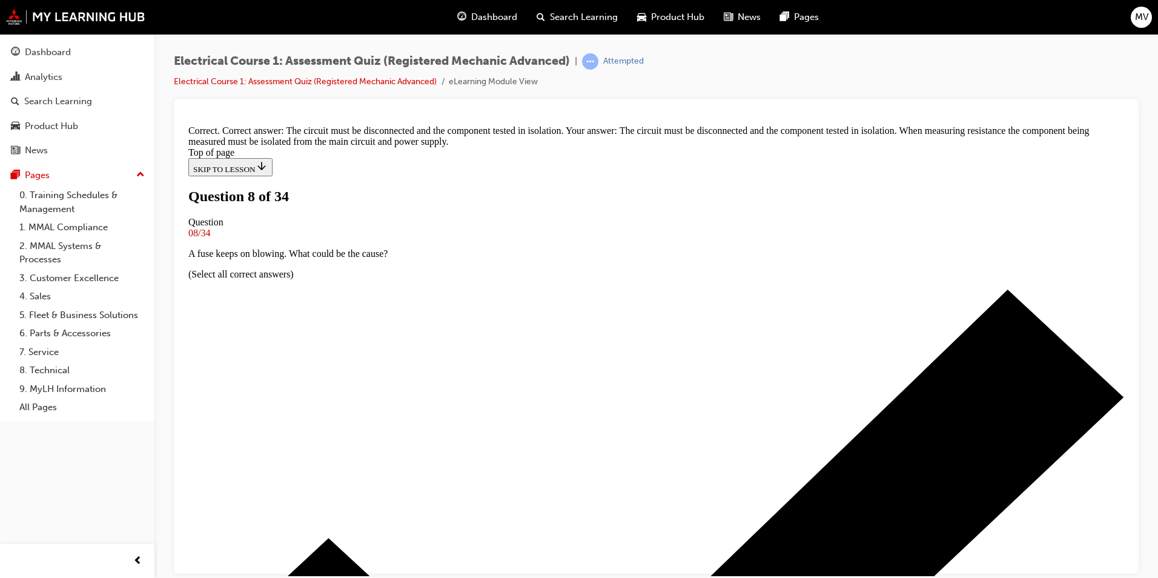
scroll to position [231, 0]
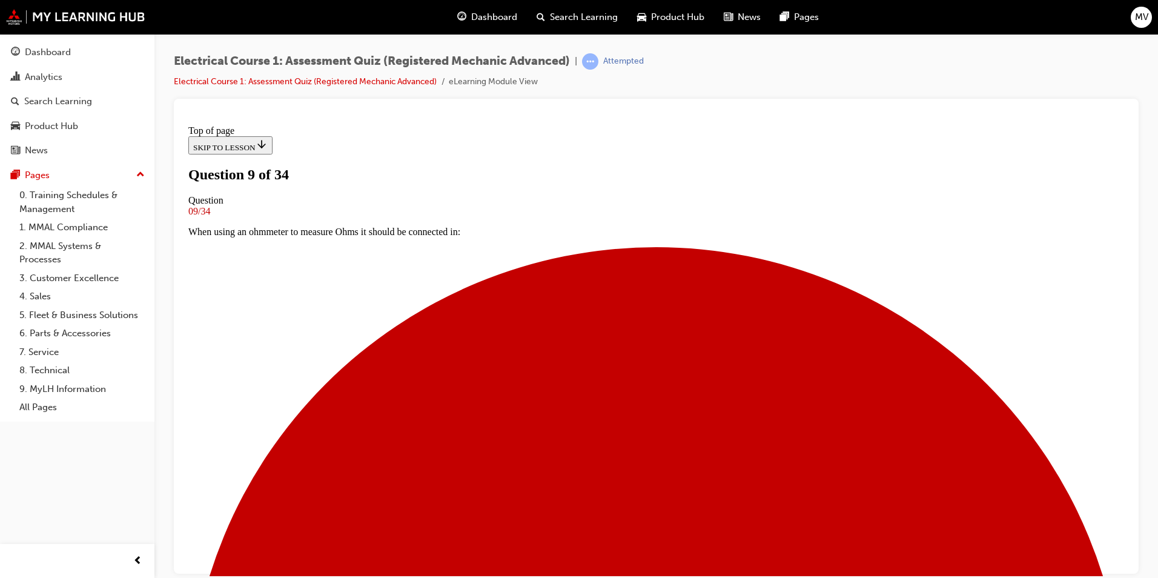
scroll to position [2, 0]
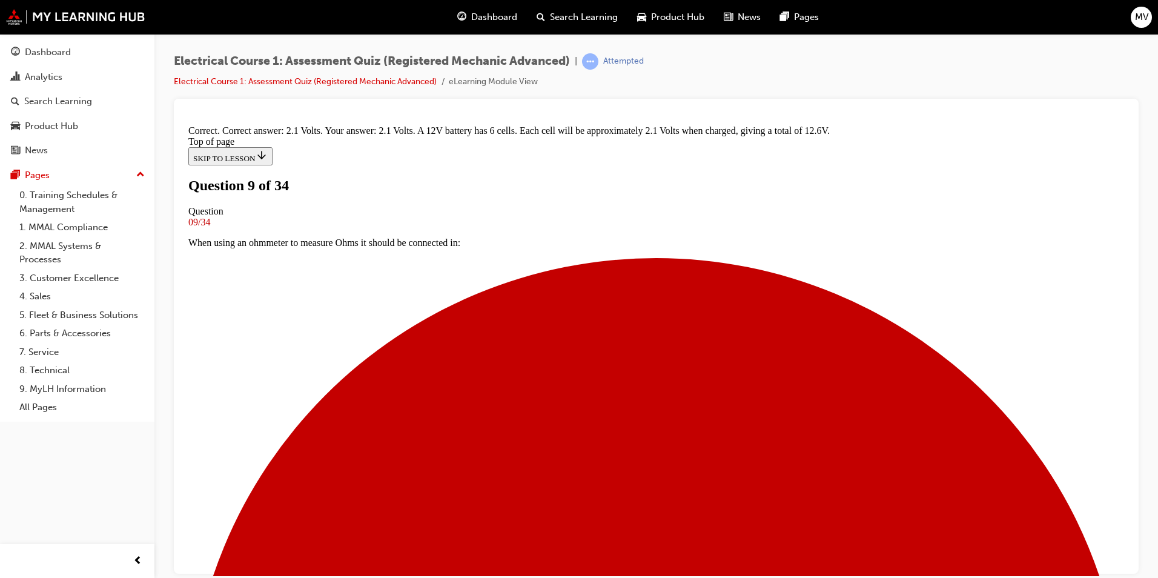
scroll to position [243, 0]
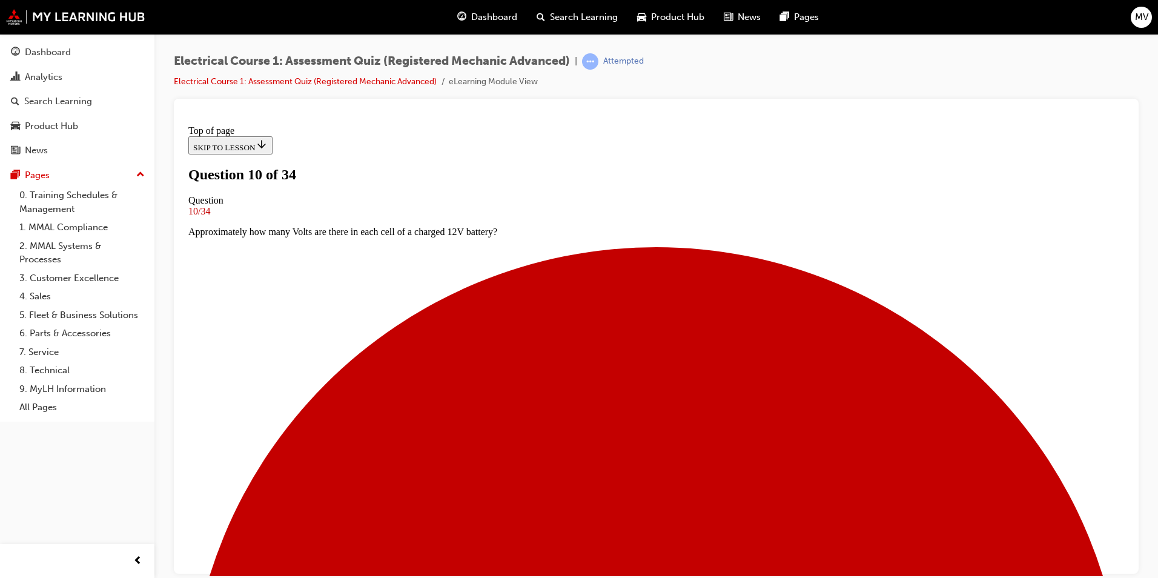
scroll to position [2, 0]
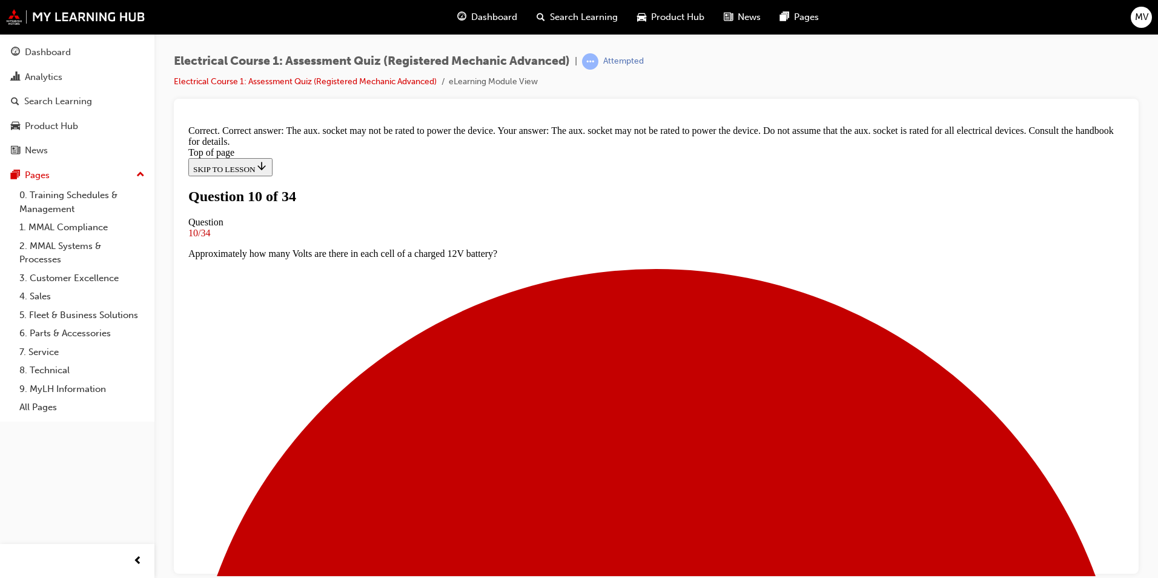
scroll to position [191, 0]
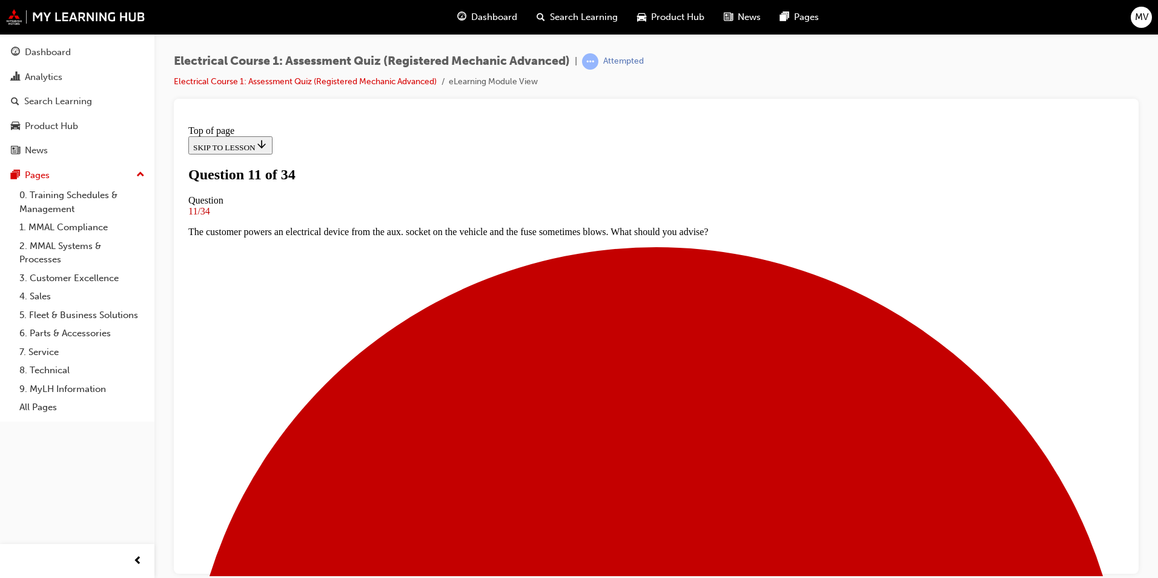
scroll to position [46, 0]
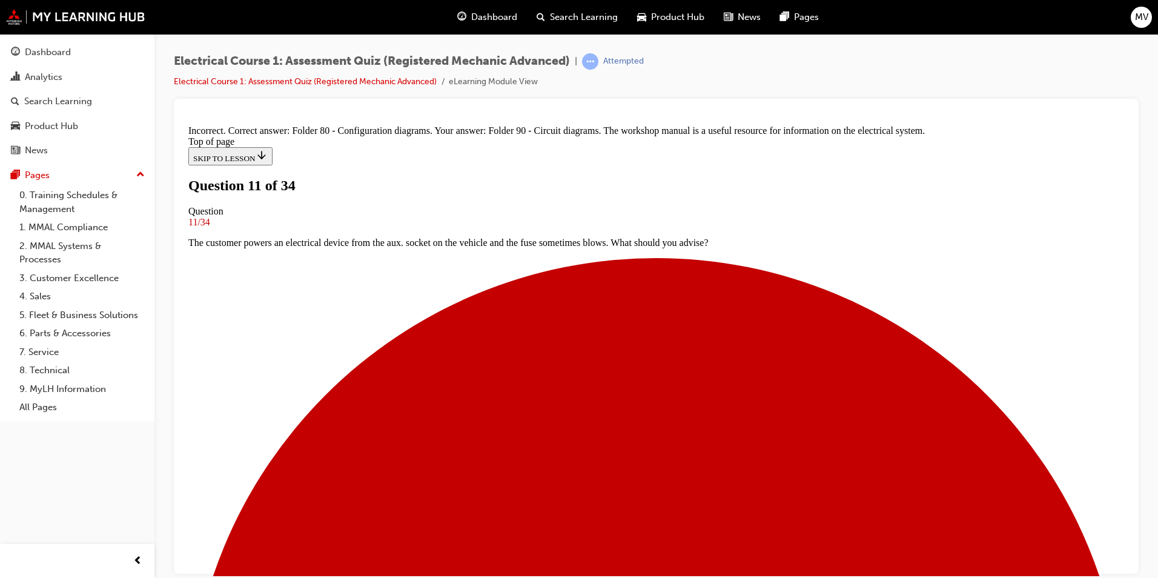
scroll to position [159, 0]
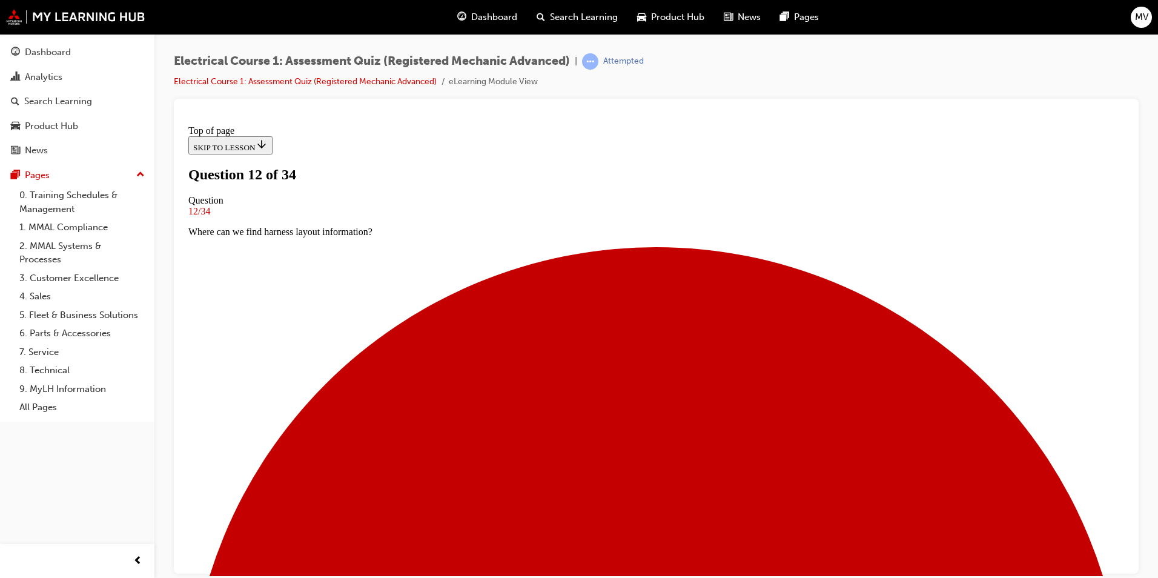
scroll to position [2, 0]
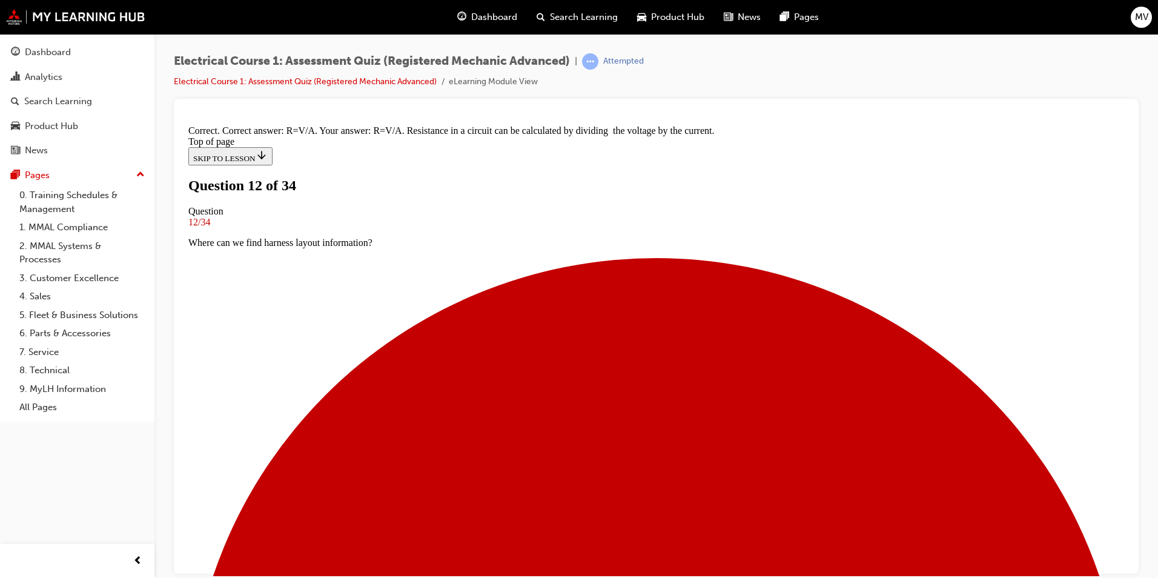
scroll to position [183, 0]
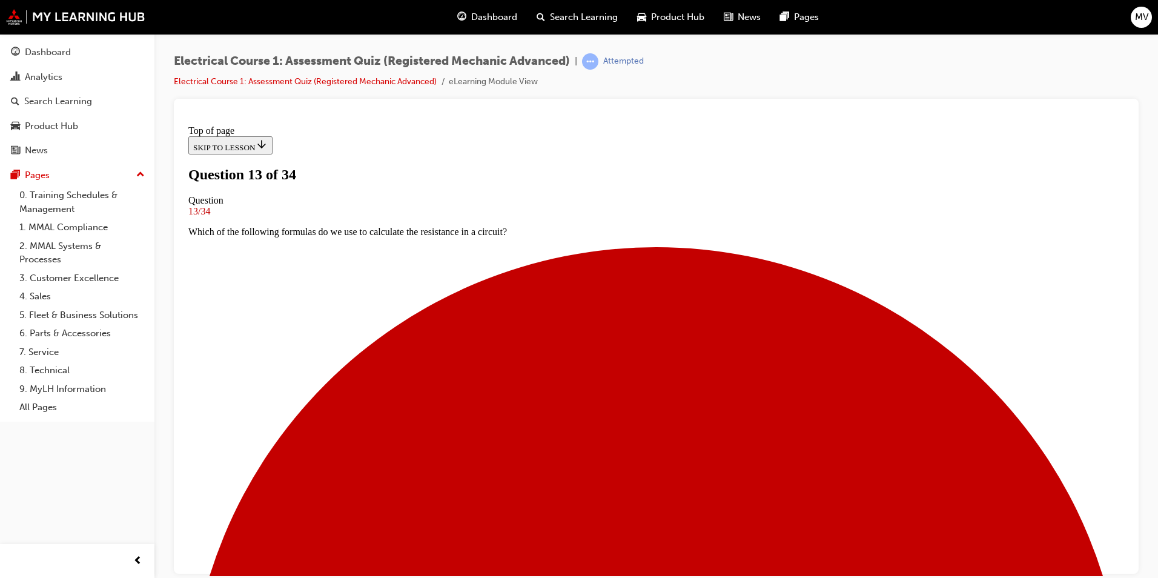
scroll to position [107, 0]
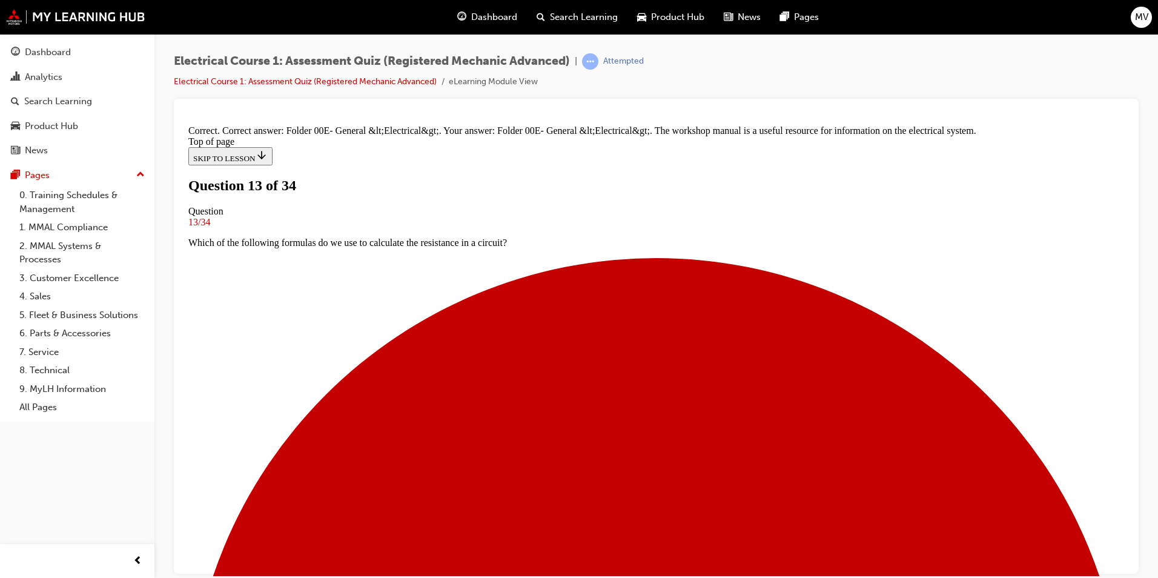
scroll to position [98, 0]
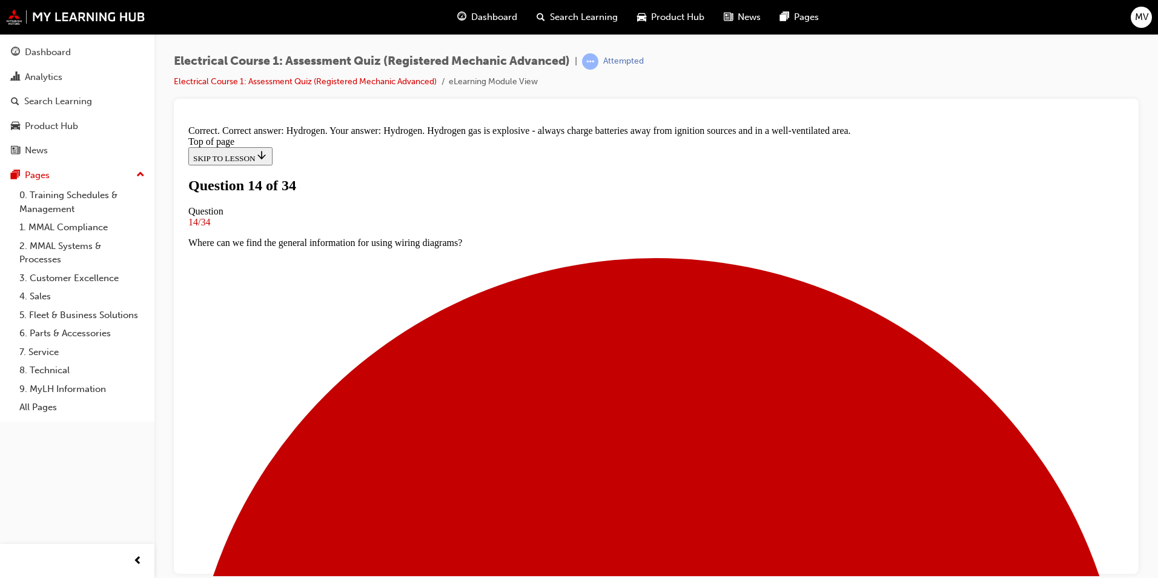
scroll to position [240, 0]
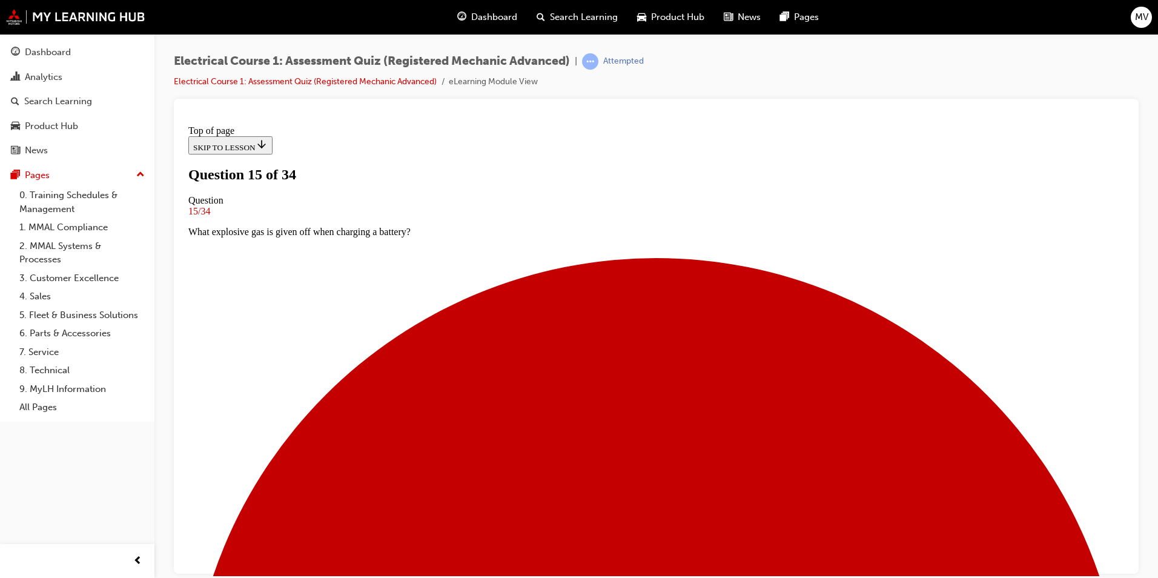
scroll to position [62, 0]
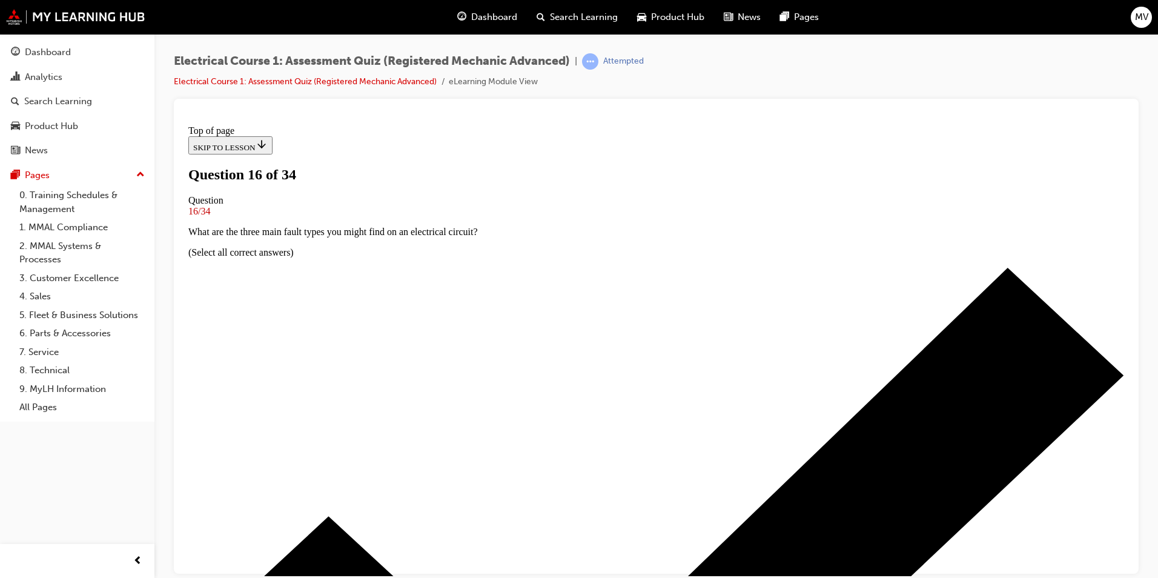
scroll to position [62, 0]
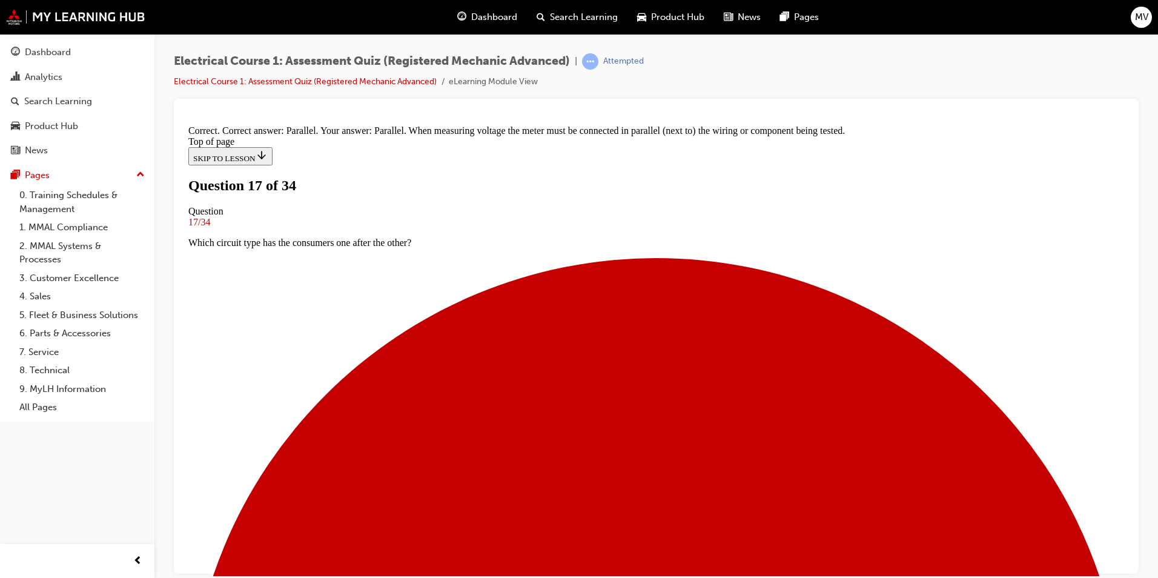
scroll to position [231, 0]
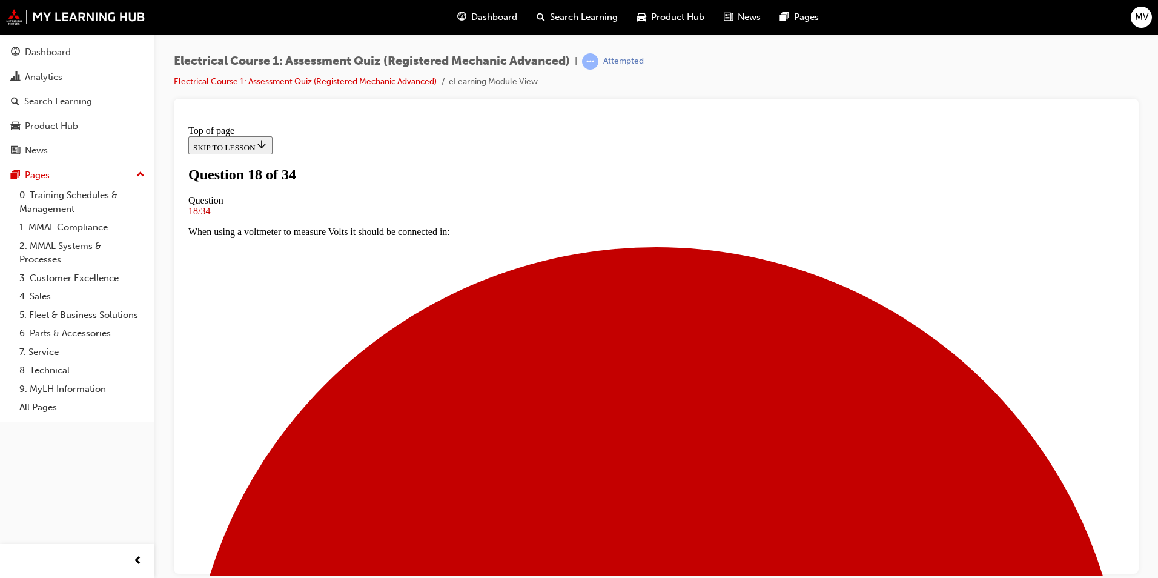
scroll to position [2, 0]
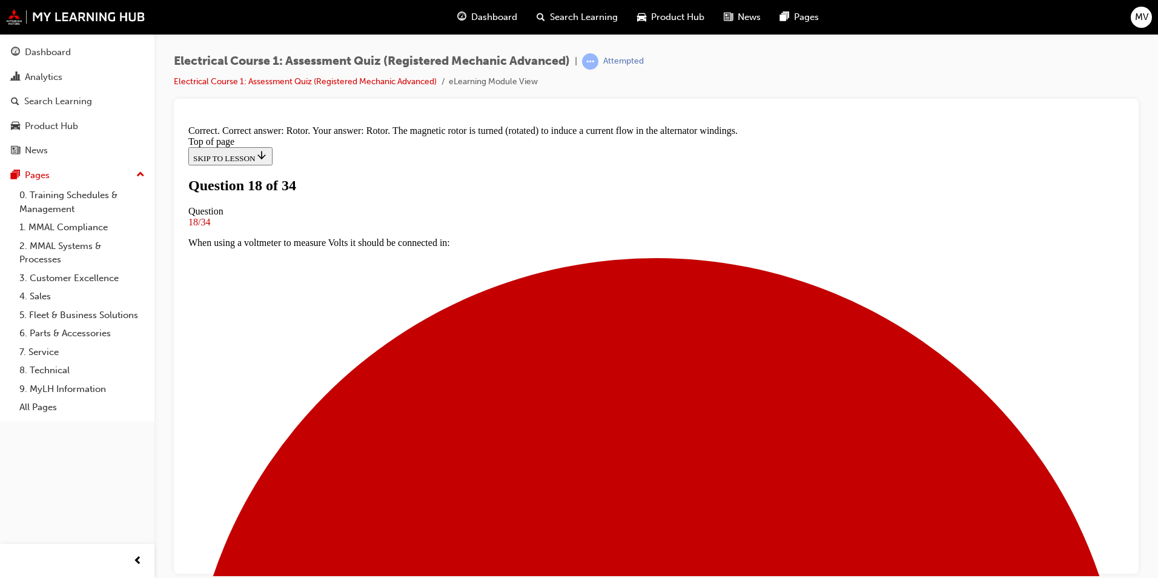
scroll to position [219, 0]
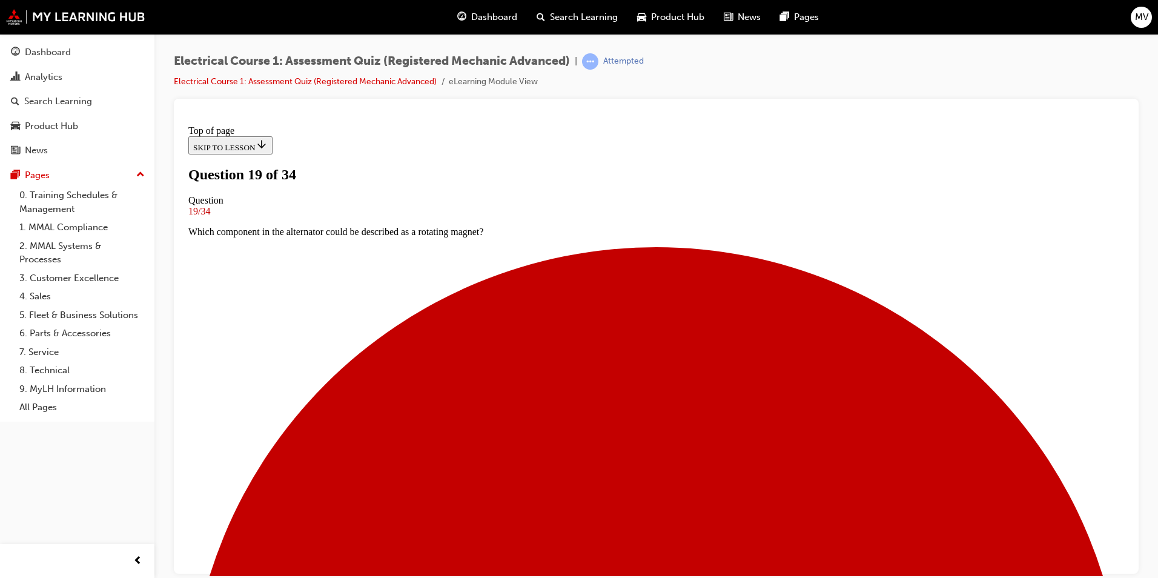
scroll to position [2, 0]
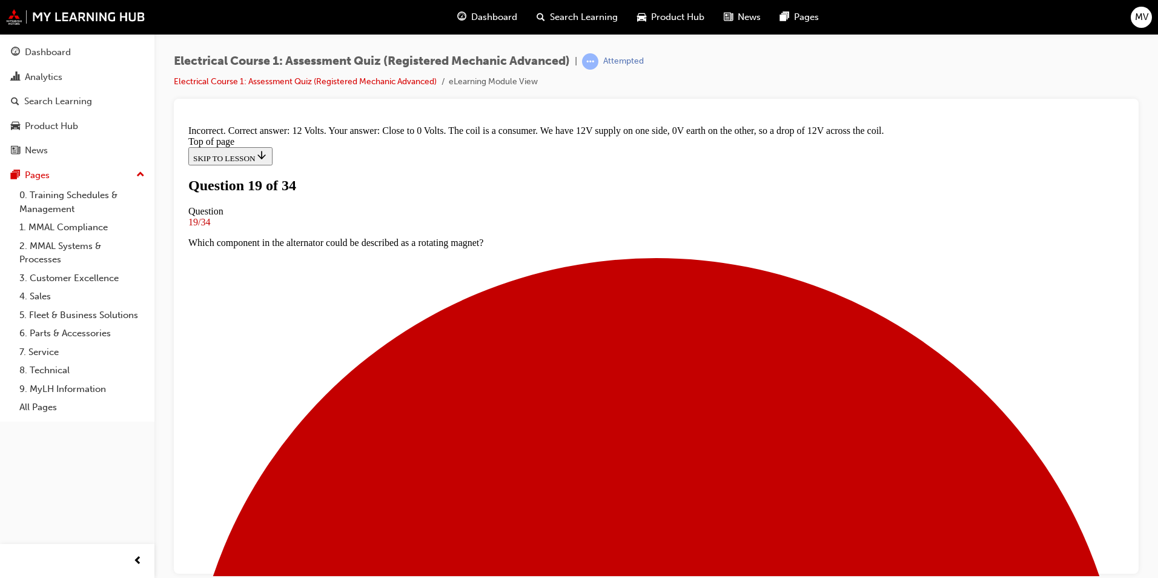
scroll to position [179, 0]
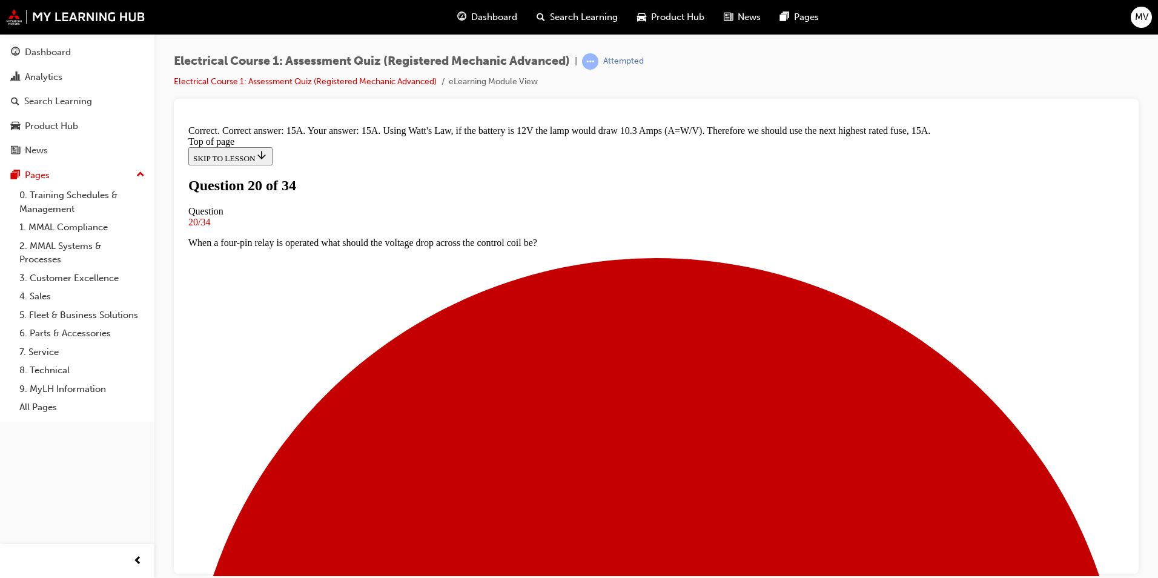
scroll to position [240, 0]
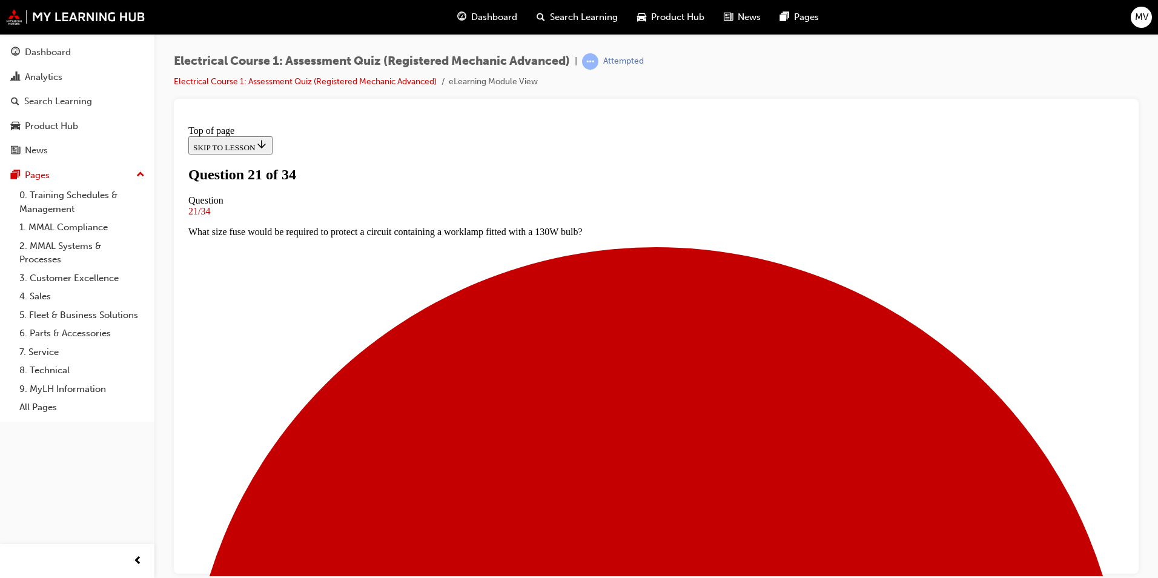
scroll to position [70, 0]
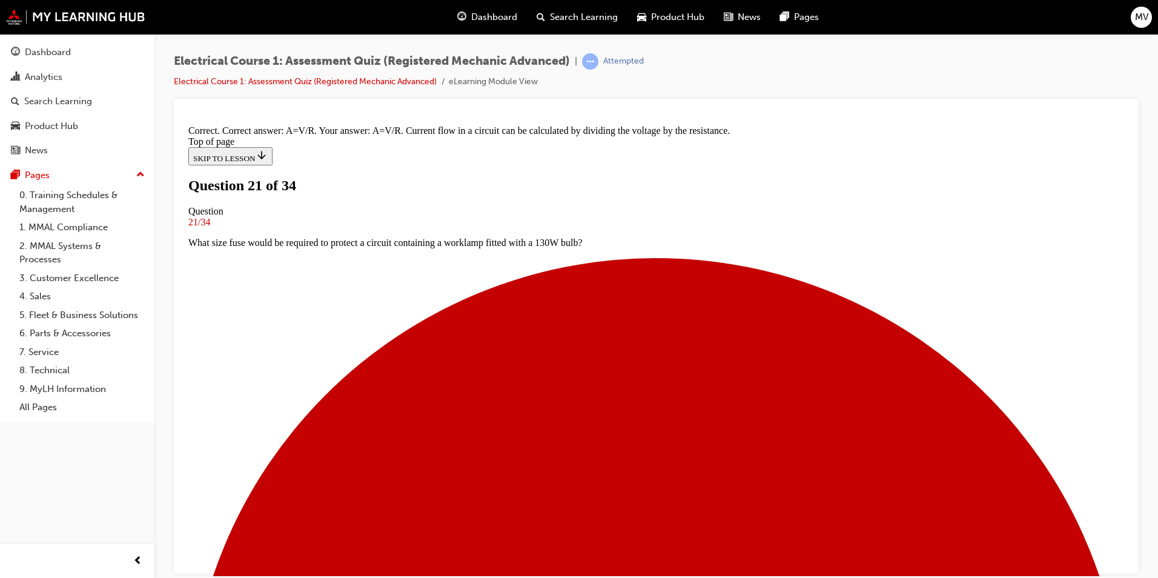
scroll to position [183, 0]
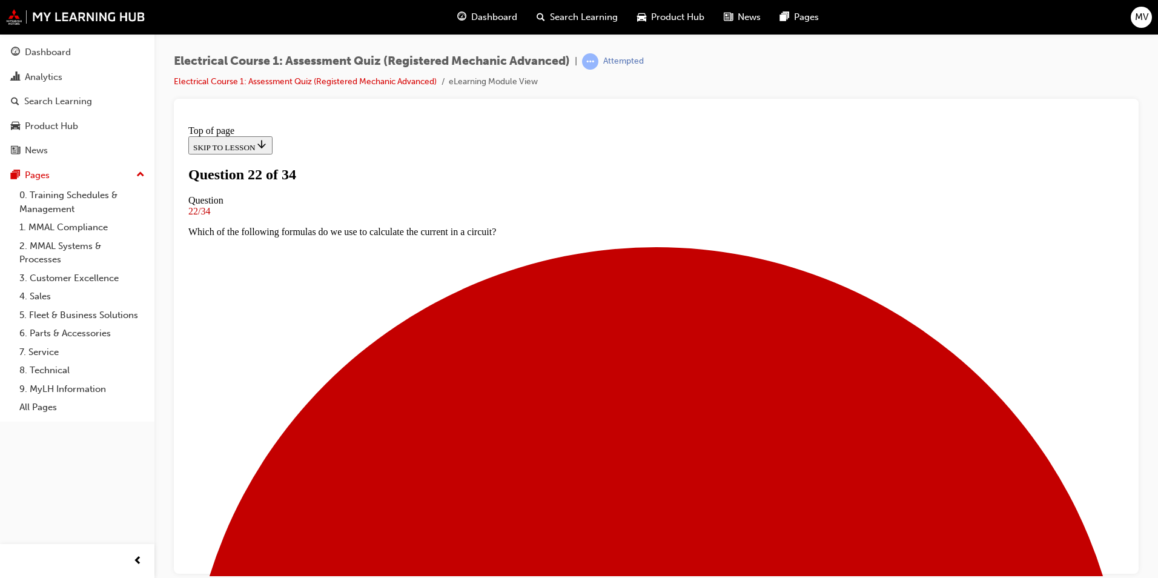
scroll to position [62, 0]
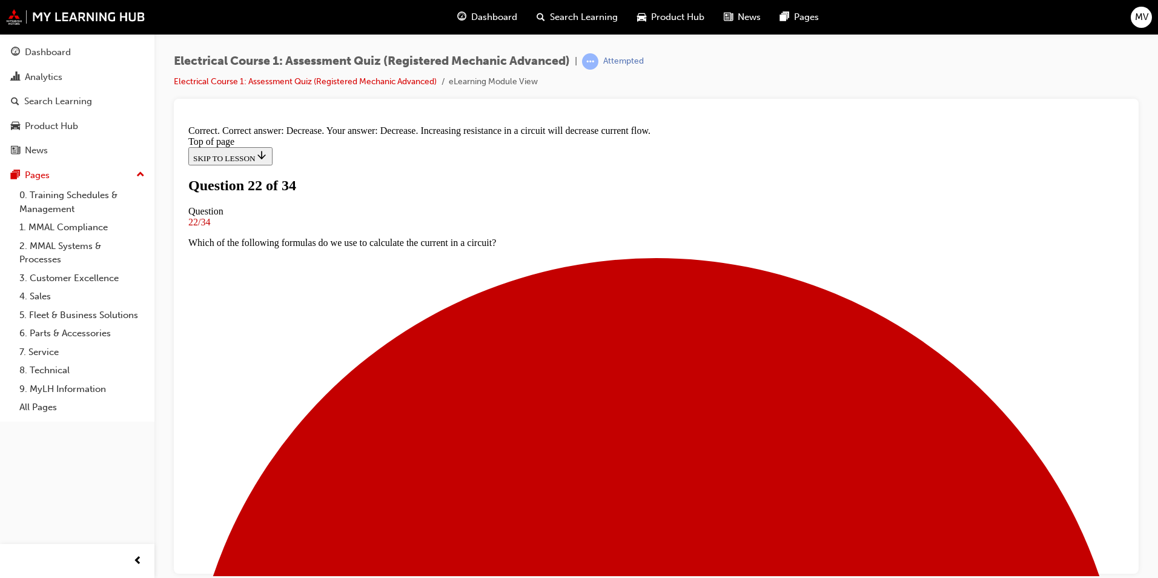
scroll to position [205, 0]
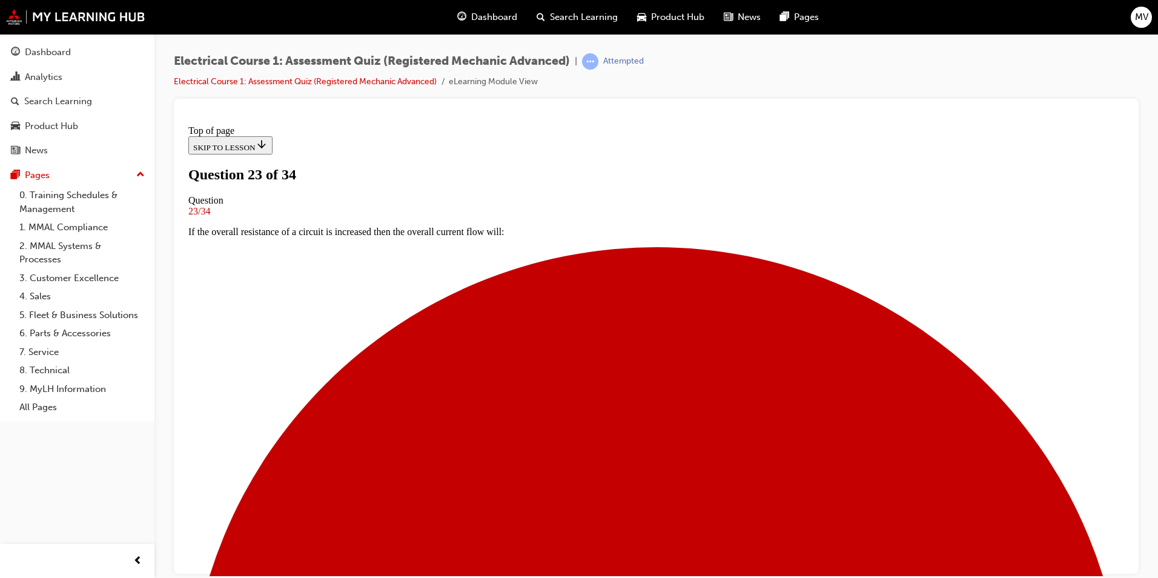
scroll to position [123, 0]
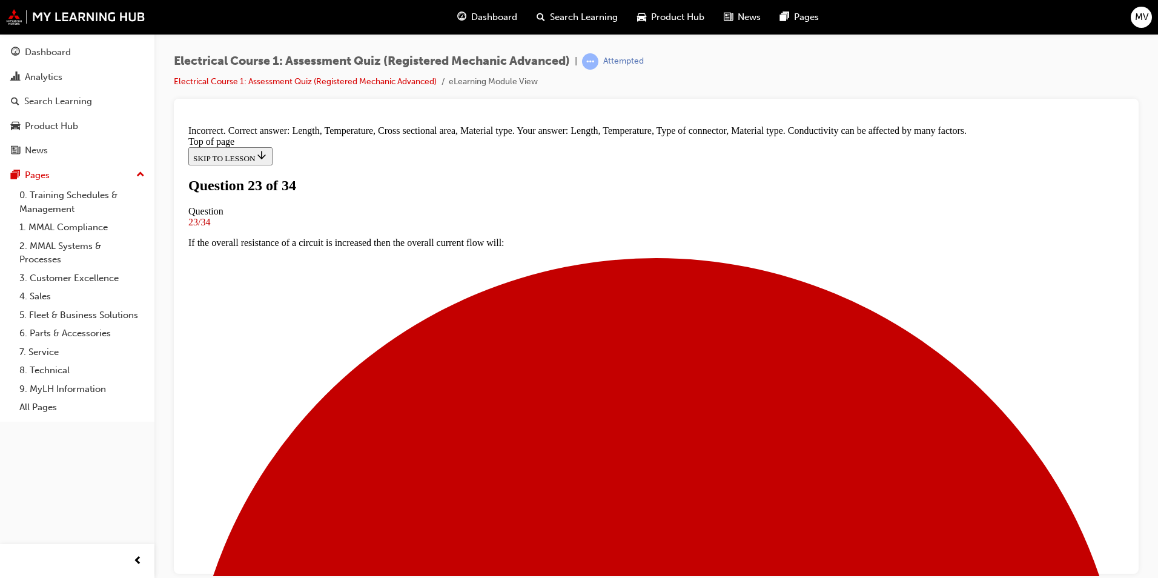
scroll to position [201, 0]
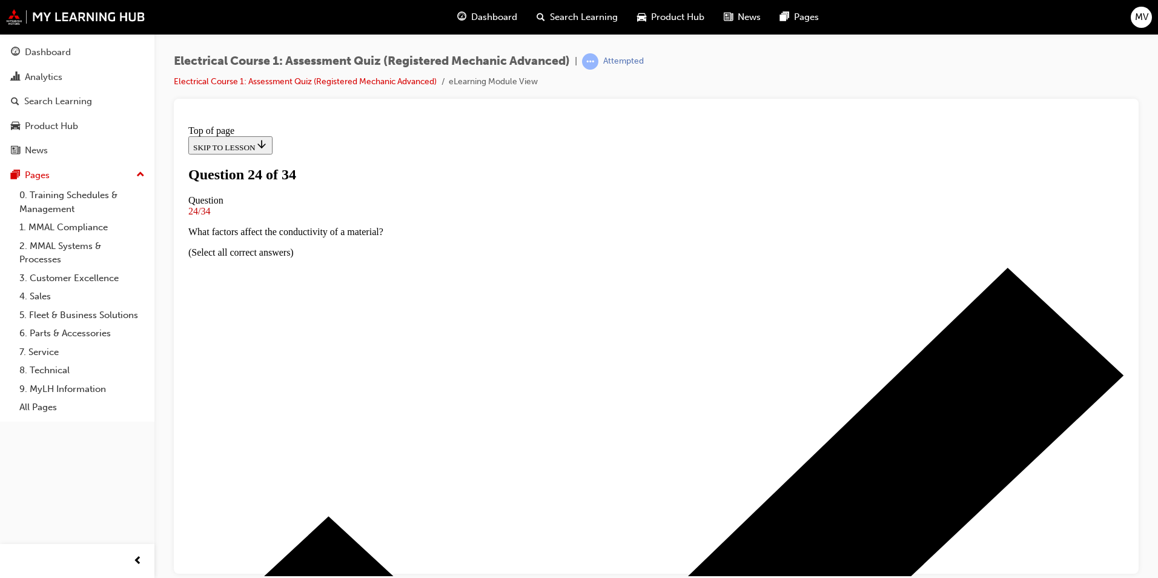
scroll to position [62, 0]
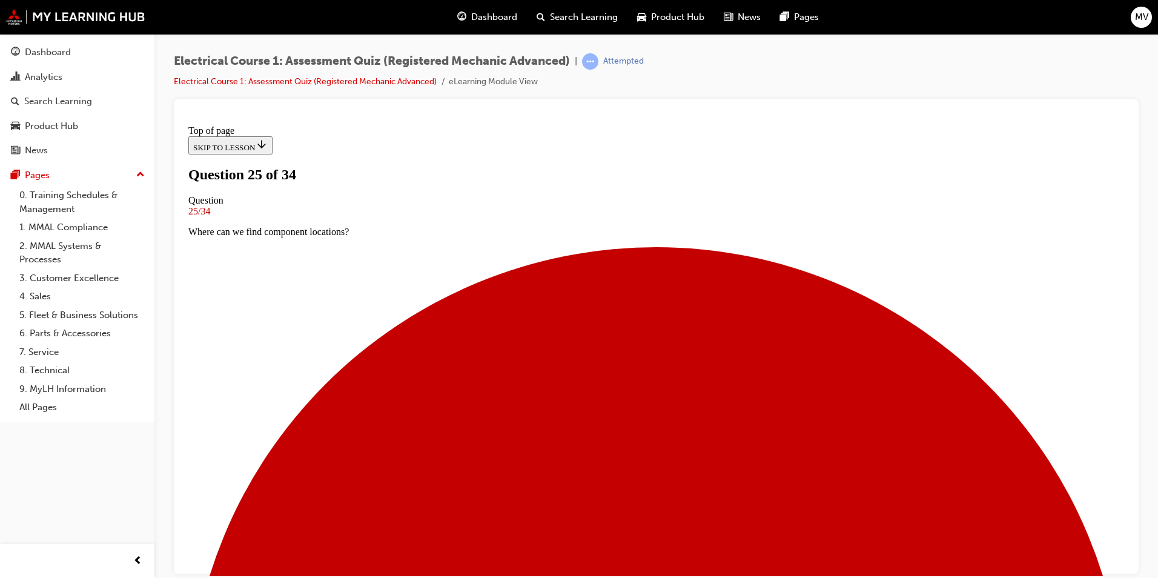
scroll to position [2, 0]
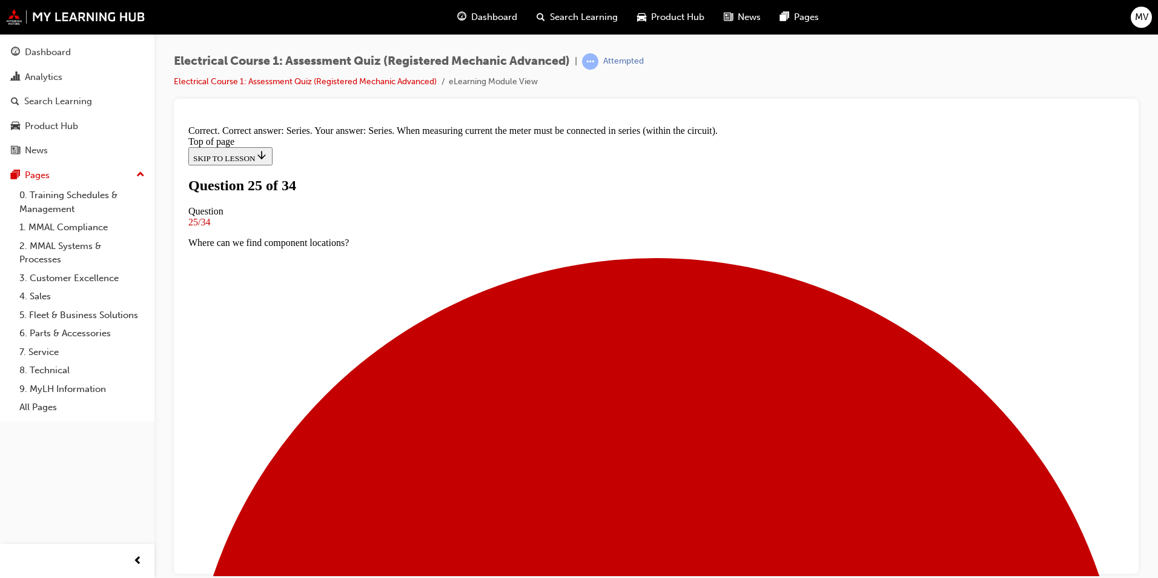
scroll to position [231, 0]
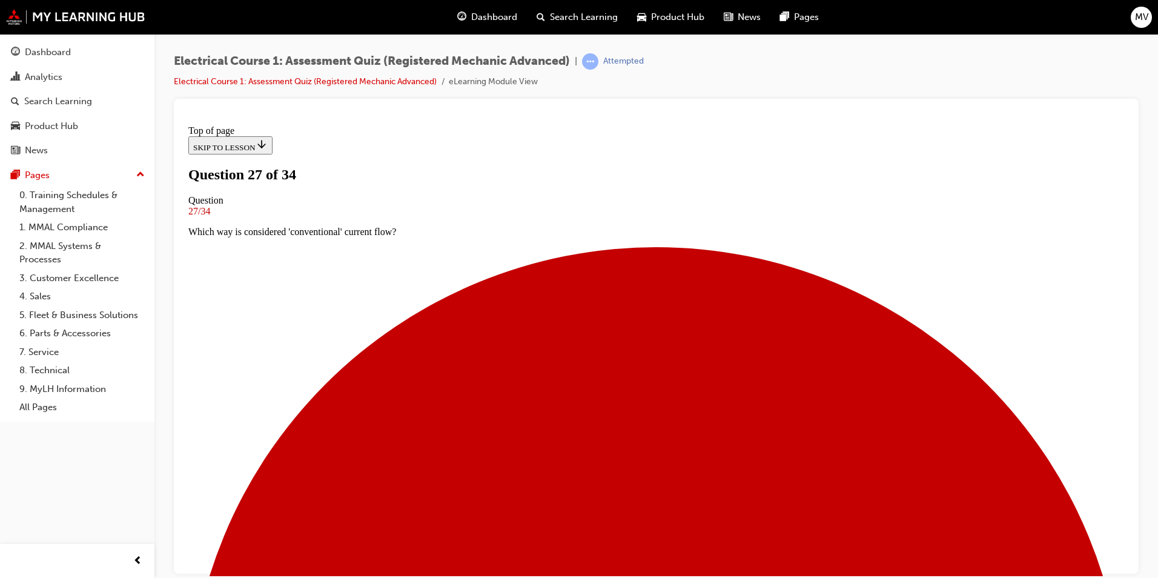
scroll to position [123, 0]
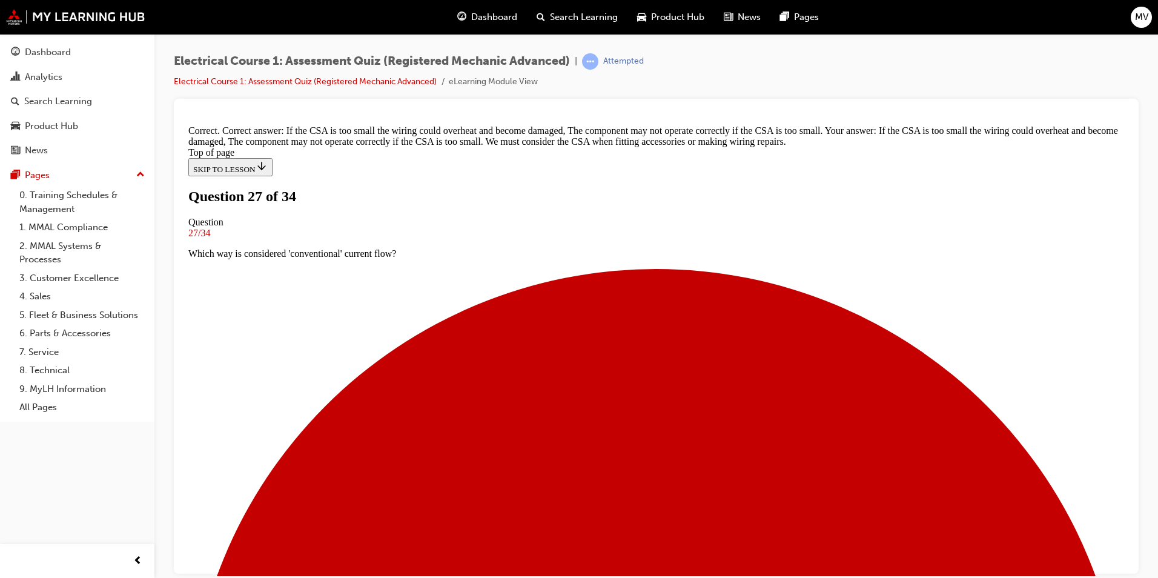
scroll to position [264, 0]
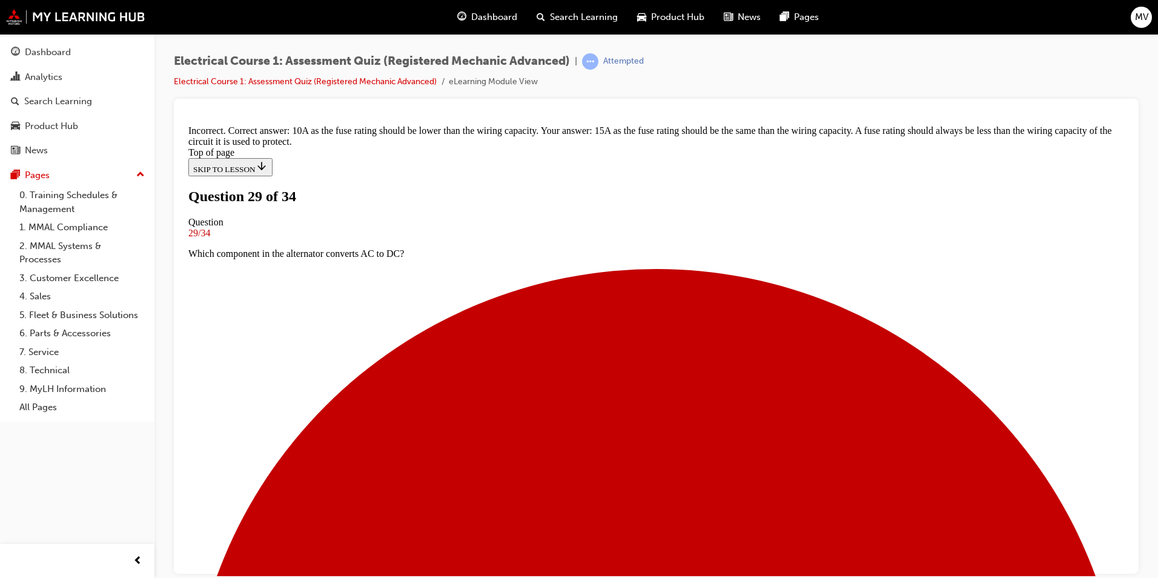
scroll to position [252, 0]
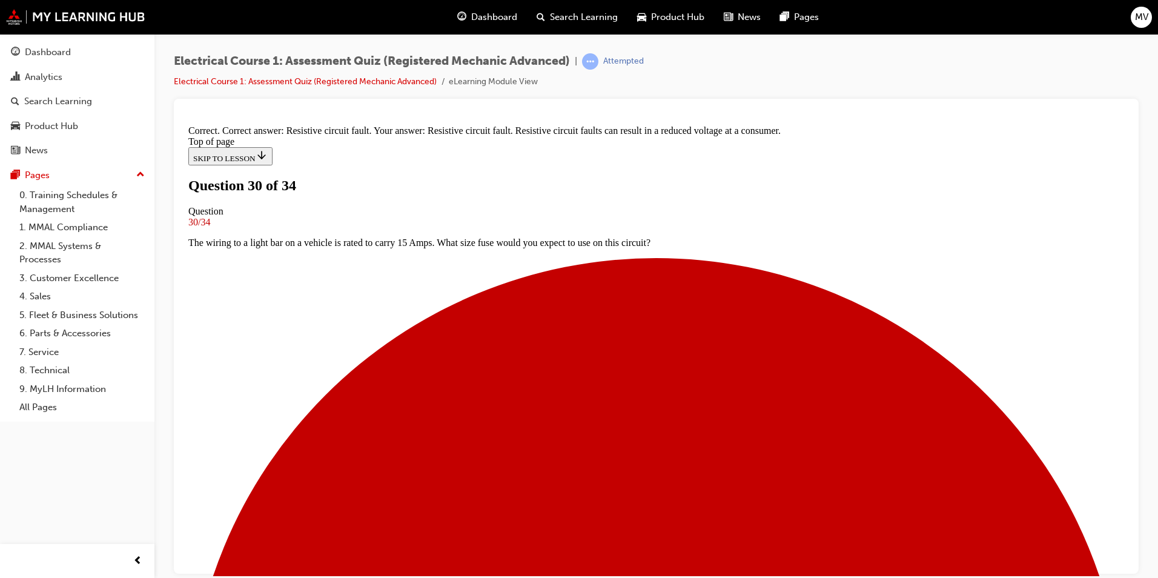
scroll to position [156, 0]
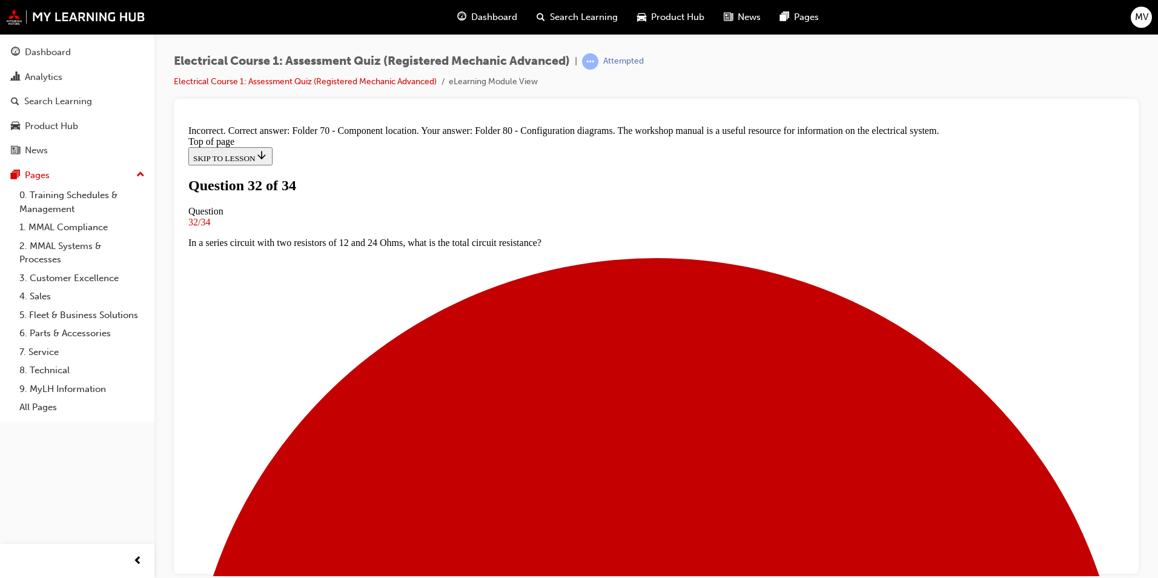
scroll to position [219, 0]
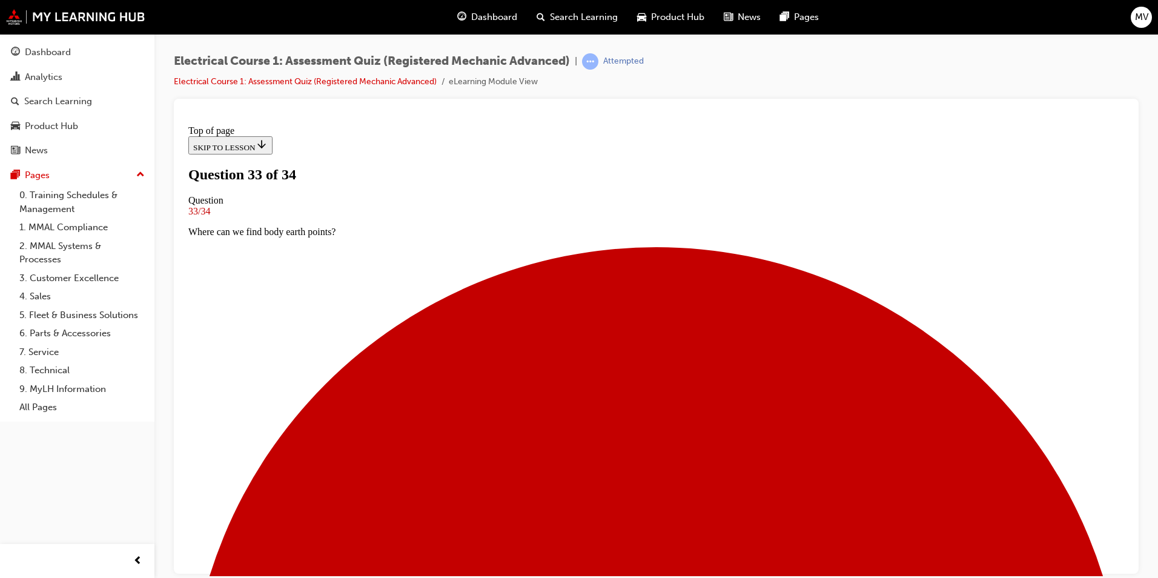
scroll to position [62, 0]
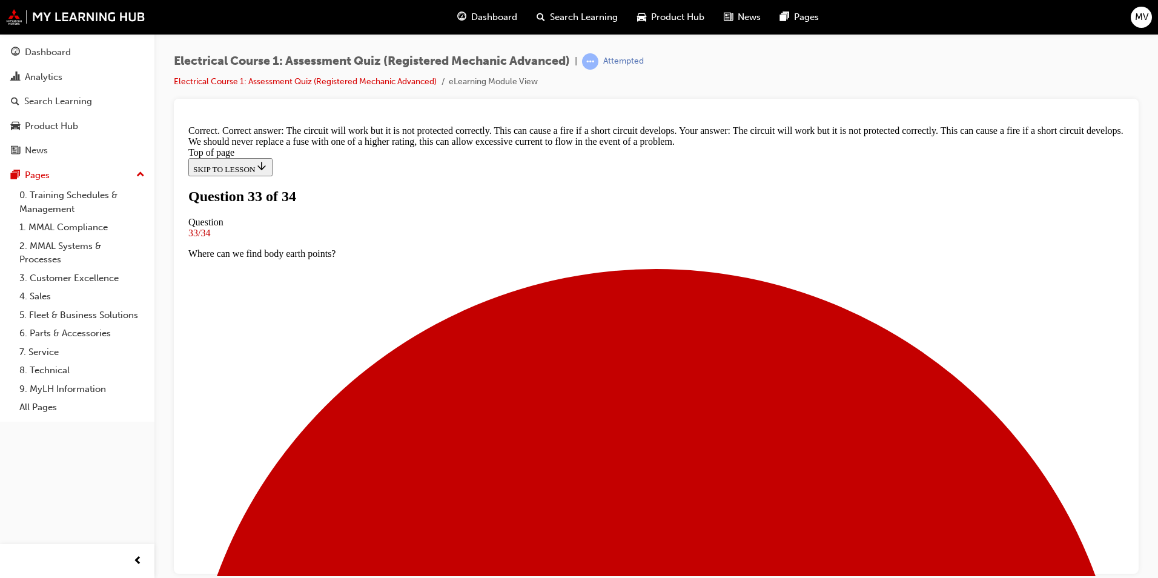
scroll to position [256, 0]
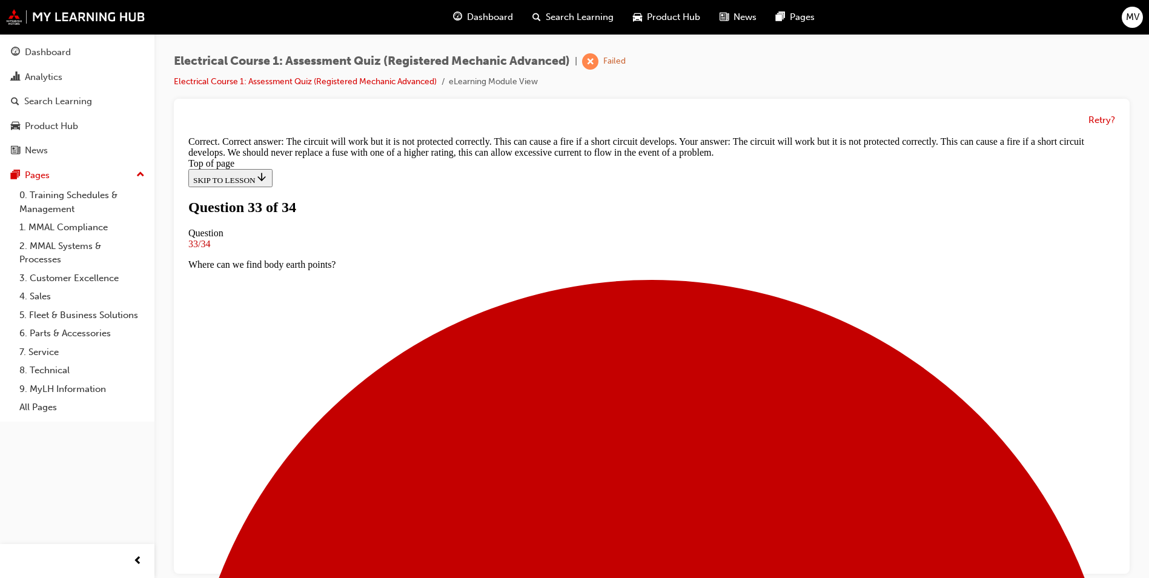
scroll to position [2, 0]
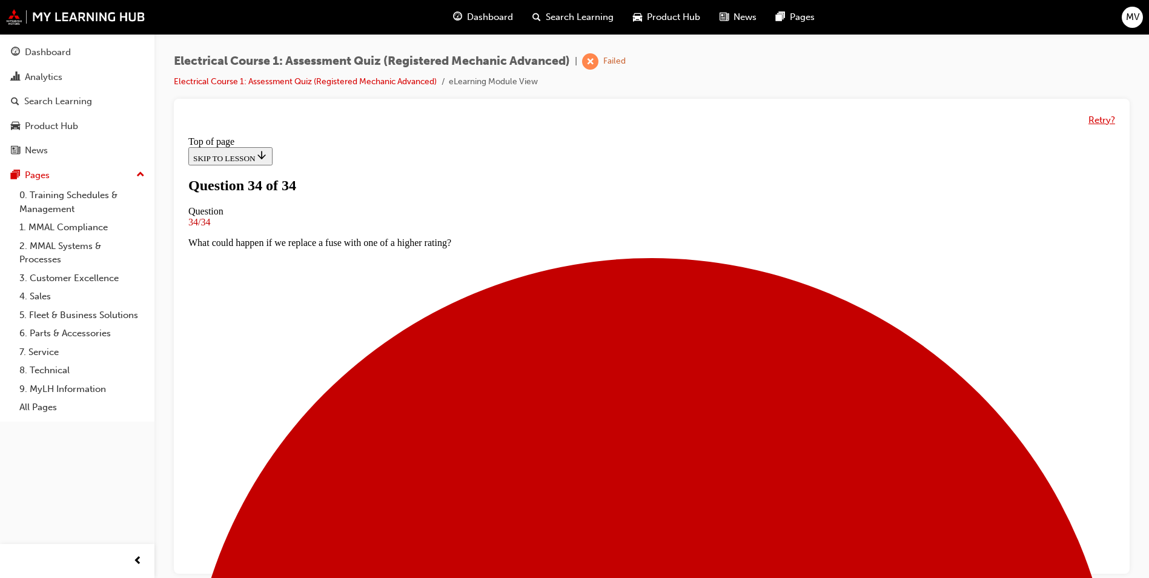
click at [1096, 115] on button "Retry?" at bounding box center [1101, 120] width 27 height 14
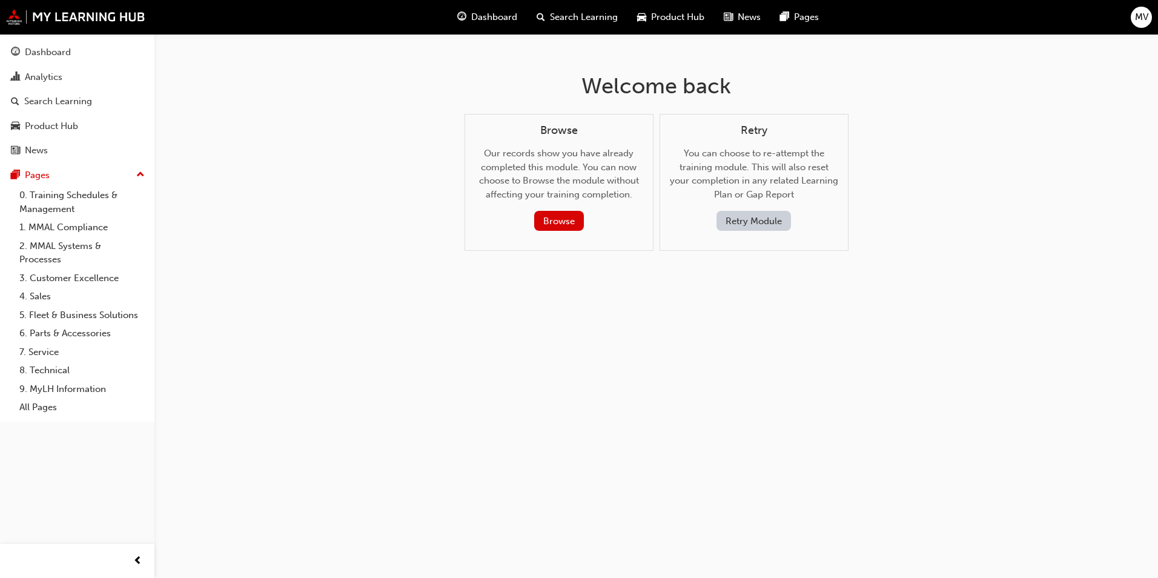
click at [730, 220] on button "Retry Module" at bounding box center [753, 221] width 74 height 20
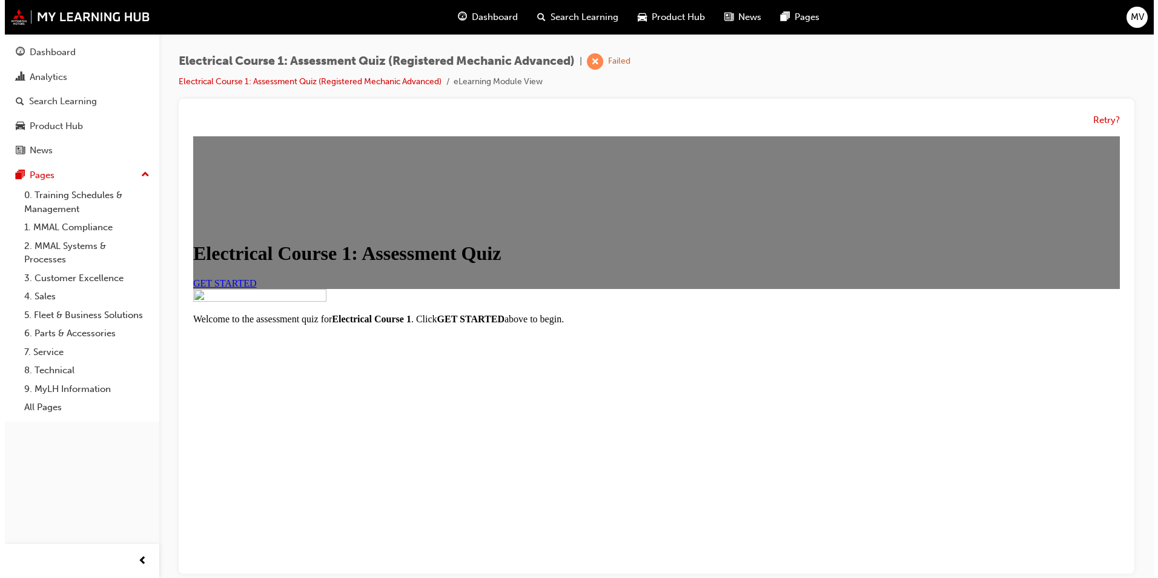
scroll to position [0, 0]
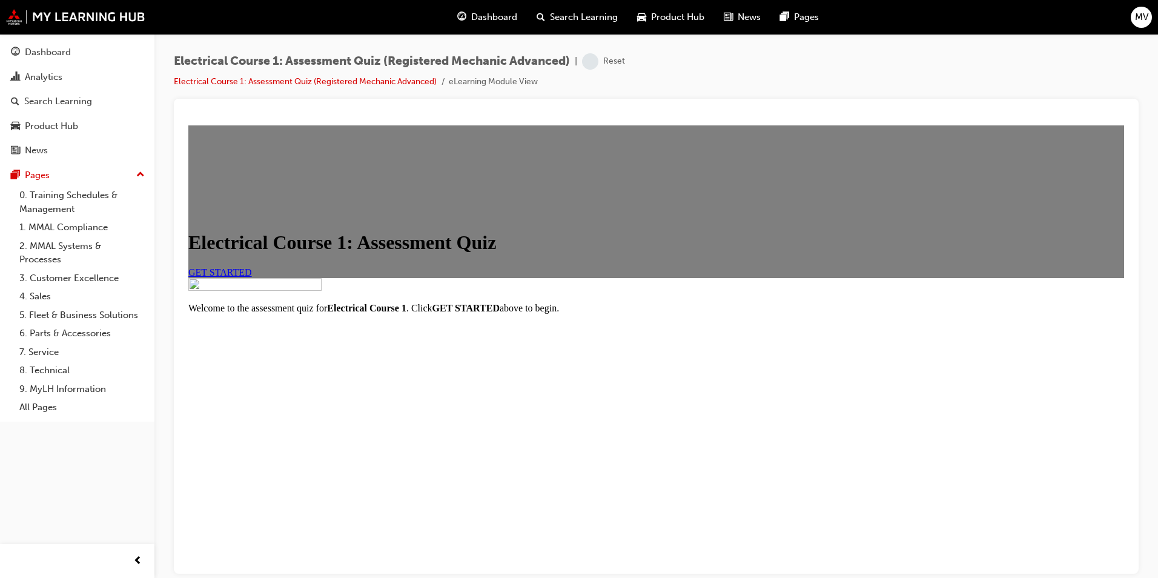
click at [252, 277] on link "GET STARTED" at bounding box center [220, 271] width 64 height 10
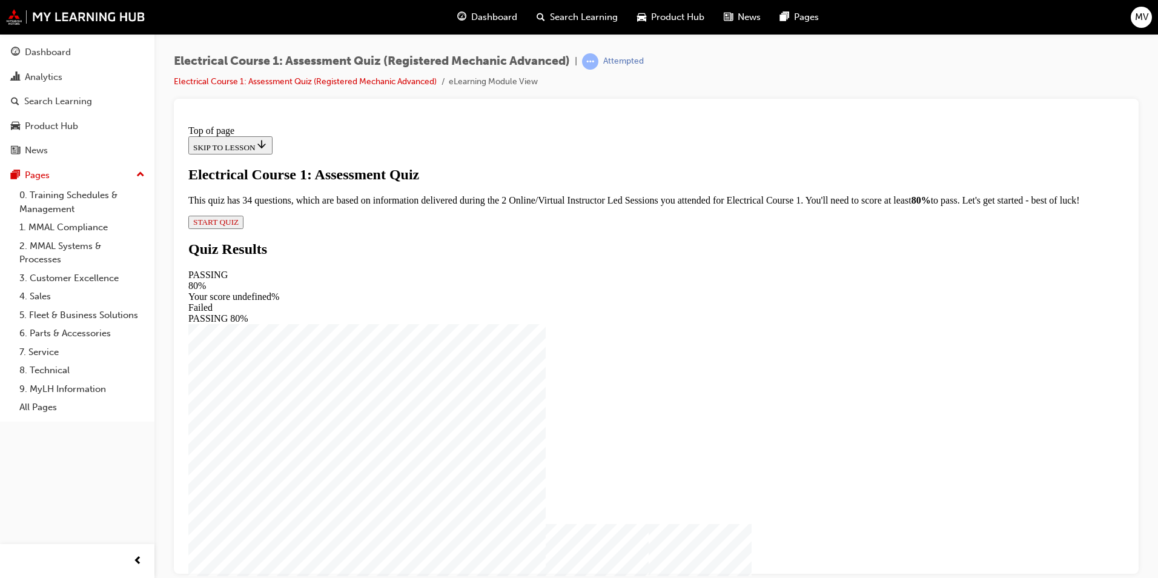
click at [243, 228] on button "START QUIZ" at bounding box center [215, 221] width 55 height 13
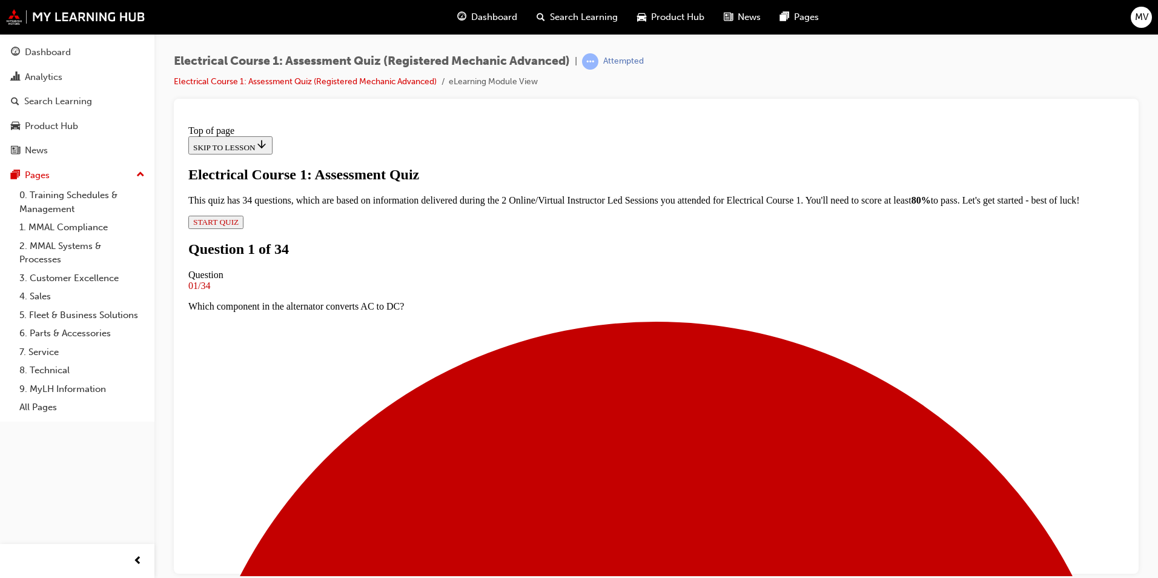
scroll to position [2, 0]
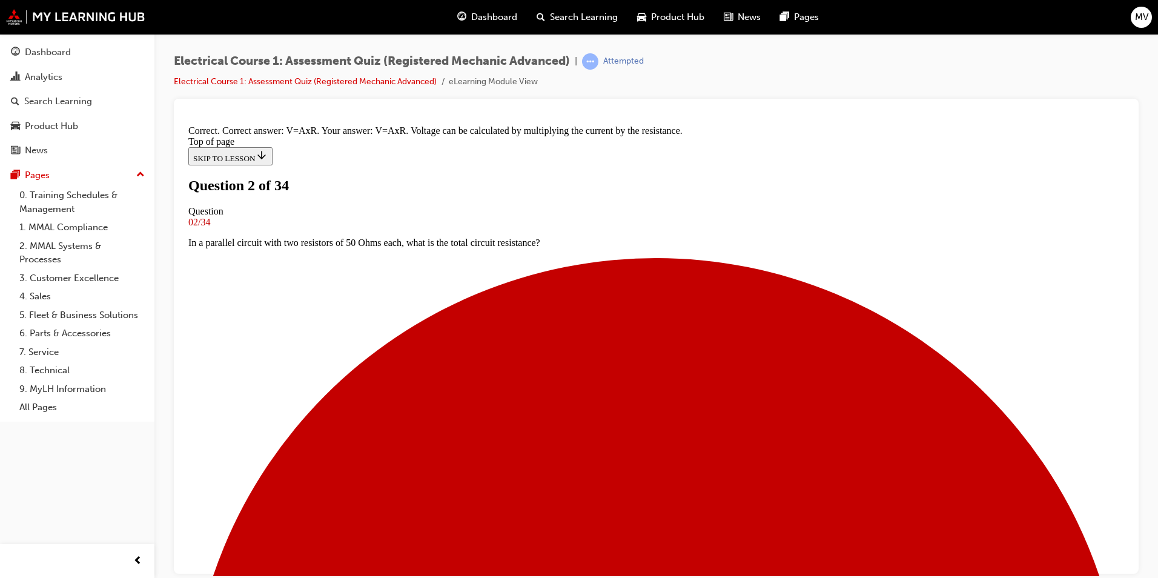
scroll to position [168, 0]
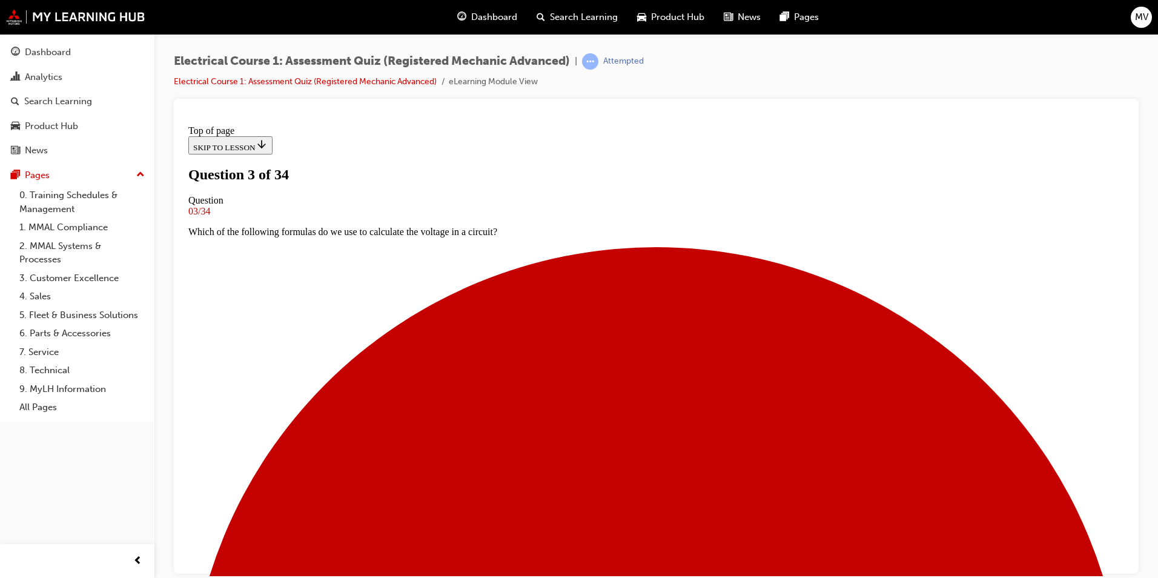
scroll to position [58, 0]
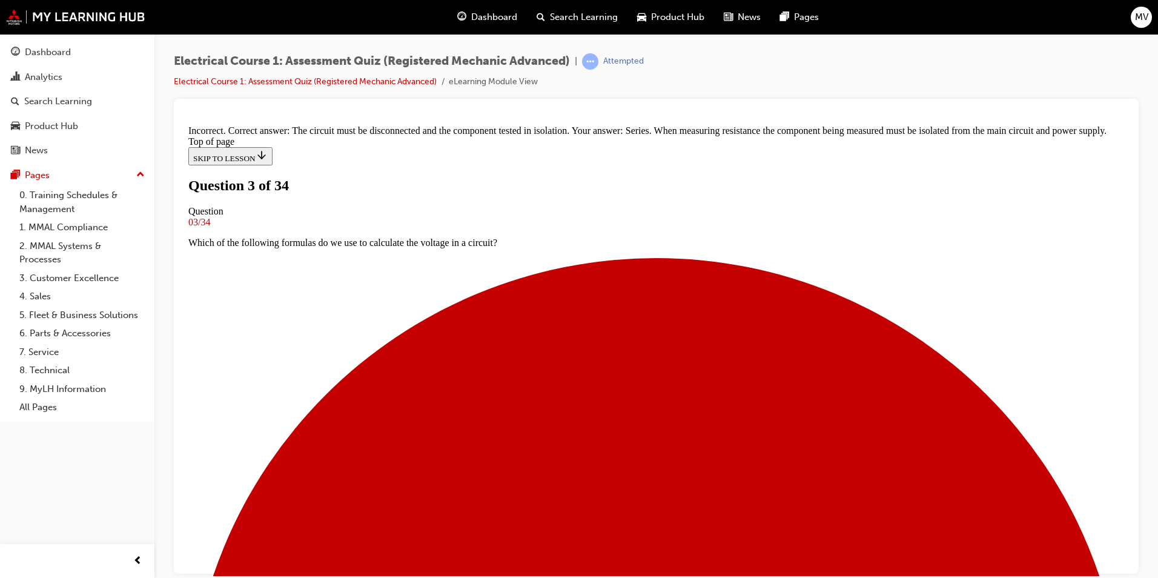
scroll to position [231, 0]
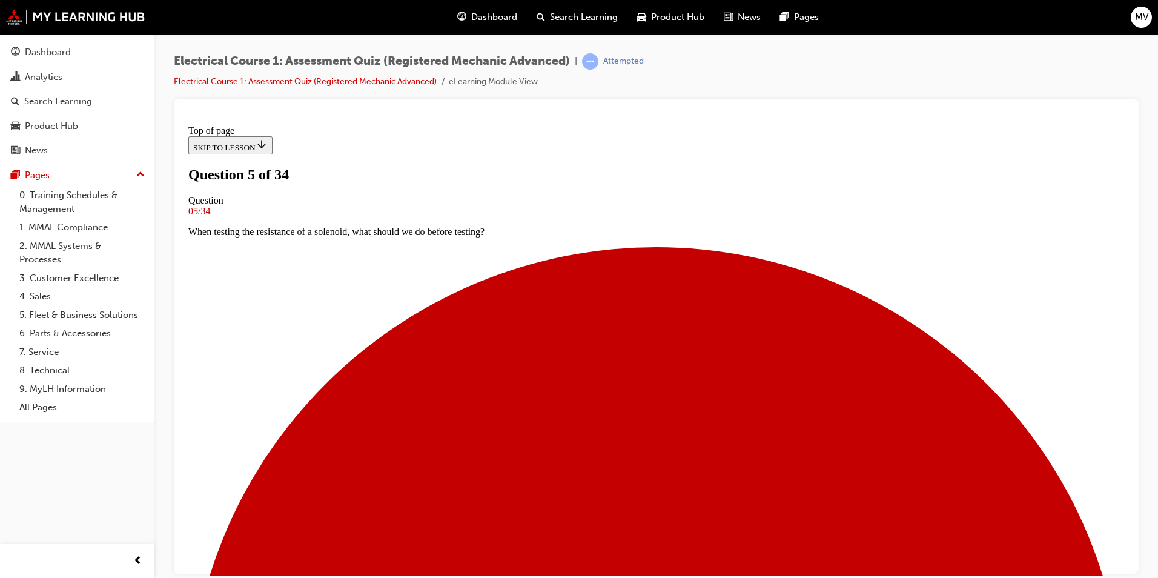
scroll to position [2, 0]
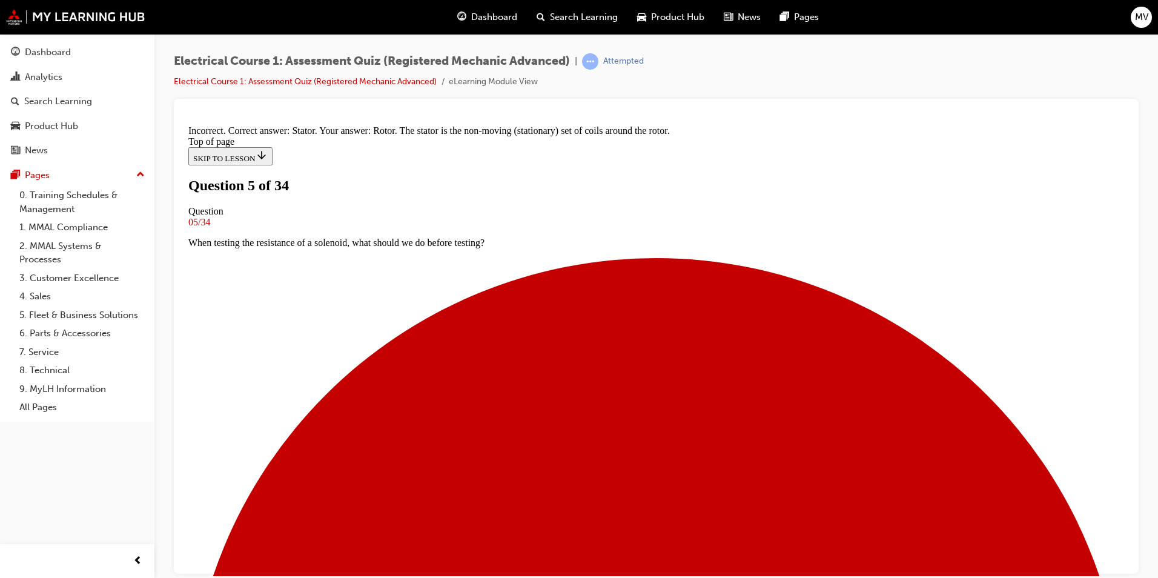
scroll to position [205, 0]
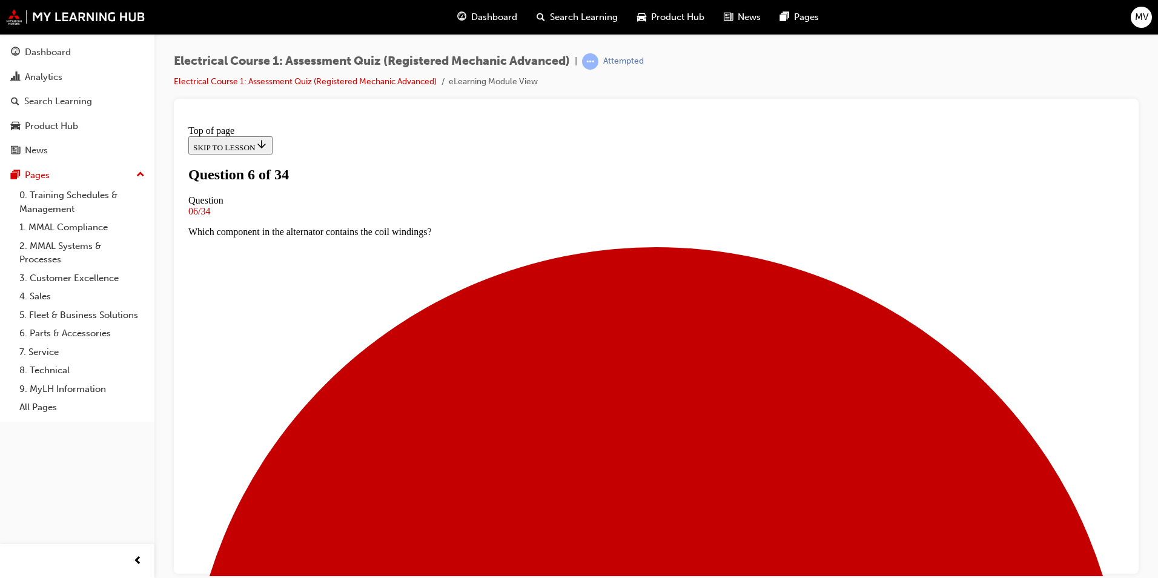
scroll to position [123, 0]
drag, startPoint x: 474, startPoint y: 246, endPoint x: 467, endPoint y: 248, distance: 7.4
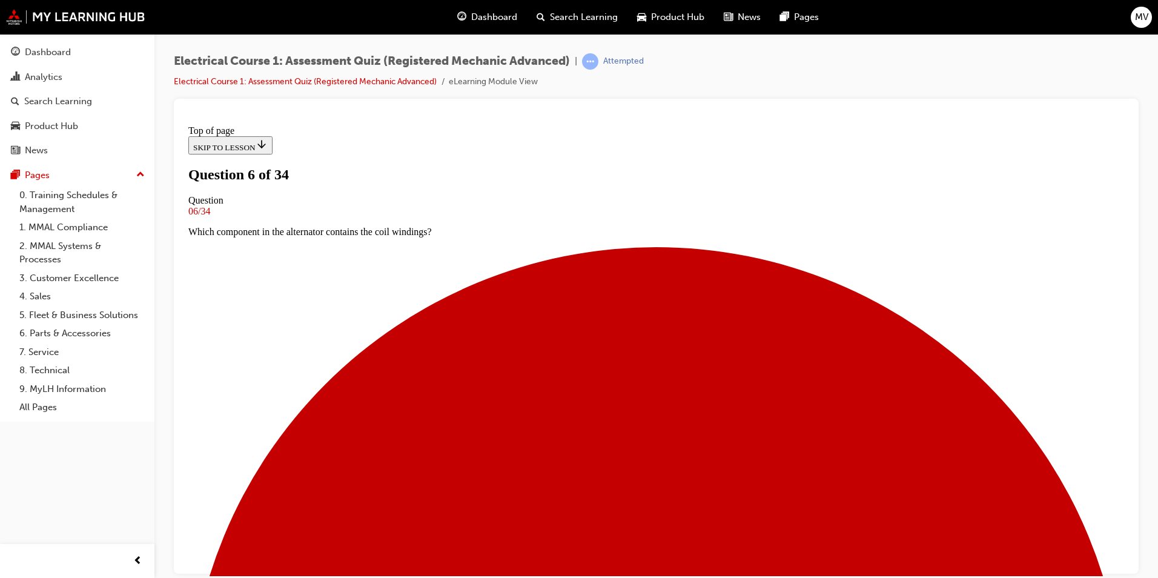
scroll to position [183, 0]
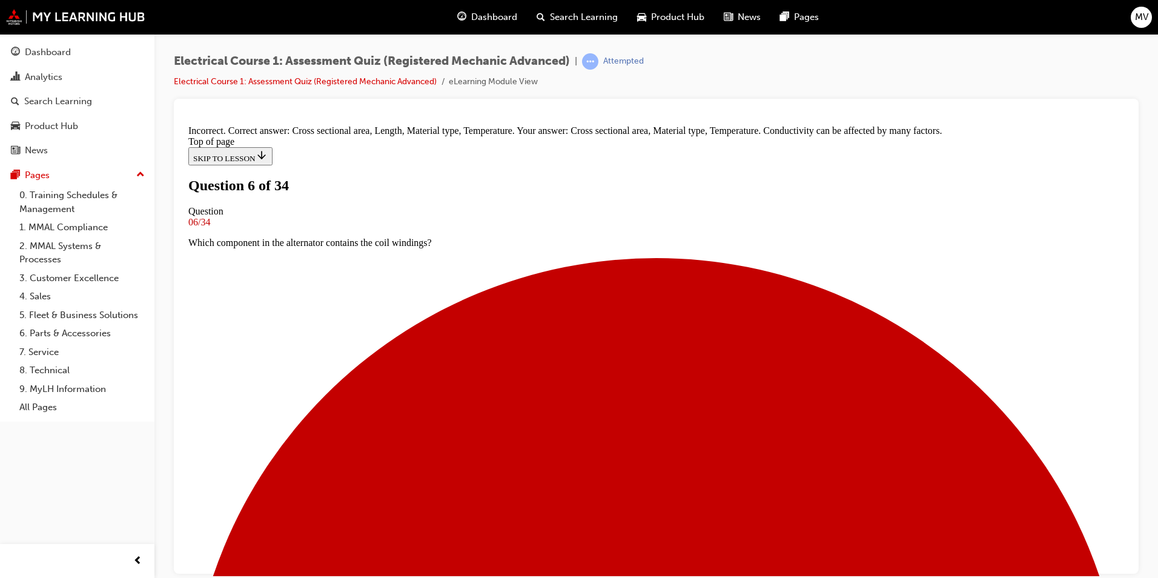
scroll to position [322, 0]
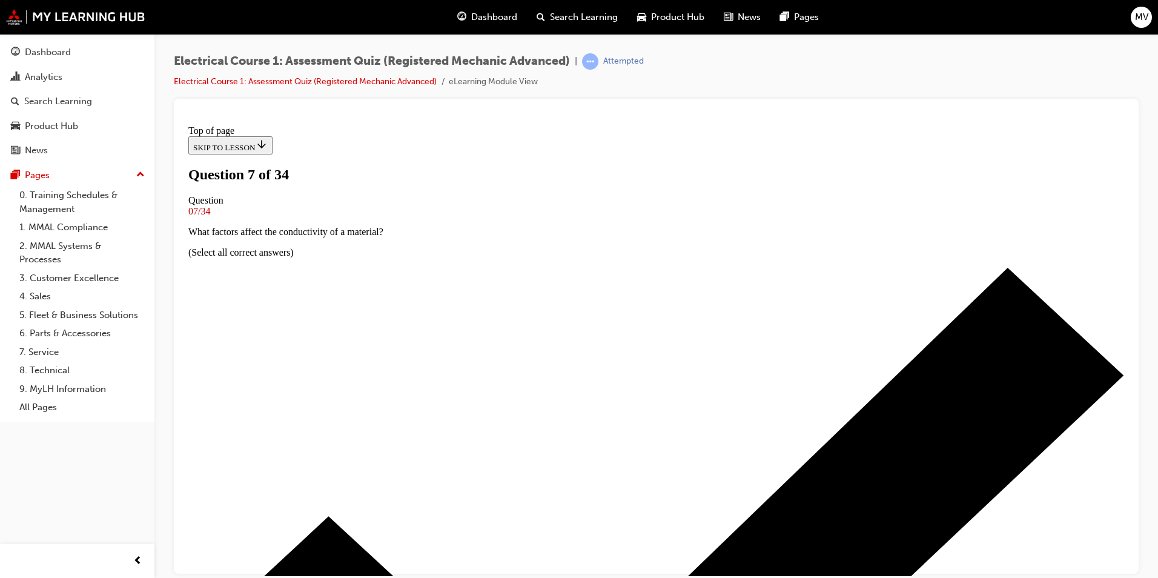
scroll to position [62, 0]
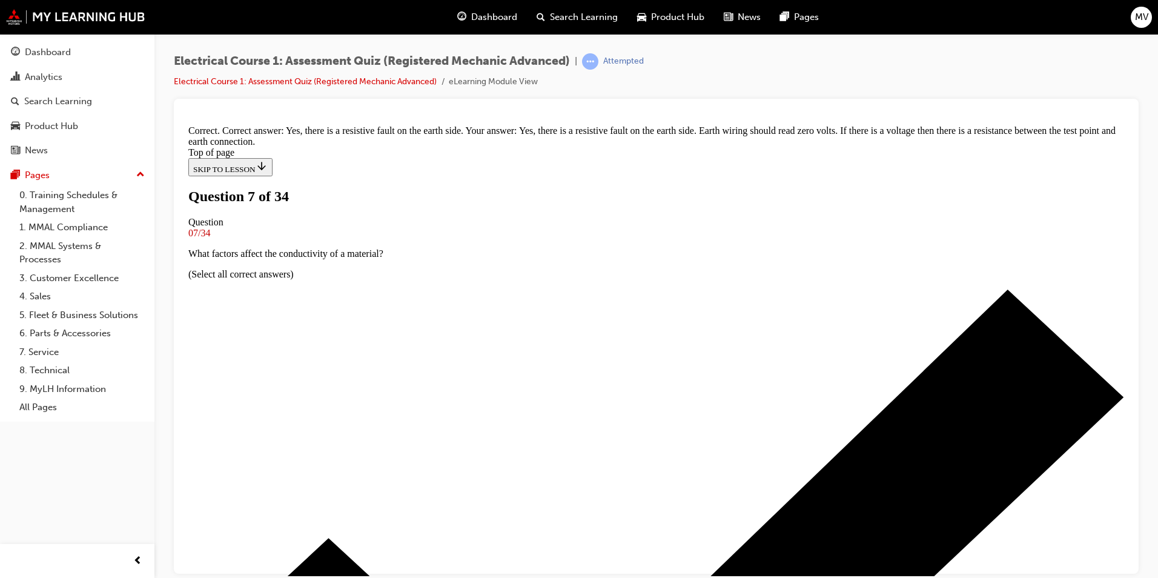
scroll to position [288, 0]
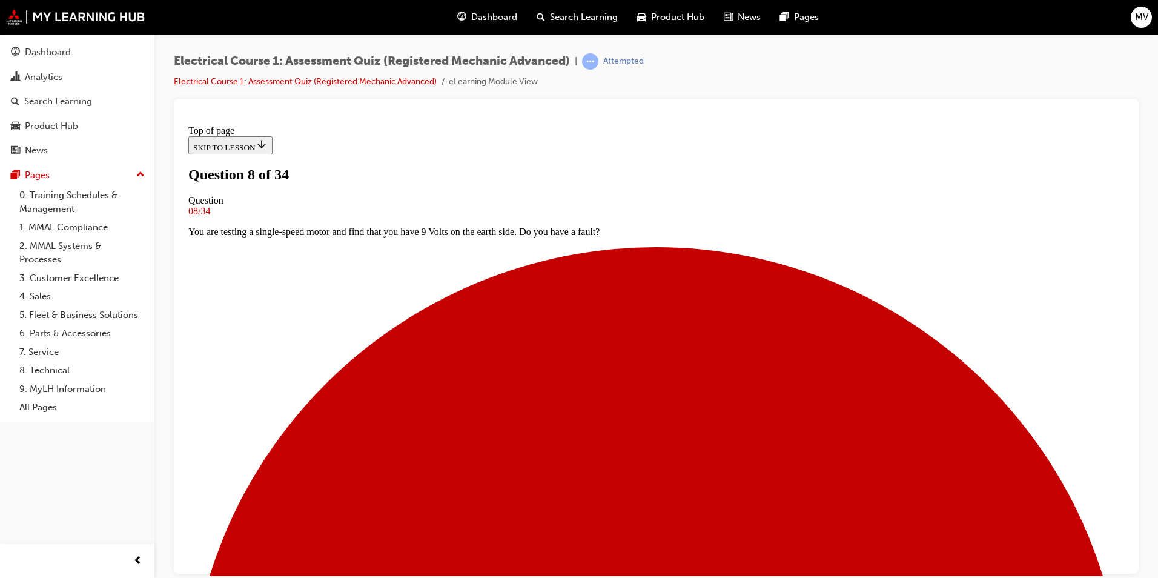
scroll to position [2, 0]
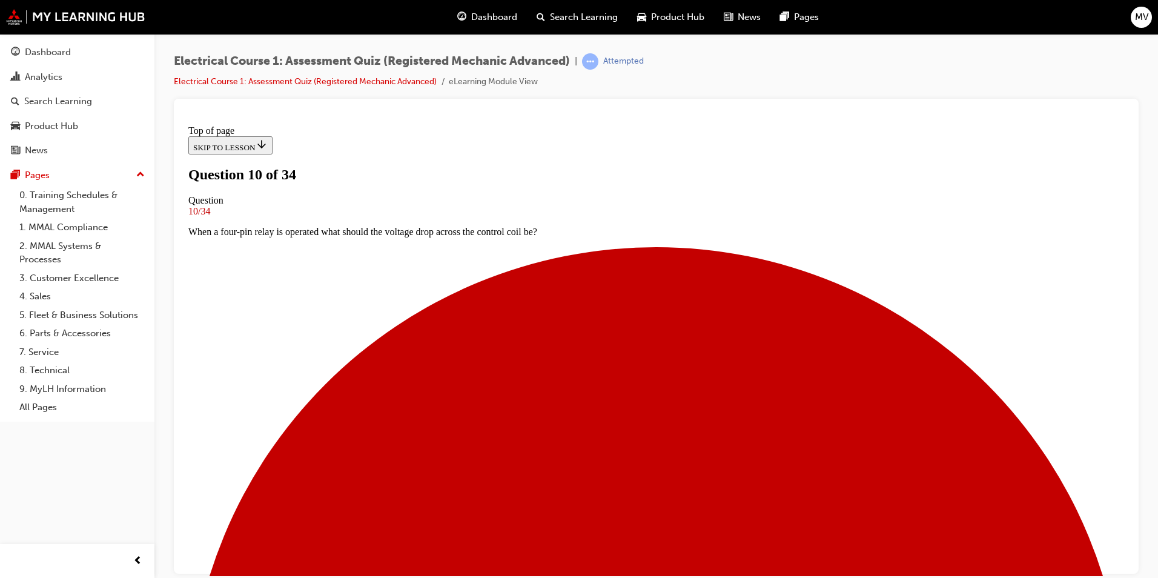
drag, startPoint x: 453, startPoint y: 414, endPoint x: 484, endPoint y: 412, distance: 30.9
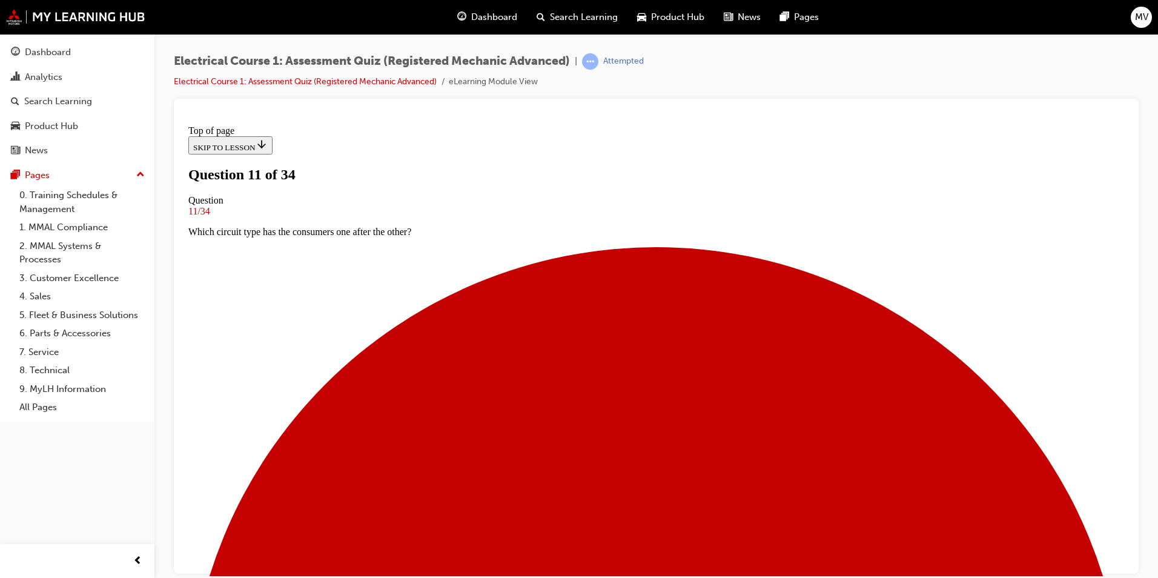
drag, startPoint x: 651, startPoint y: 514, endPoint x: 791, endPoint y: 393, distance: 185.5
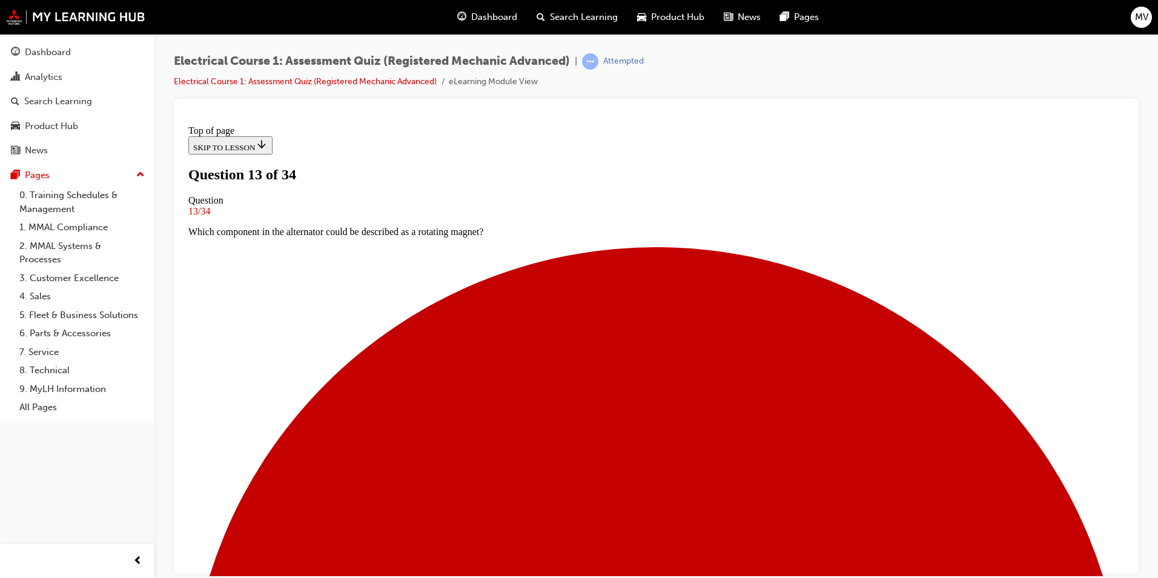
scroll to position [62, 0]
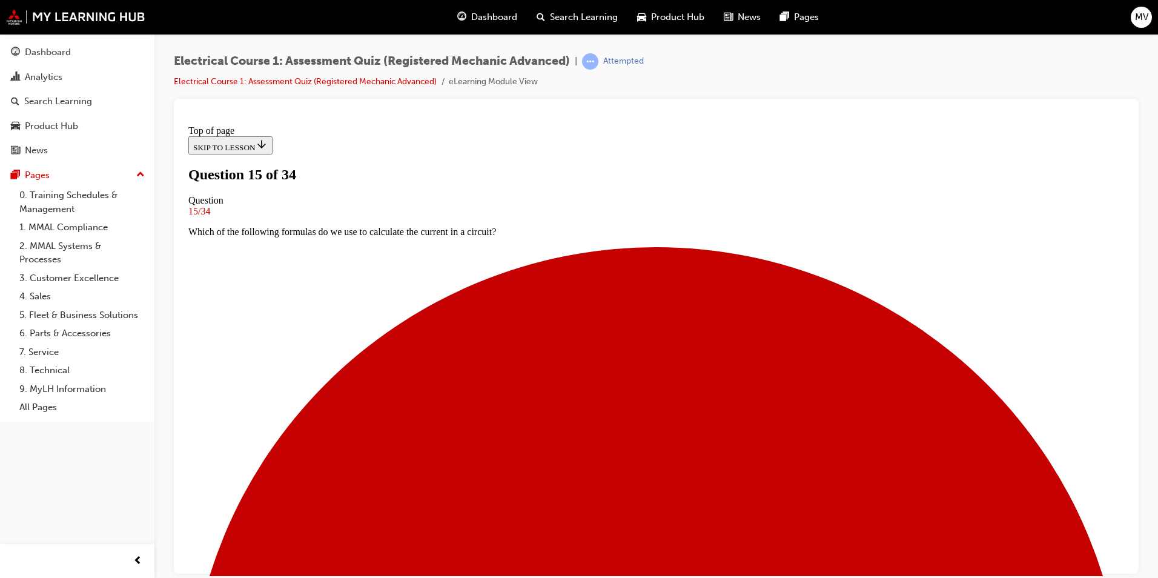
scroll to position [58, 0]
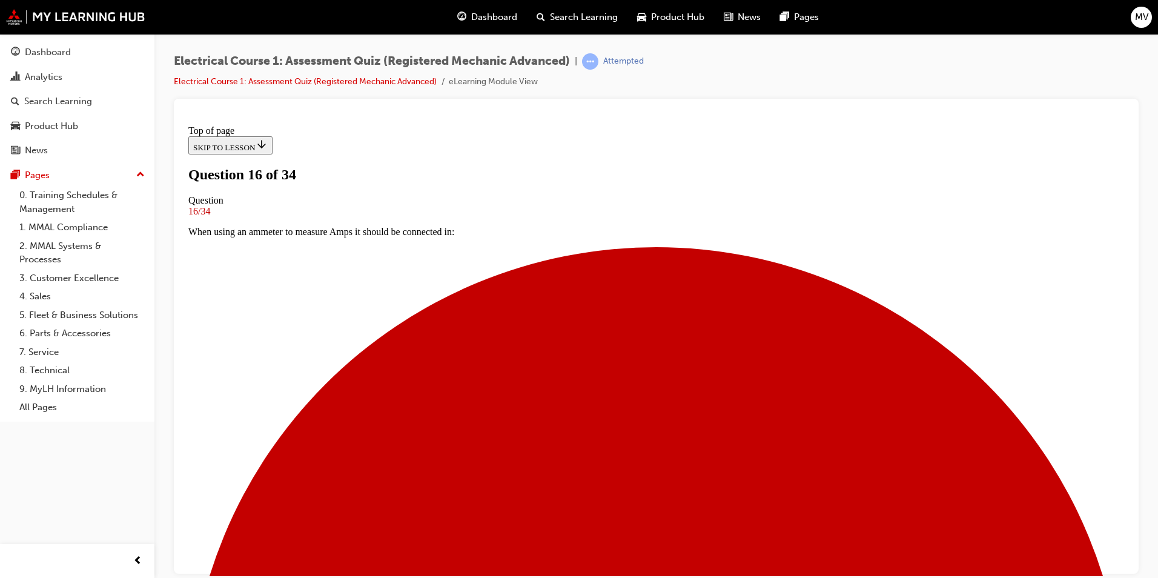
scroll to position [62, 0]
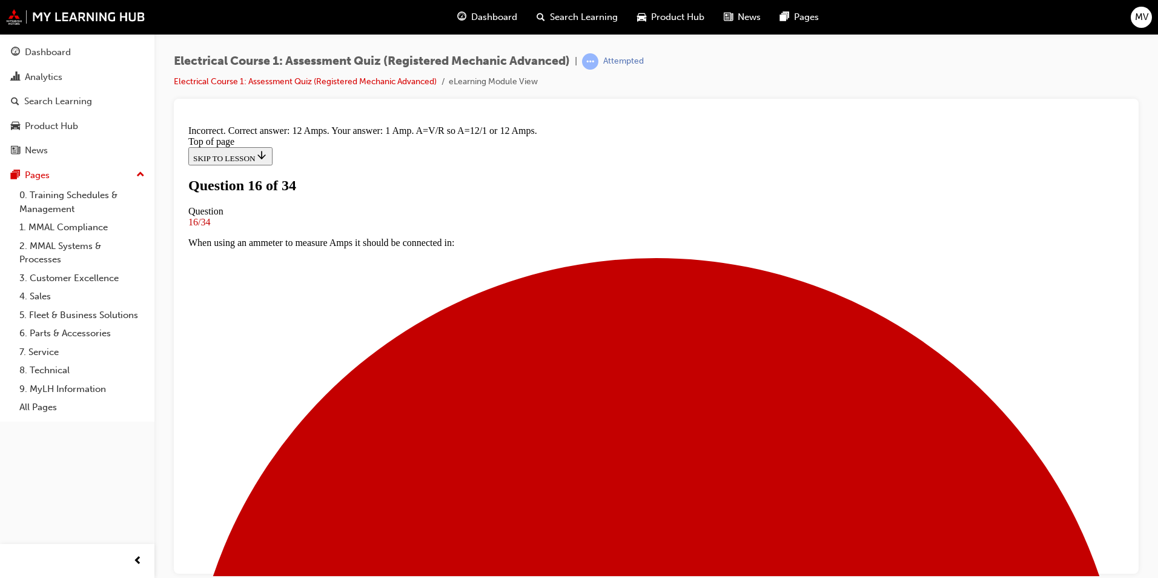
scroll to position [249, 0]
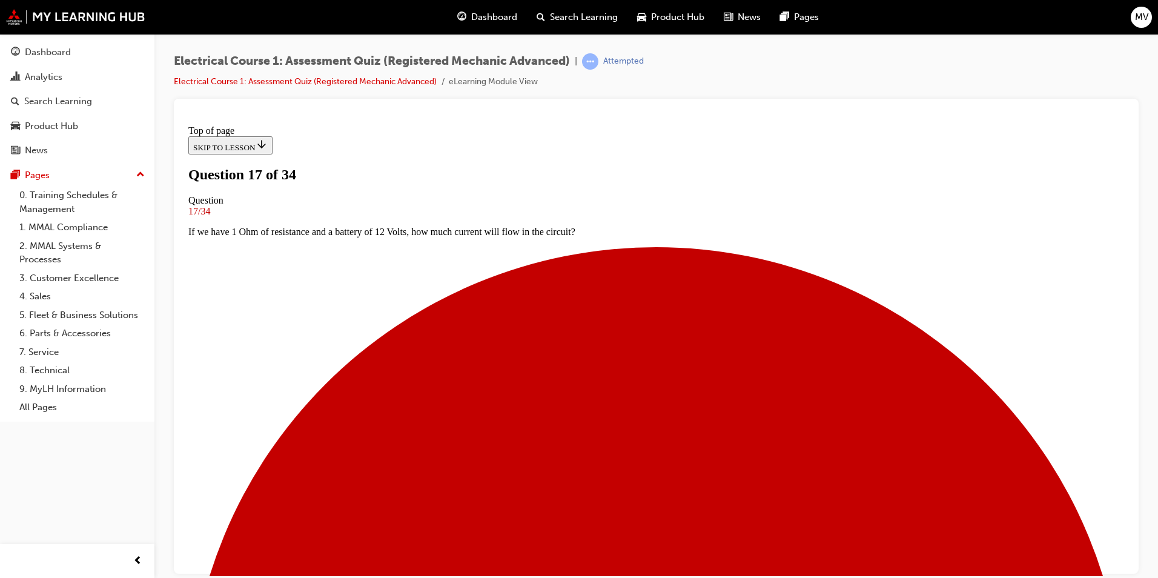
scroll to position [62, 0]
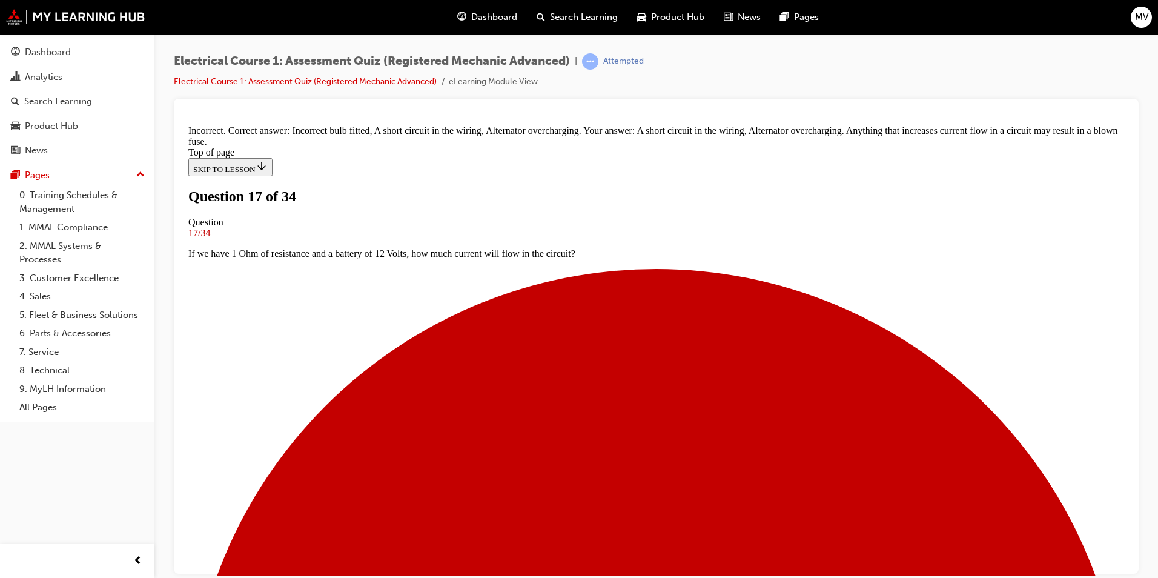
scroll to position [274, 0]
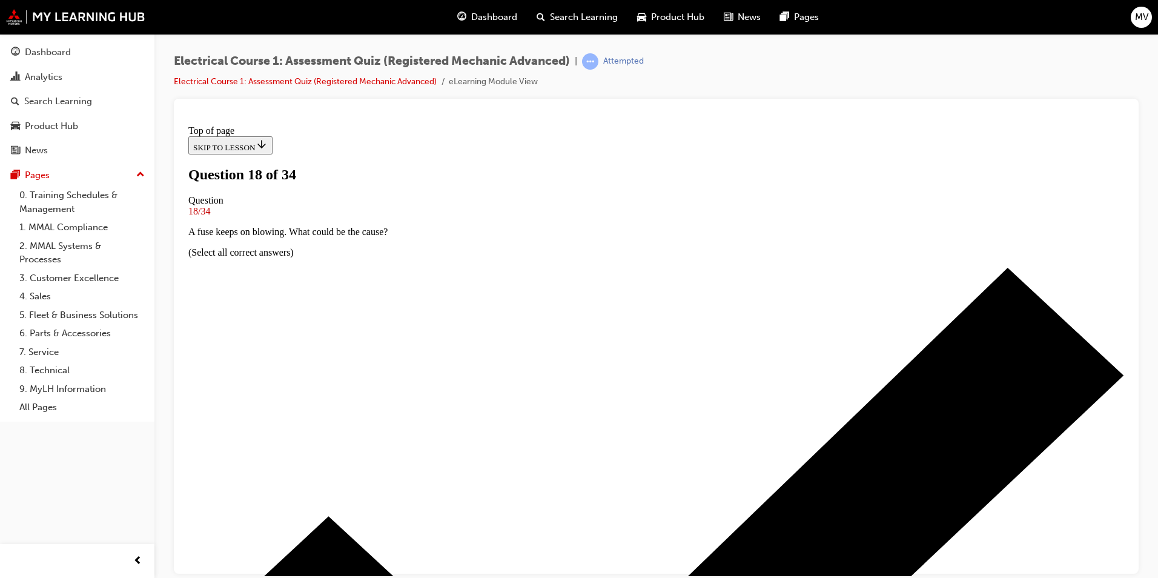
scroll to position [0, 0]
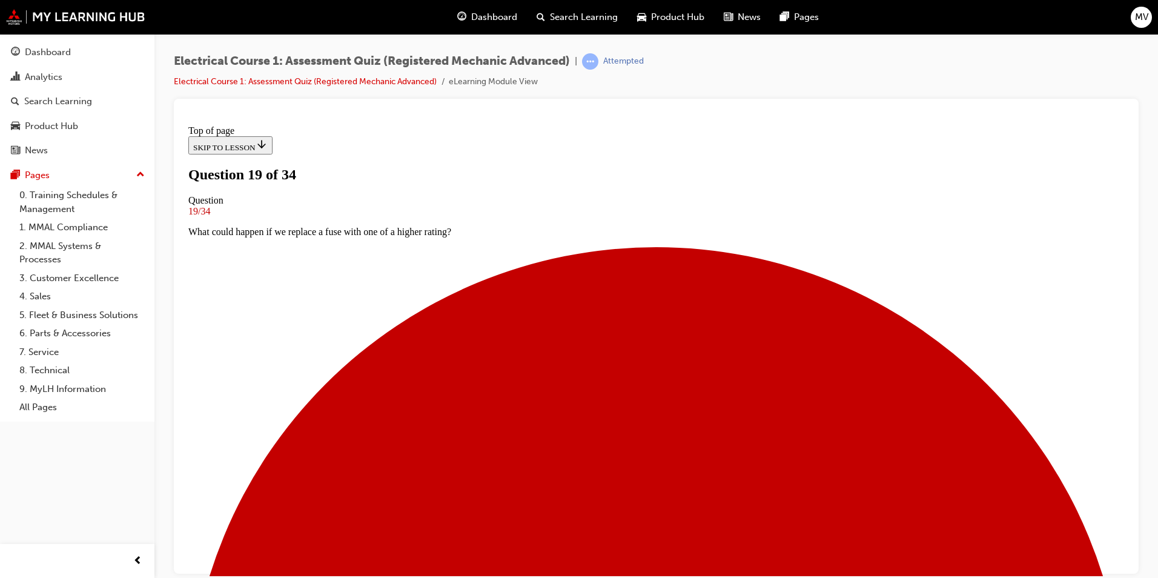
scroll to position [62, 0]
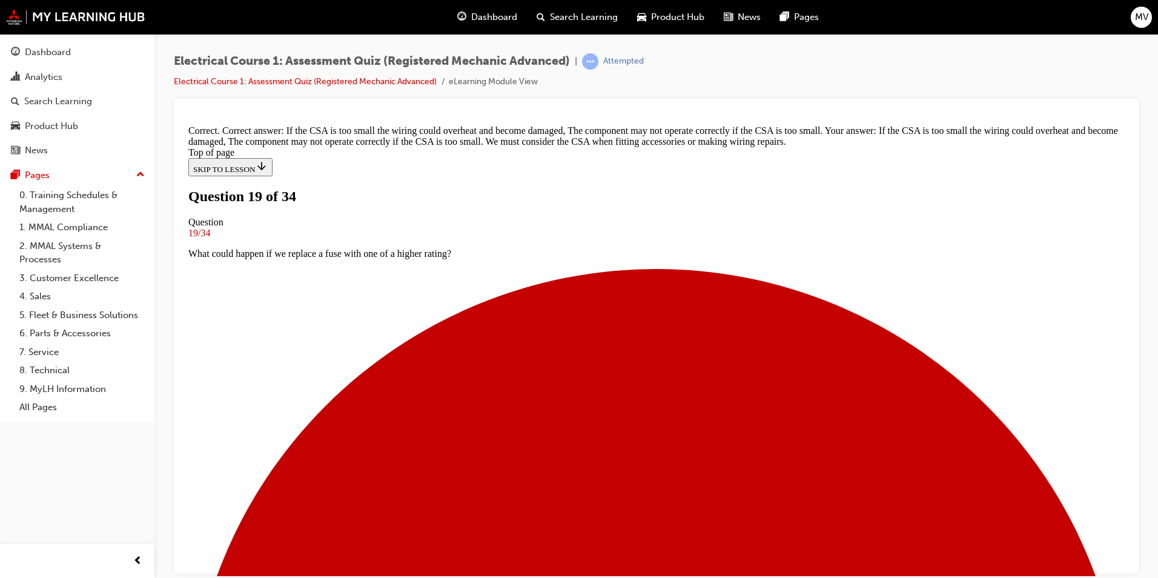
scroll to position [264, 0]
drag, startPoint x: 691, startPoint y: 509, endPoint x: 710, endPoint y: 511, distance: 19.5
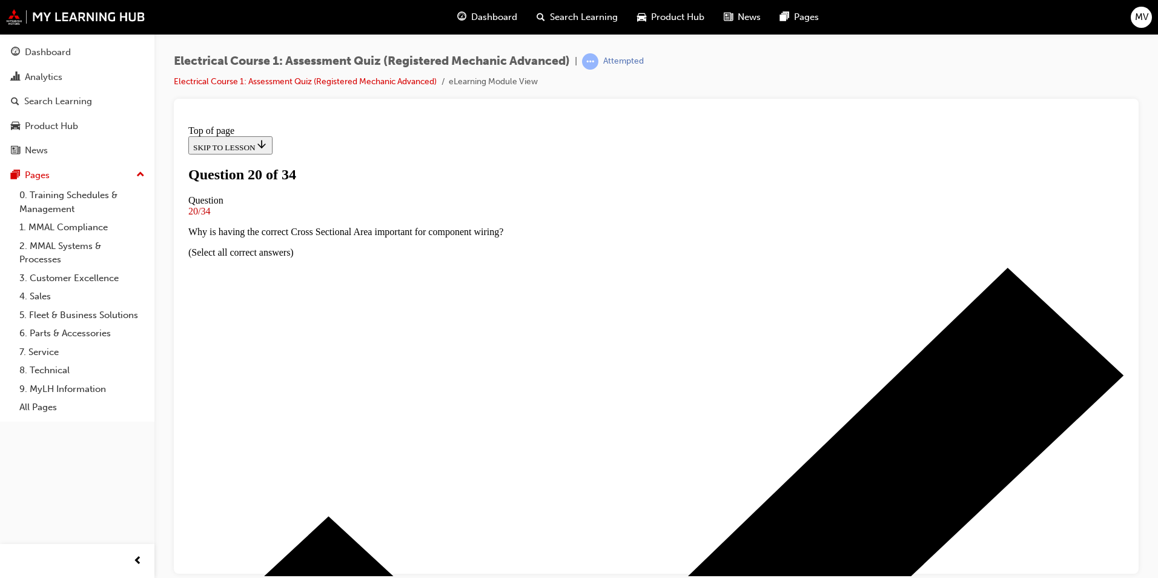
scroll to position [2, 0]
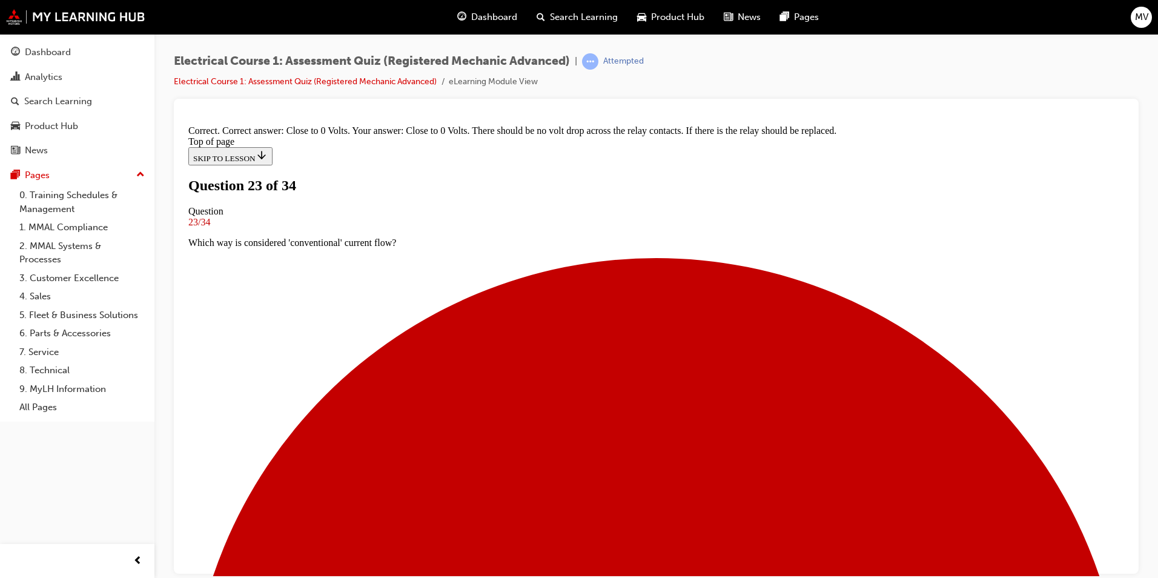
scroll to position [240, 0]
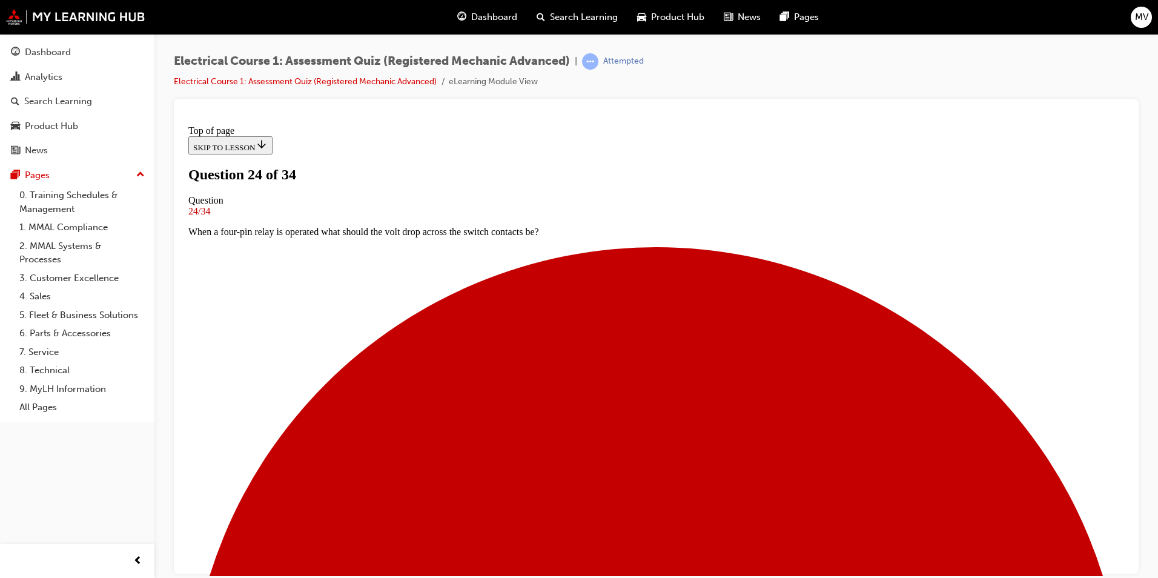
scroll to position [2, 0]
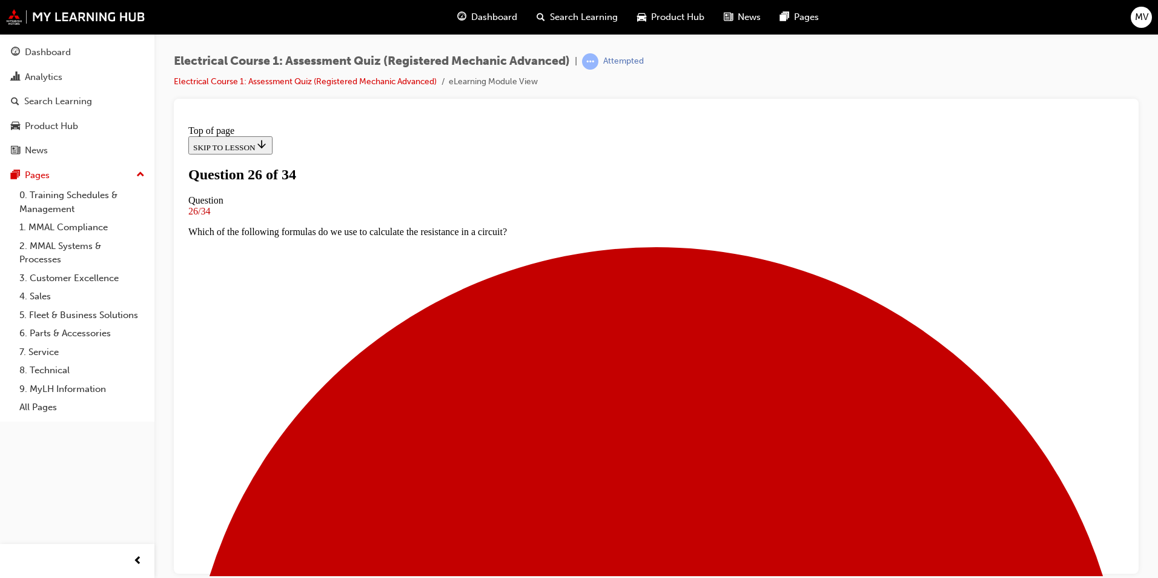
scroll to position [123, 0]
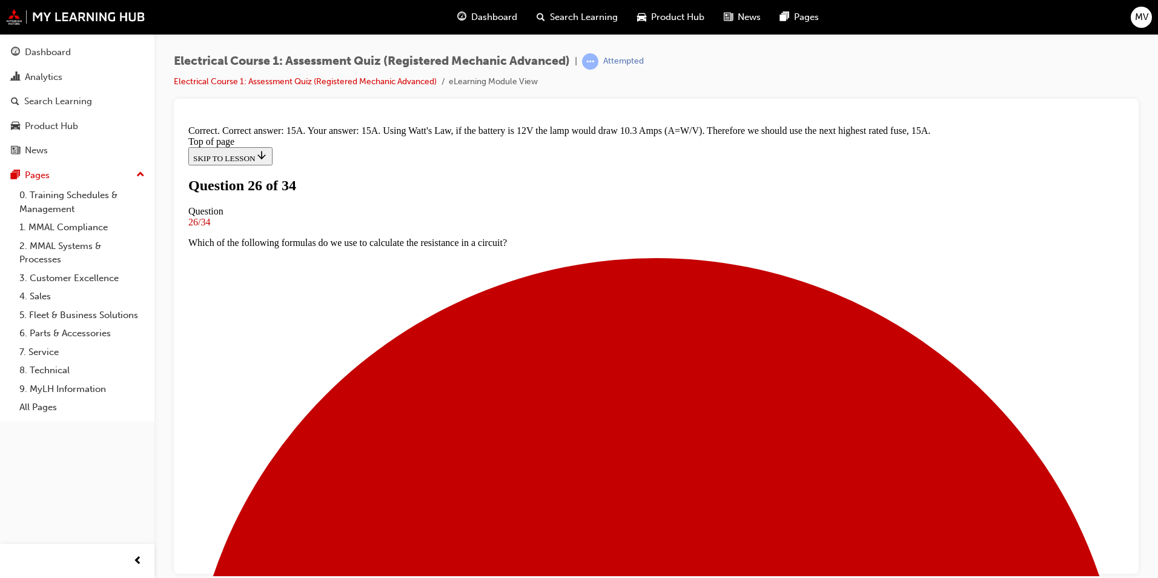
scroll to position [179, 0]
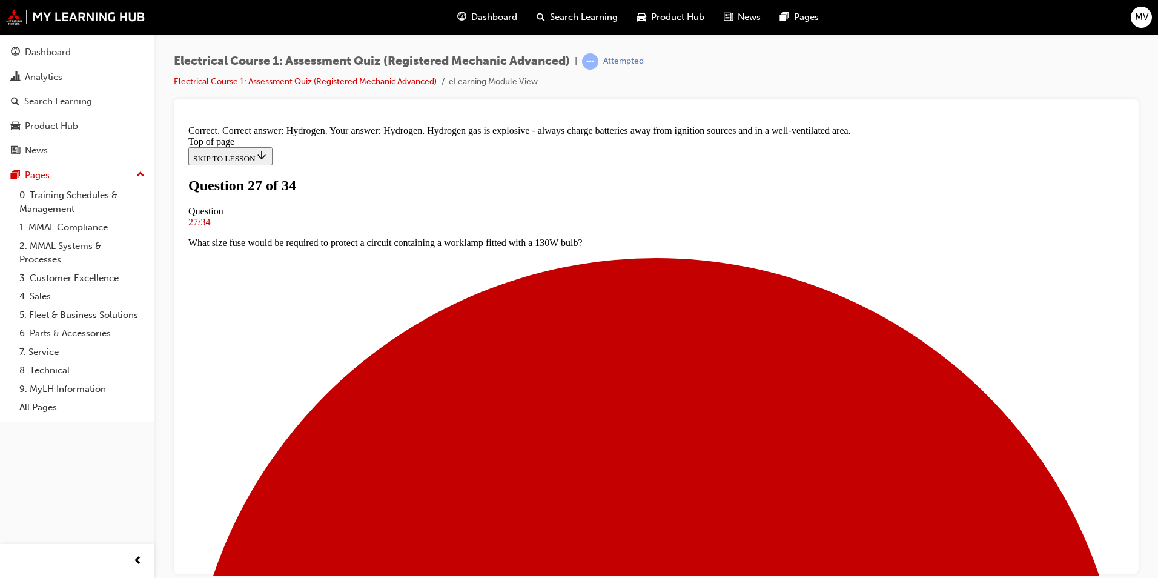
scroll to position [240, 0]
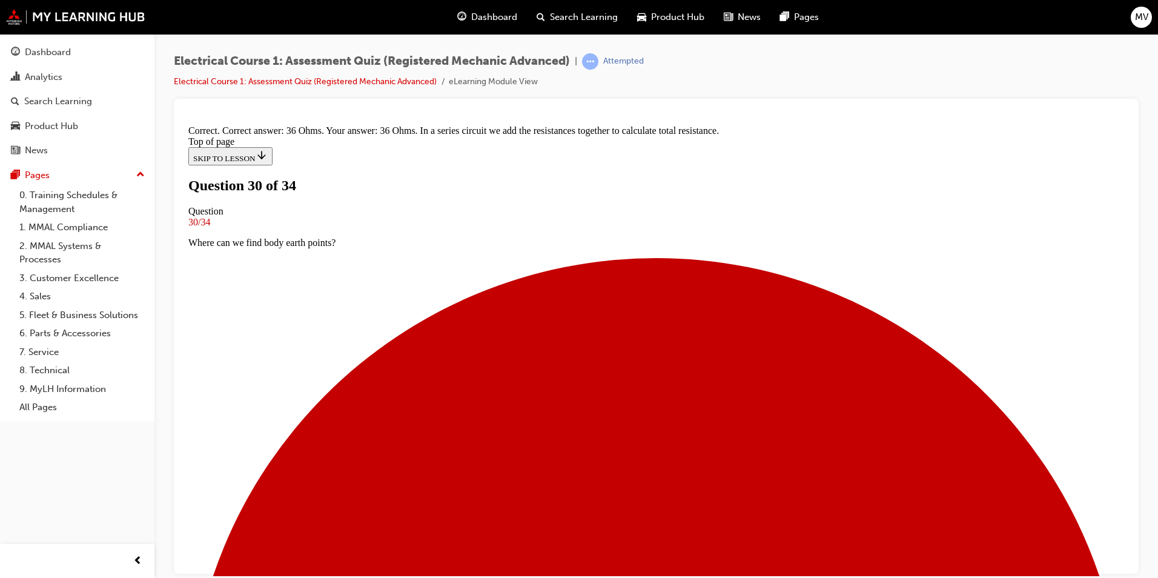
scroll to position [240, 0]
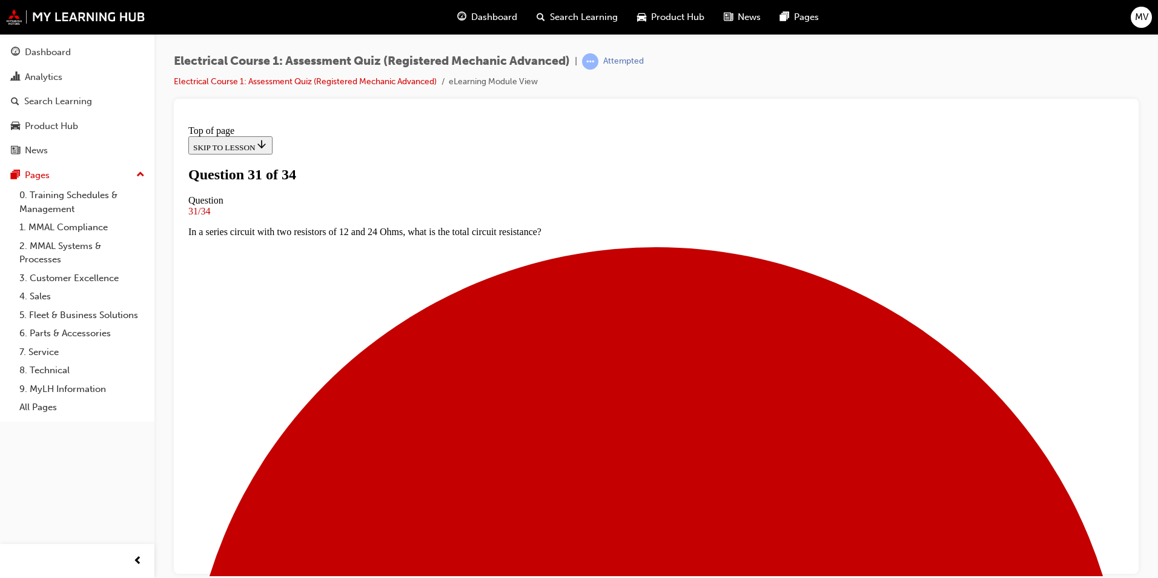
scroll to position [123, 0]
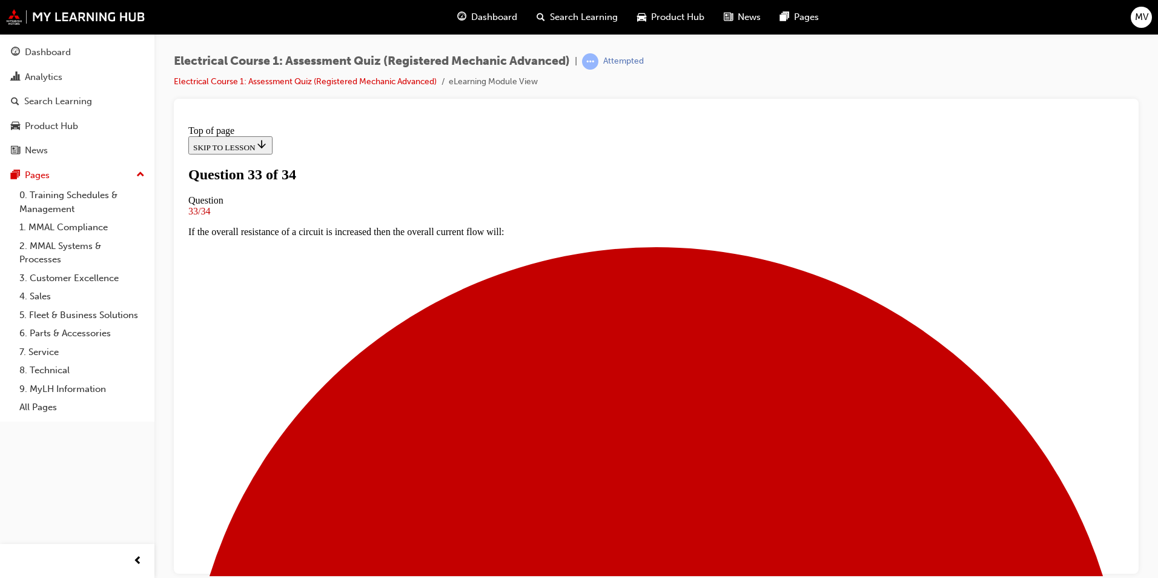
scroll to position [2, 0]
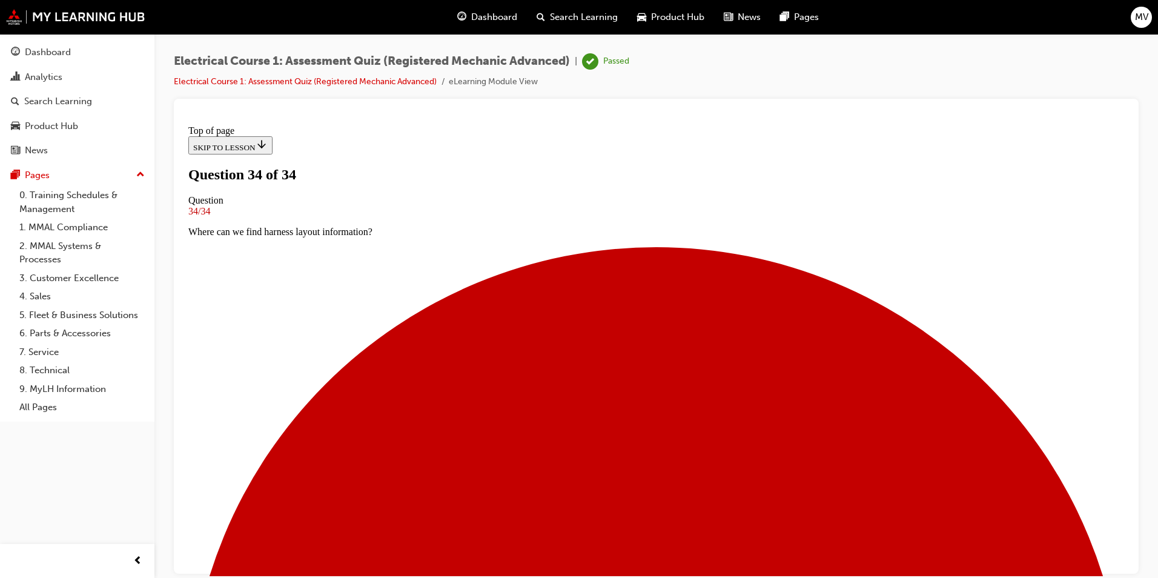
scroll to position [162, 0]
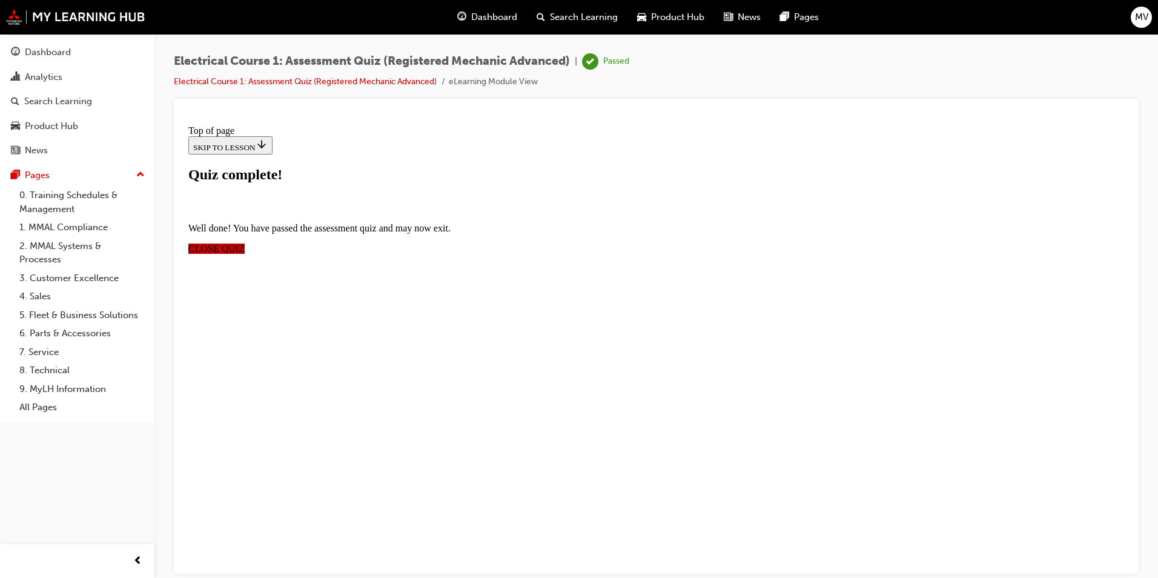
click at [245, 243] on span "CLOSE QUIZ" at bounding box center [216, 248] width 56 height 10
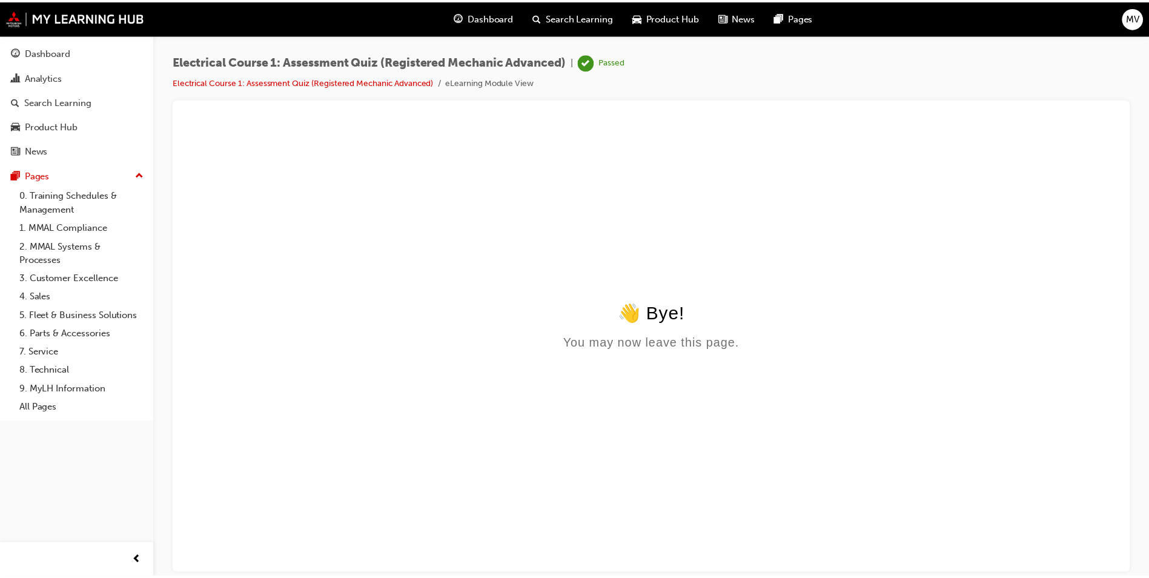
scroll to position [0, 0]
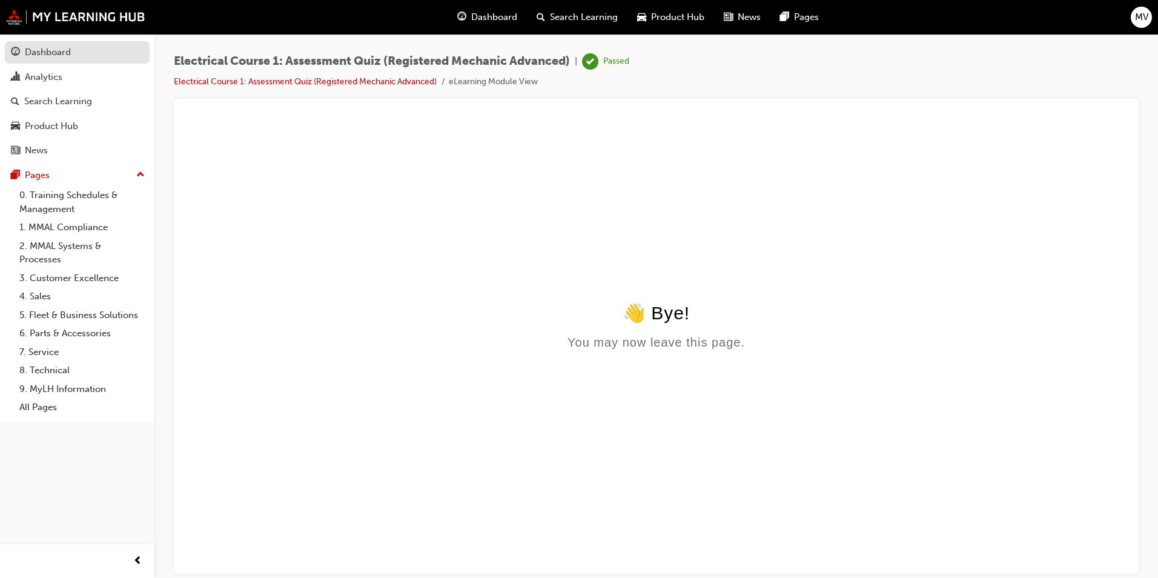
click at [105, 50] on div "Dashboard" at bounding box center [77, 52] width 133 height 15
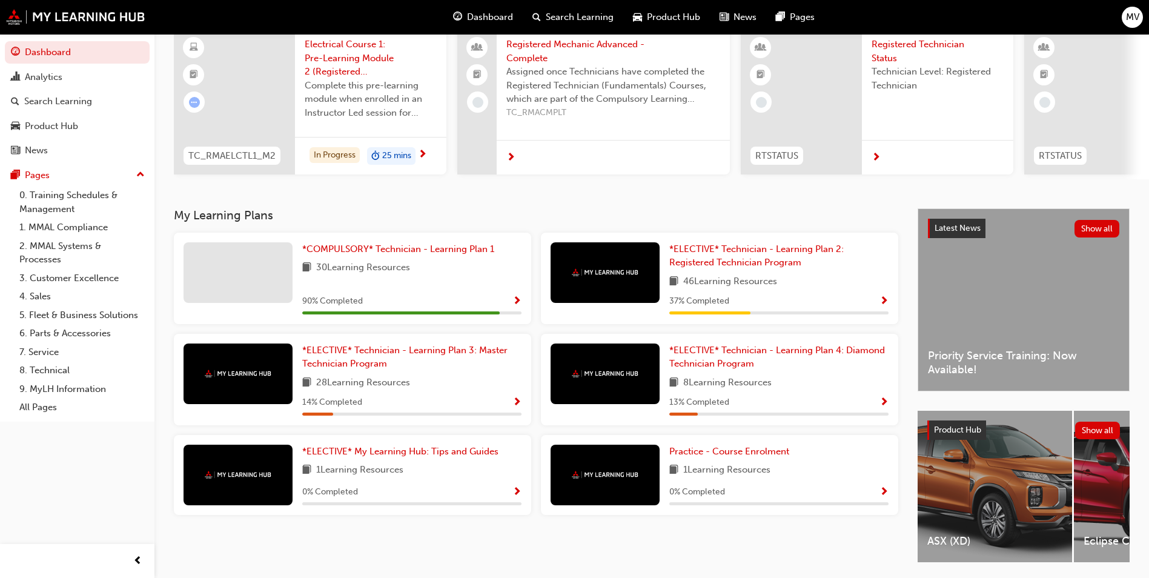
scroll to position [121, 0]
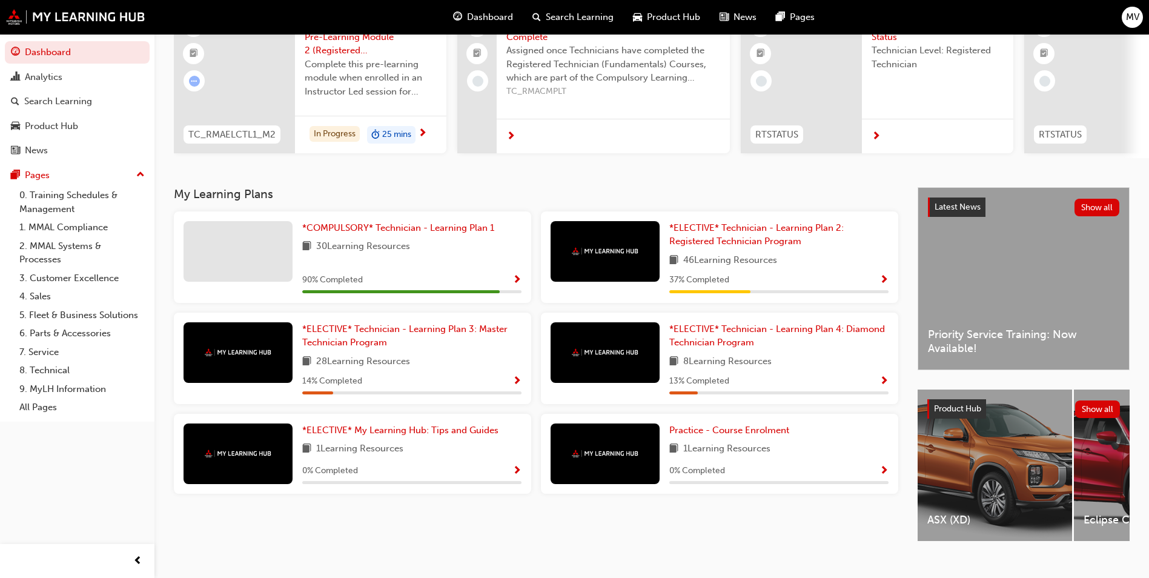
click at [514, 277] on span "Show Progress" at bounding box center [516, 280] width 9 height 11
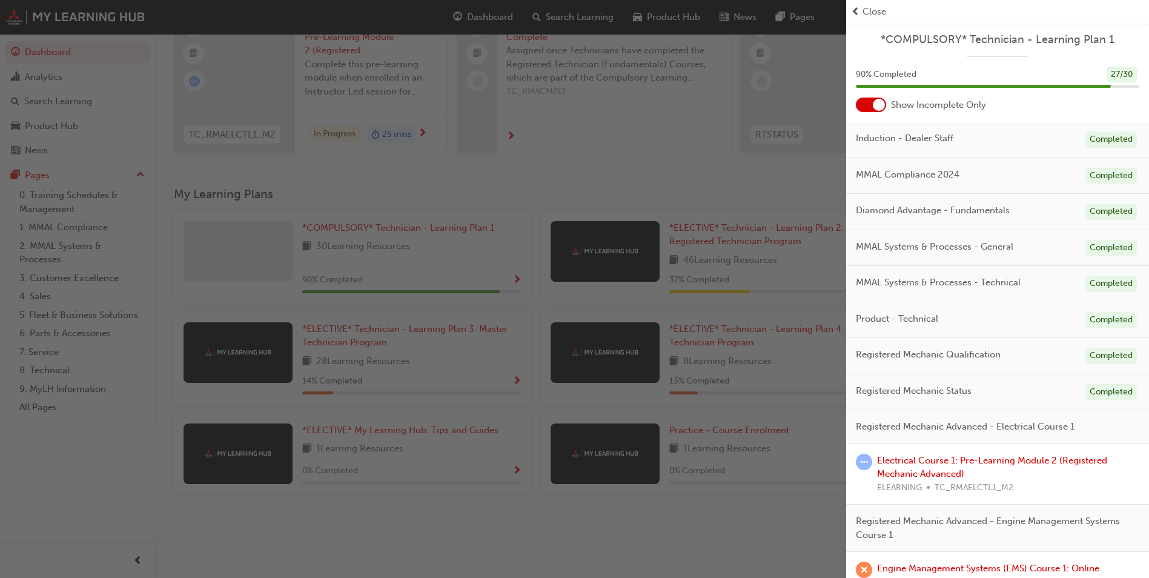
click at [480, 192] on div "button" at bounding box center [423, 289] width 846 height 578
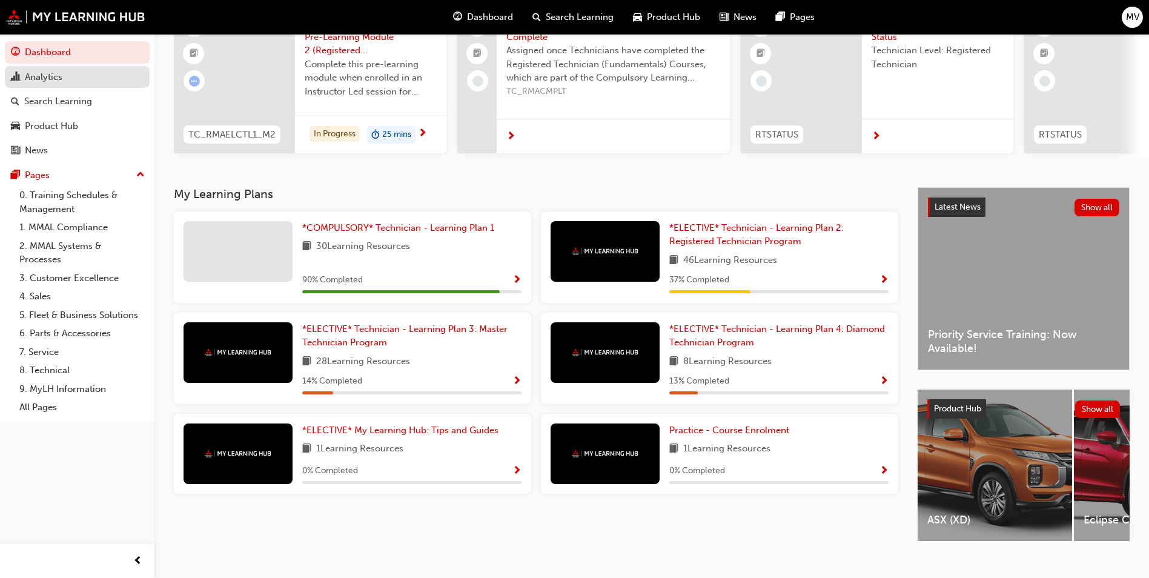
click at [67, 72] on div "Analytics" at bounding box center [77, 77] width 133 height 15
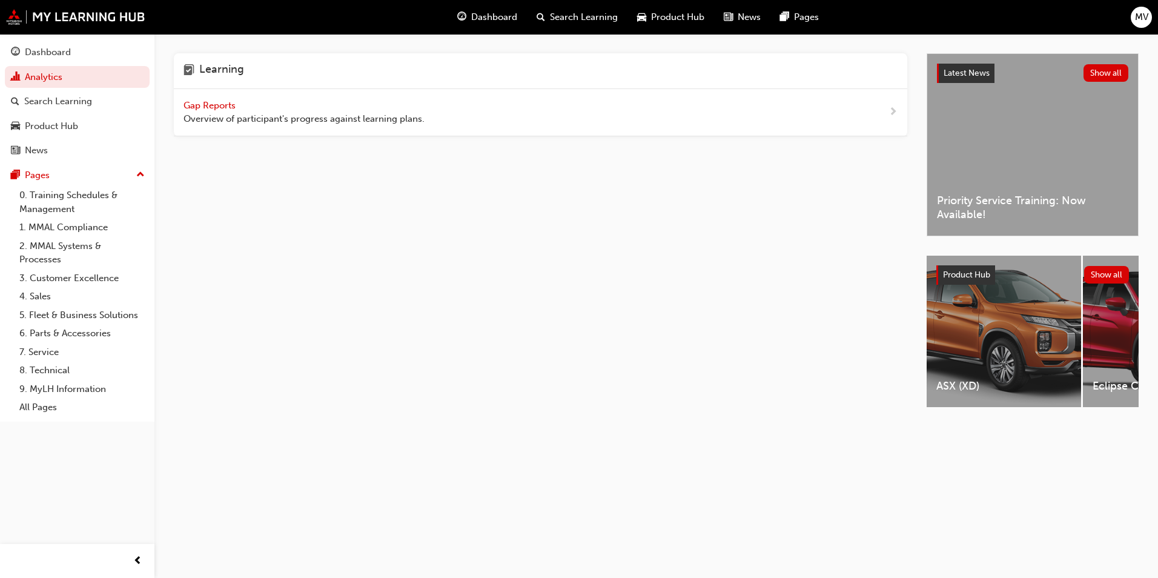
click at [208, 104] on span "Gap Reports" at bounding box center [210, 105] width 54 height 11
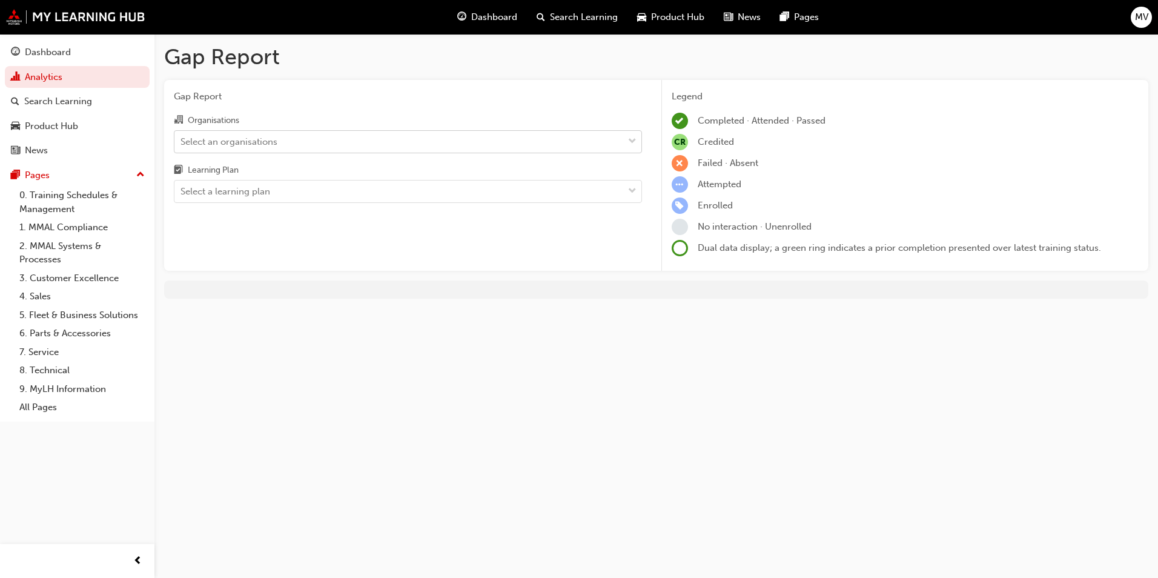
click at [199, 144] on div "Select an organisations" at bounding box center [228, 141] width 97 height 14
click at [182, 144] on input "Organisations Select an organisations" at bounding box center [180, 141] width 1 height 10
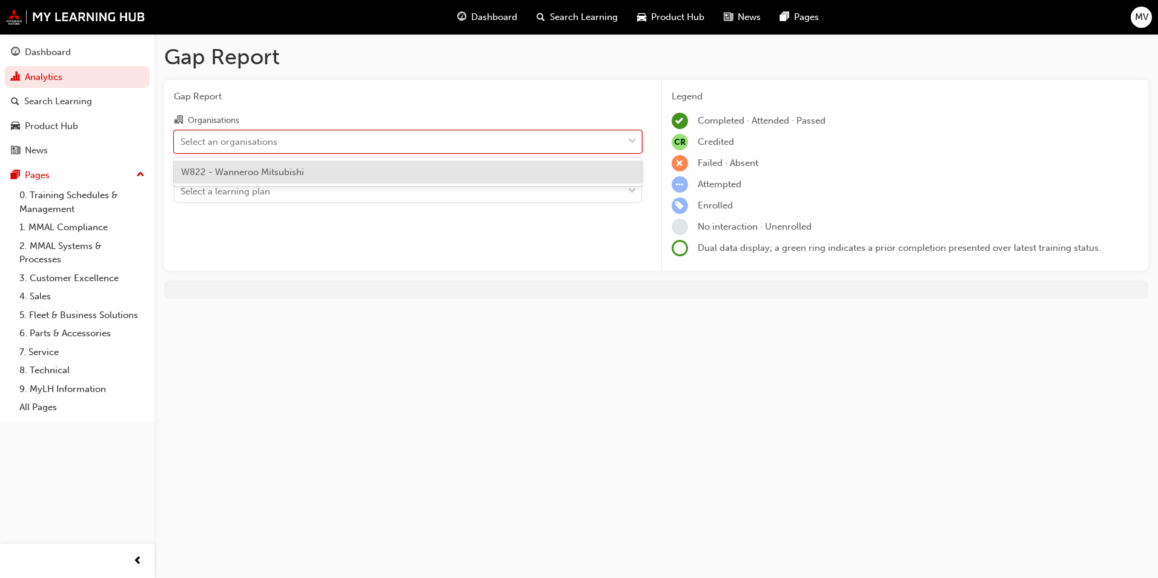
click at [230, 178] on div "W822 - Wanneroo Mitsubishi" at bounding box center [408, 172] width 468 height 24
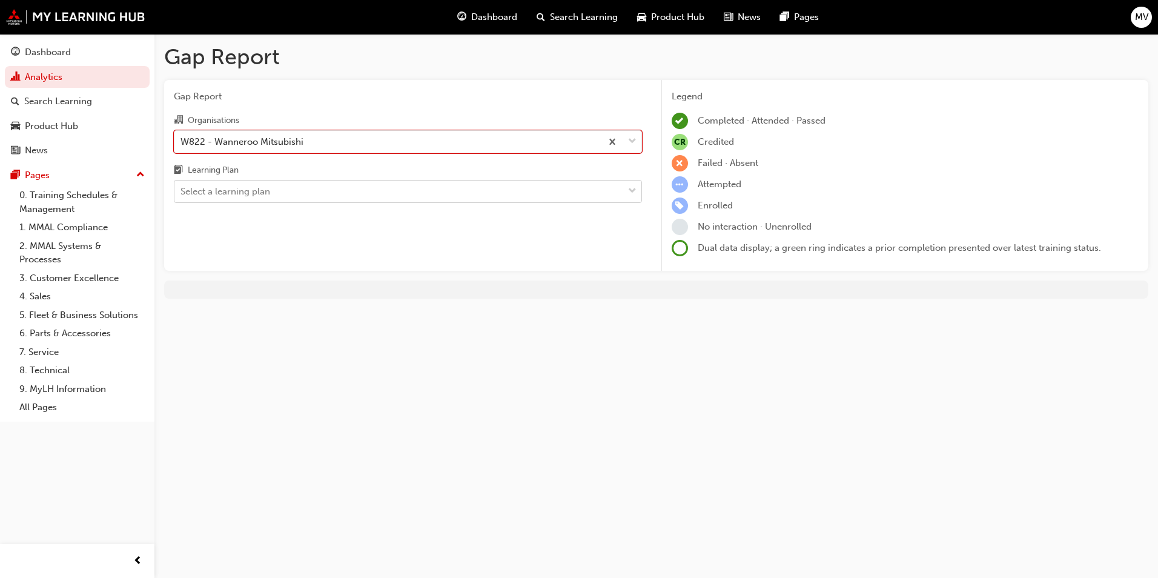
click at [424, 195] on div "Select a learning plan" at bounding box center [398, 191] width 449 height 21
click at [182, 195] on input "Learning Plan Select a learning plan" at bounding box center [180, 191] width 1 height 10
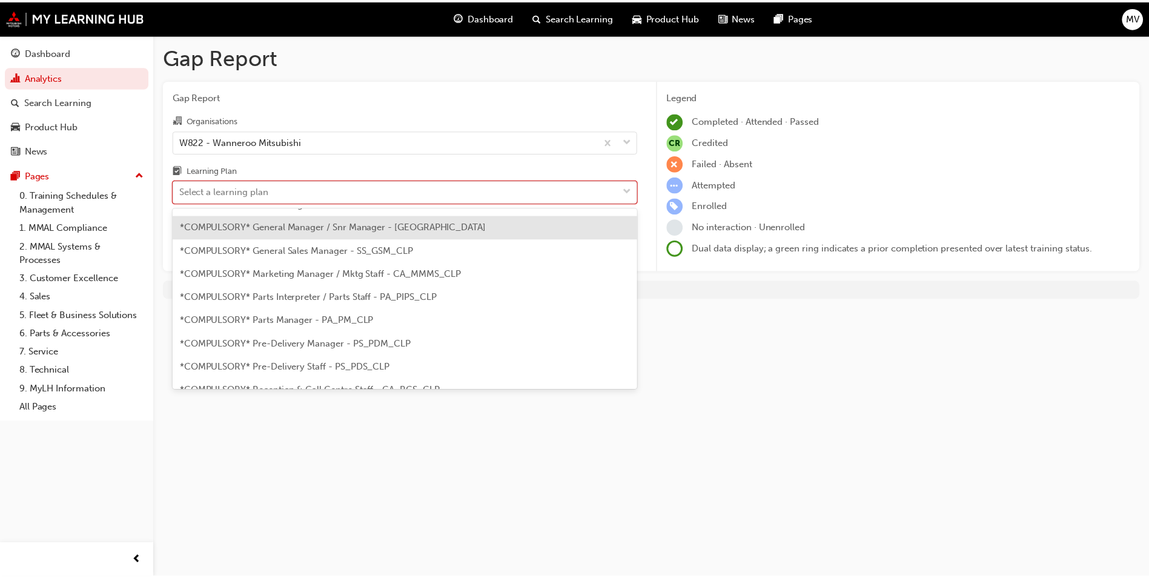
scroll to position [424, 0]
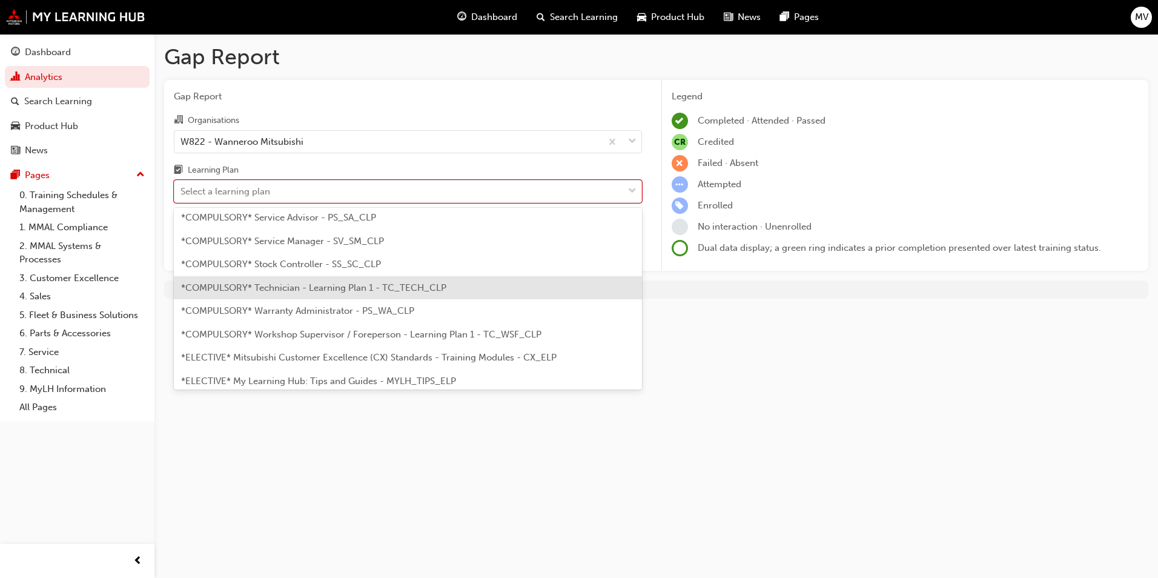
click at [385, 278] on div "*COMPULSORY* Technician - Learning Plan 1 - TC_TECH_CLP" at bounding box center [408, 288] width 468 height 24
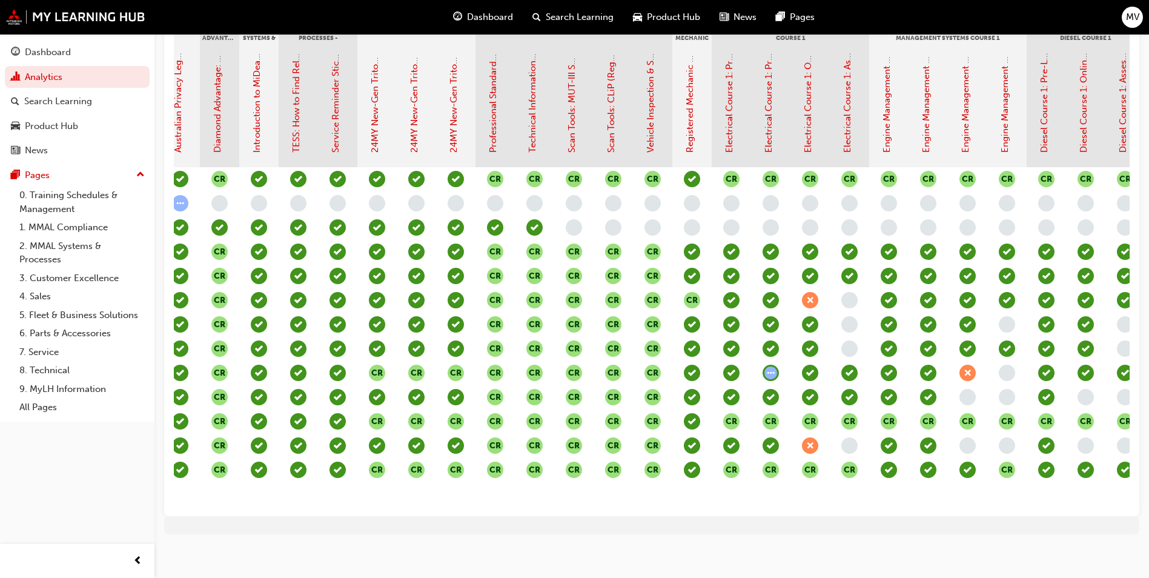
scroll to position [0, 326]
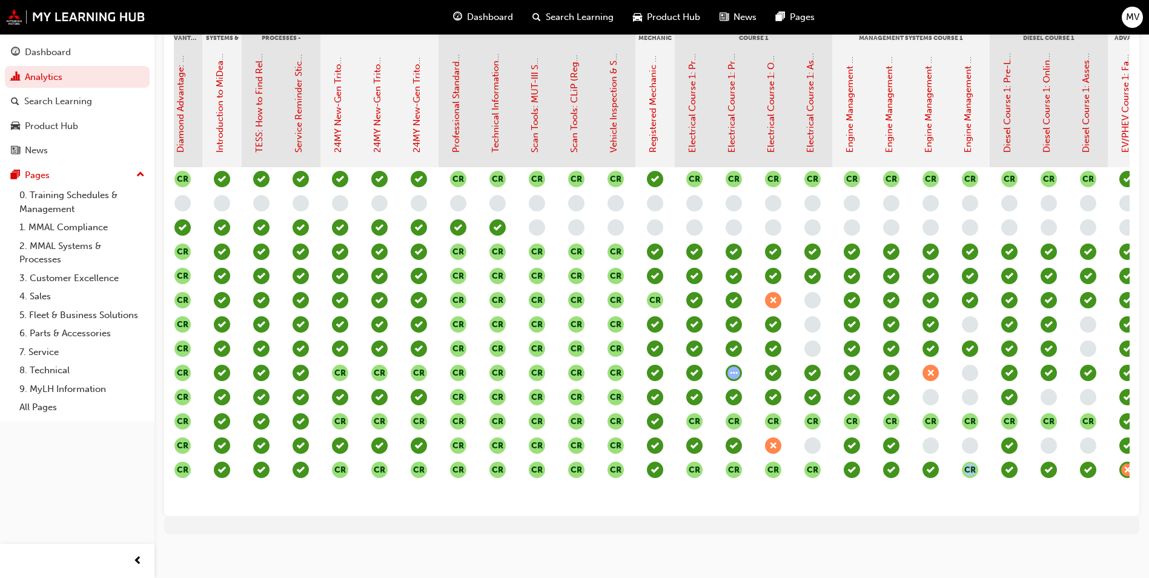
drag, startPoint x: 952, startPoint y: 503, endPoint x: 990, endPoint y: 504, distance: 38.2
click at [990, 504] on div "CR CR CR CR CR CR CR CR CR CR CR CR CR CR CR CR CR CR CR CR CR CR CR CR CR CR C…" at bounding box center [615, 336] width 1220 height 339
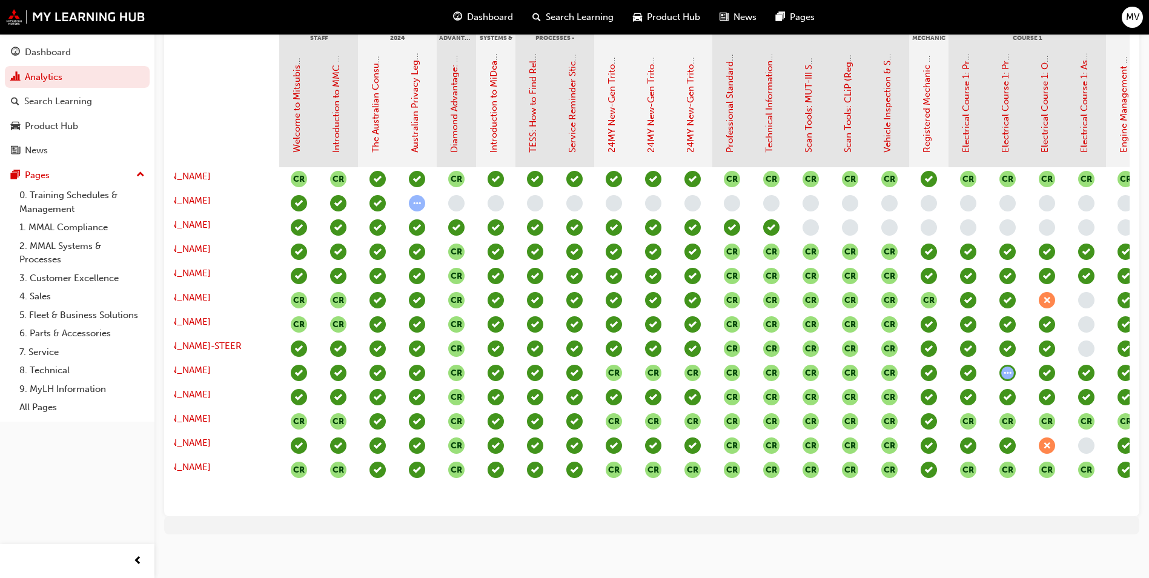
scroll to position [0, 0]
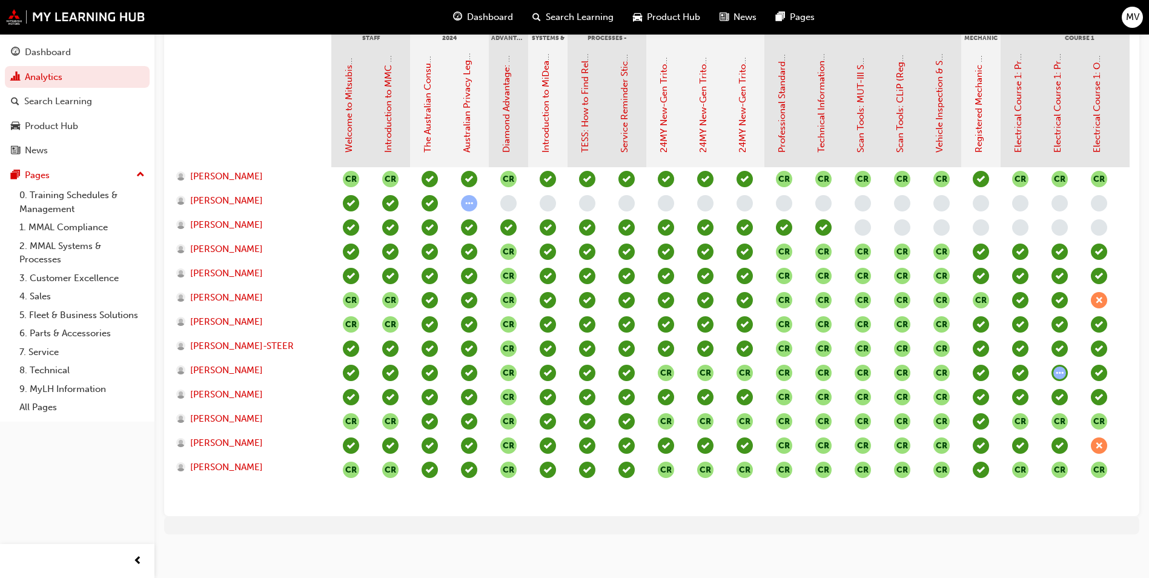
click at [1135, 16] on span "MV" at bounding box center [1132, 17] width 13 height 14
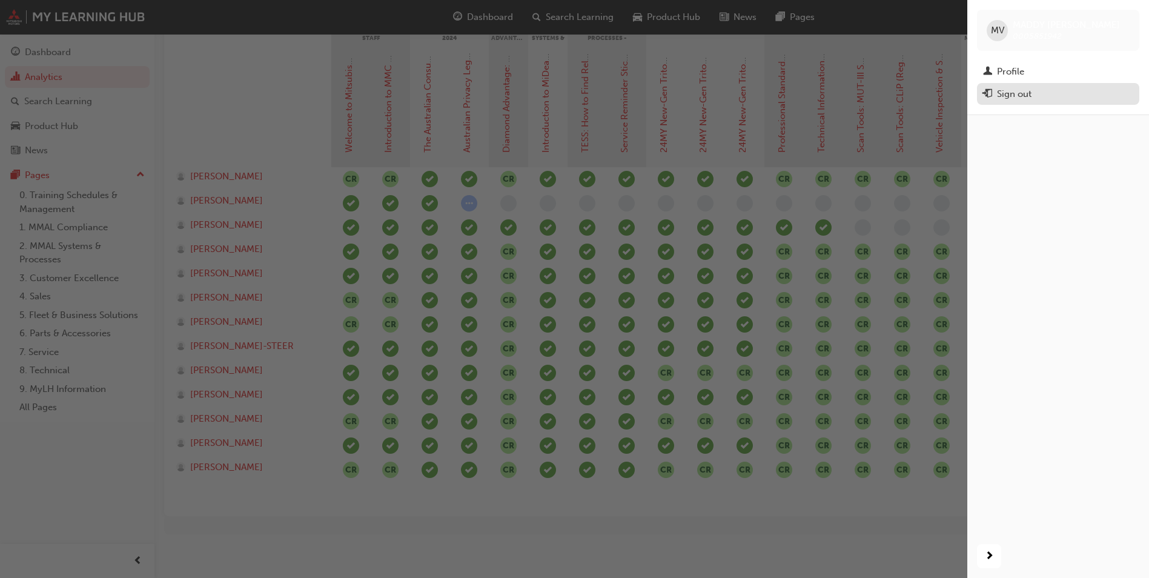
click at [1021, 93] on div "Sign out" at bounding box center [1014, 94] width 35 height 14
